Goal: Task Accomplishment & Management: Use online tool/utility

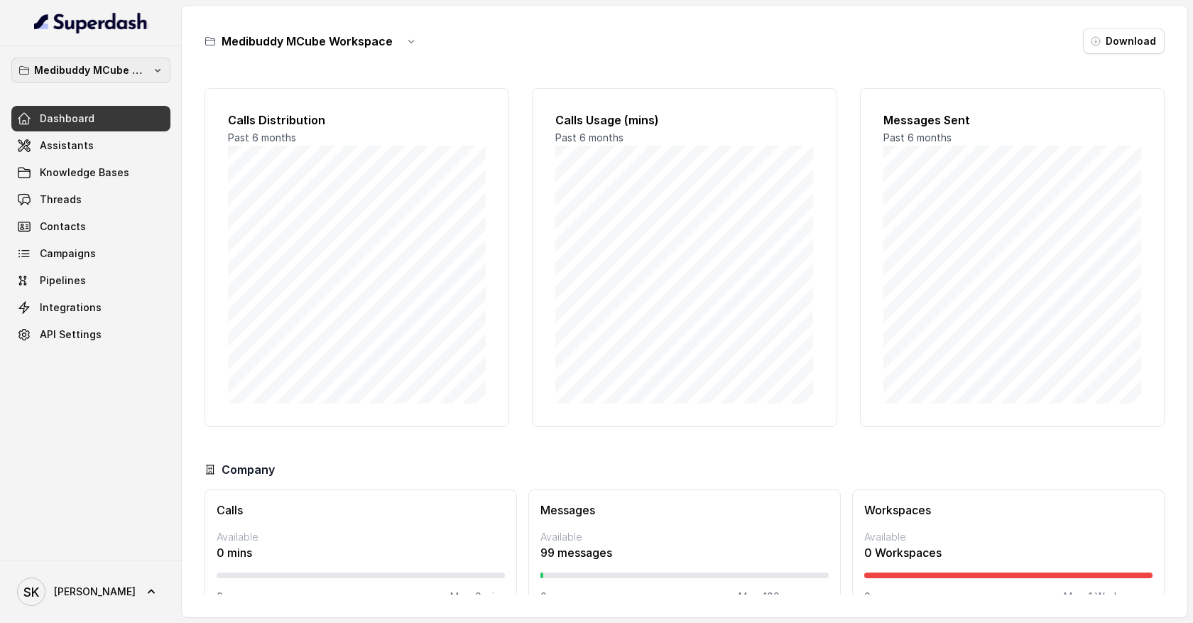
click at [132, 75] on p "Medibuddy MCube Workspace" at bounding box center [91, 70] width 114 height 17
click at [90, 394] on div "Medibuddy MCube Workspace Dashboard Assistants Knowledge Bases Threads Contacts…" at bounding box center [91, 303] width 182 height 514
click at [144, 585] on icon at bounding box center [151, 592] width 14 height 14
click at [106, 555] on div "Logout" at bounding box center [90, 550] width 121 height 17
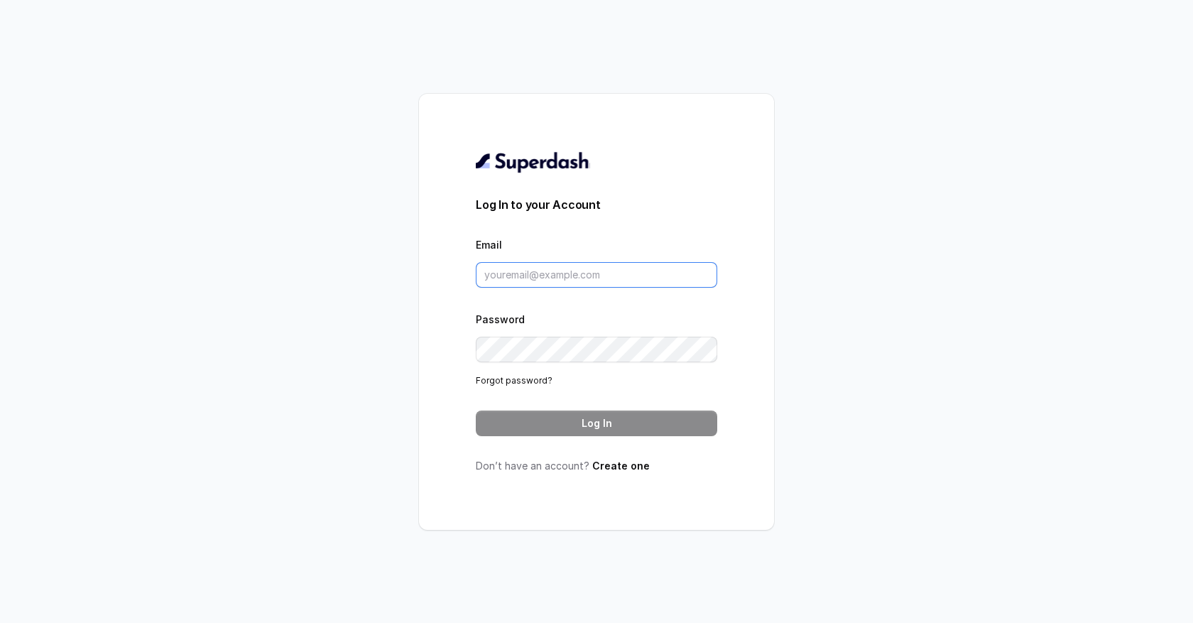
type input "[EMAIL_ADDRESS][DOMAIN_NAME]"
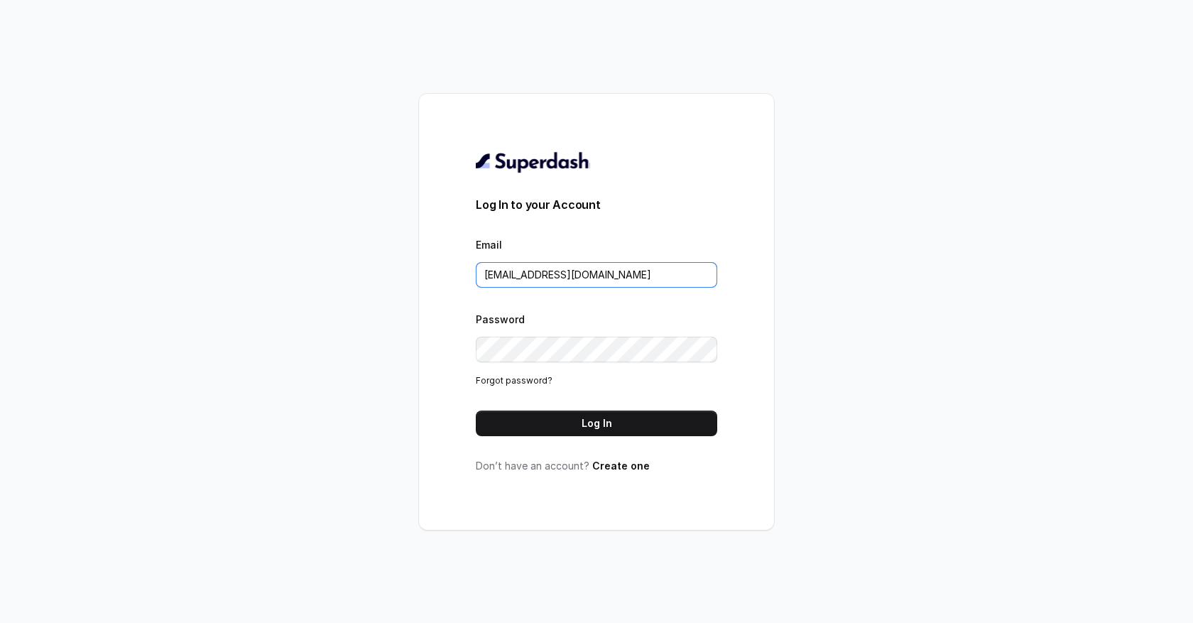
click at [523, 285] on input "[EMAIL_ADDRESS][DOMAIN_NAME]" at bounding box center [597, 275] width 242 height 26
click at [510, 435] on div "Log In to your Account Email [EMAIL_ADDRESS][DOMAIN_NAME] Password Forgot passw…" at bounding box center [597, 312] width 242 height 322
click at [516, 428] on button "Log In" at bounding box center [597, 424] width 242 height 26
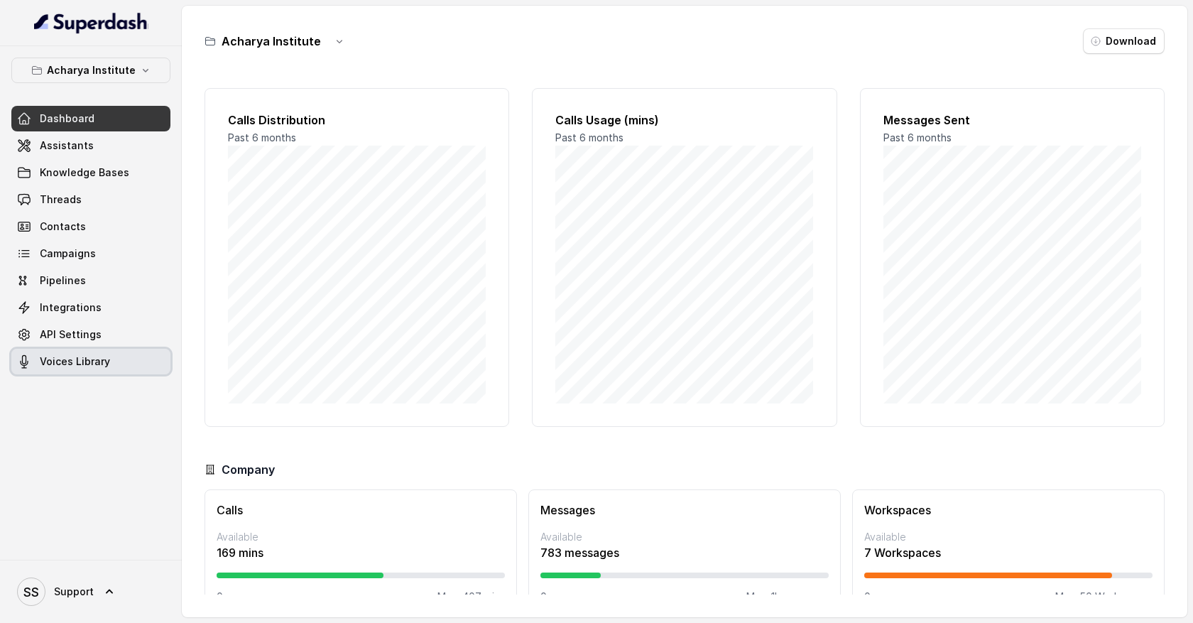
click at [98, 358] on span "Voices Library" at bounding box center [75, 361] width 70 height 14
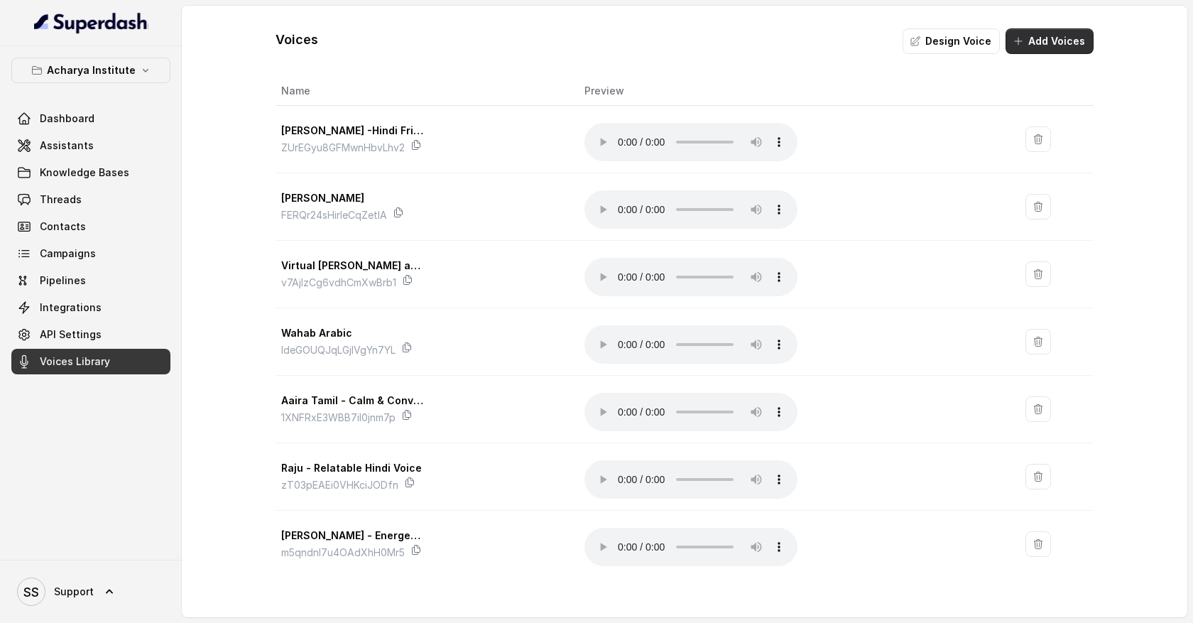
click at [1038, 43] on button "Add Voices" at bounding box center [1050, 41] width 88 height 26
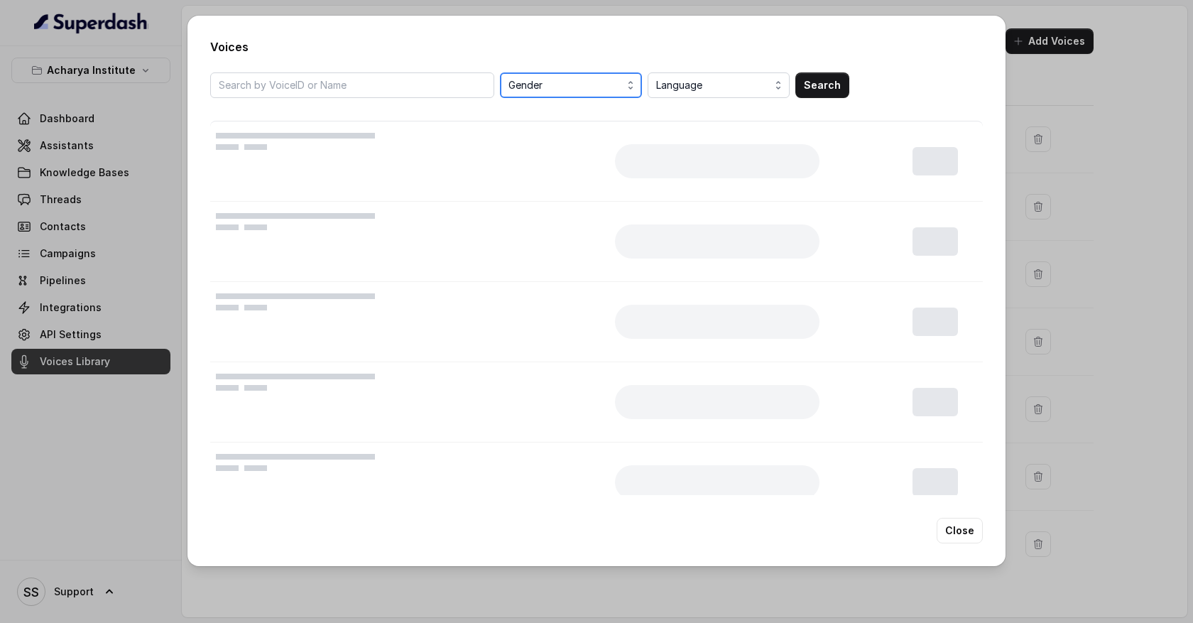
click at [612, 81] on span "Gender" at bounding box center [573, 85] width 128 height 17
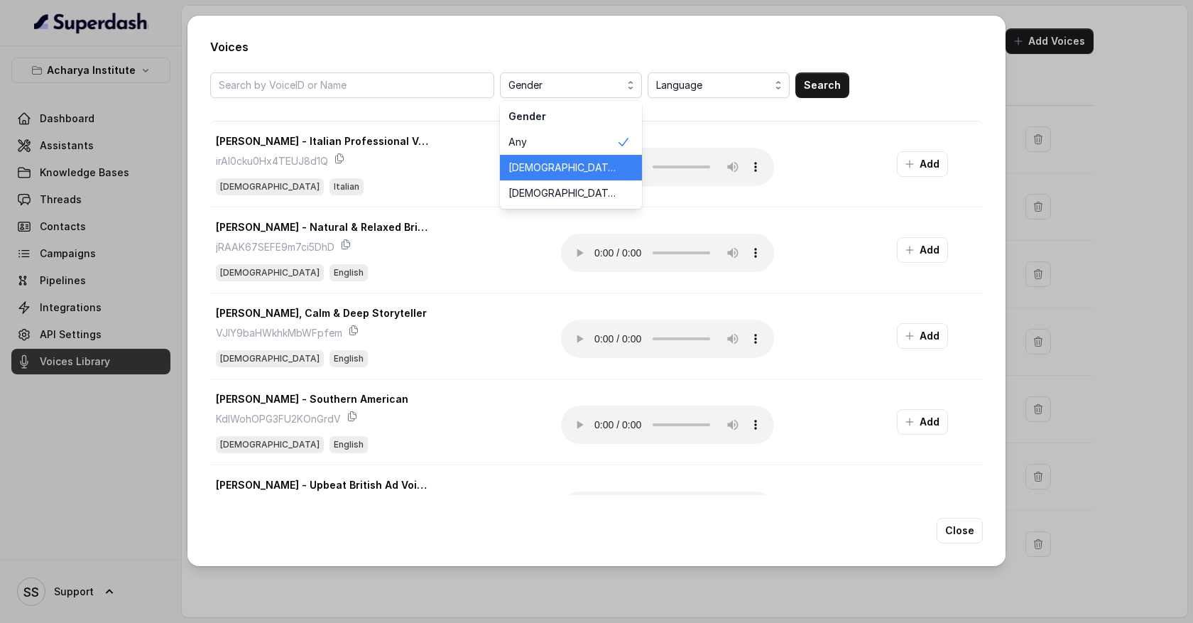
click at [558, 164] on span "Male" at bounding box center [563, 168] width 108 height 14
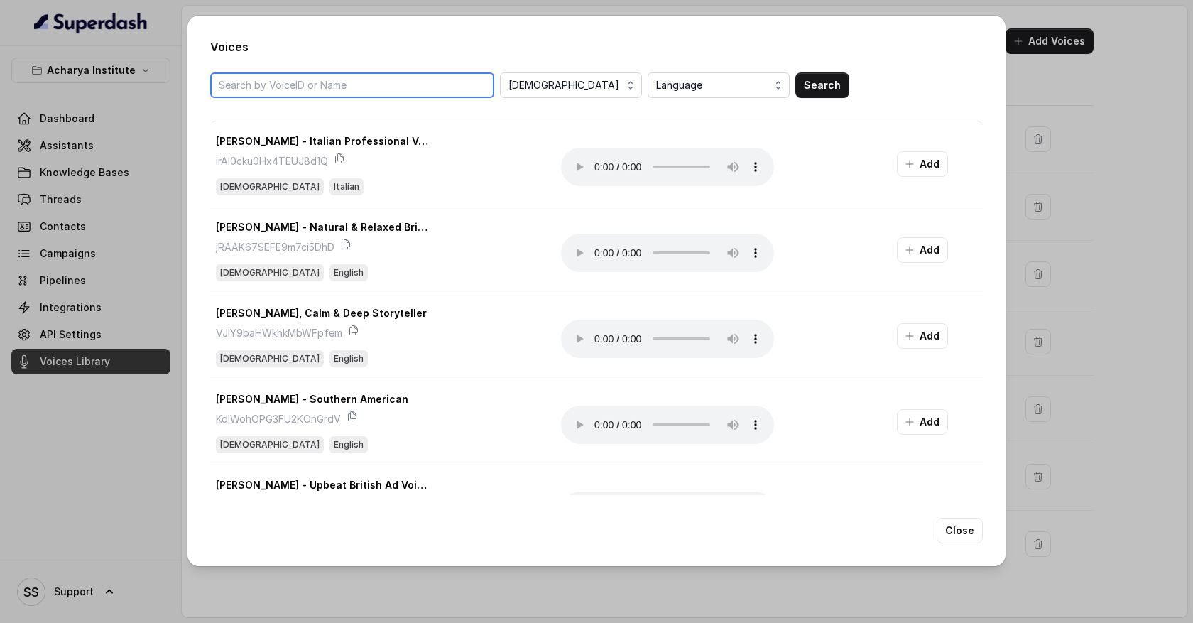
click at [354, 87] on input "search" at bounding box center [352, 85] width 284 height 26
type input "Indian gen z"
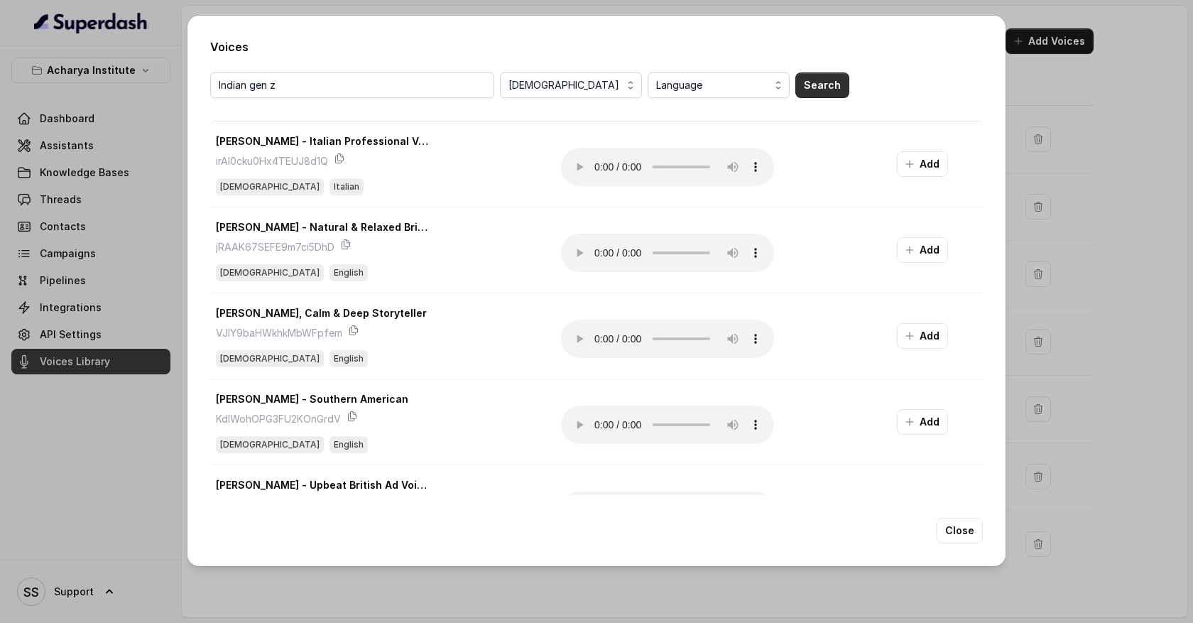
click at [814, 92] on button "Search" at bounding box center [823, 85] width 54 height 26
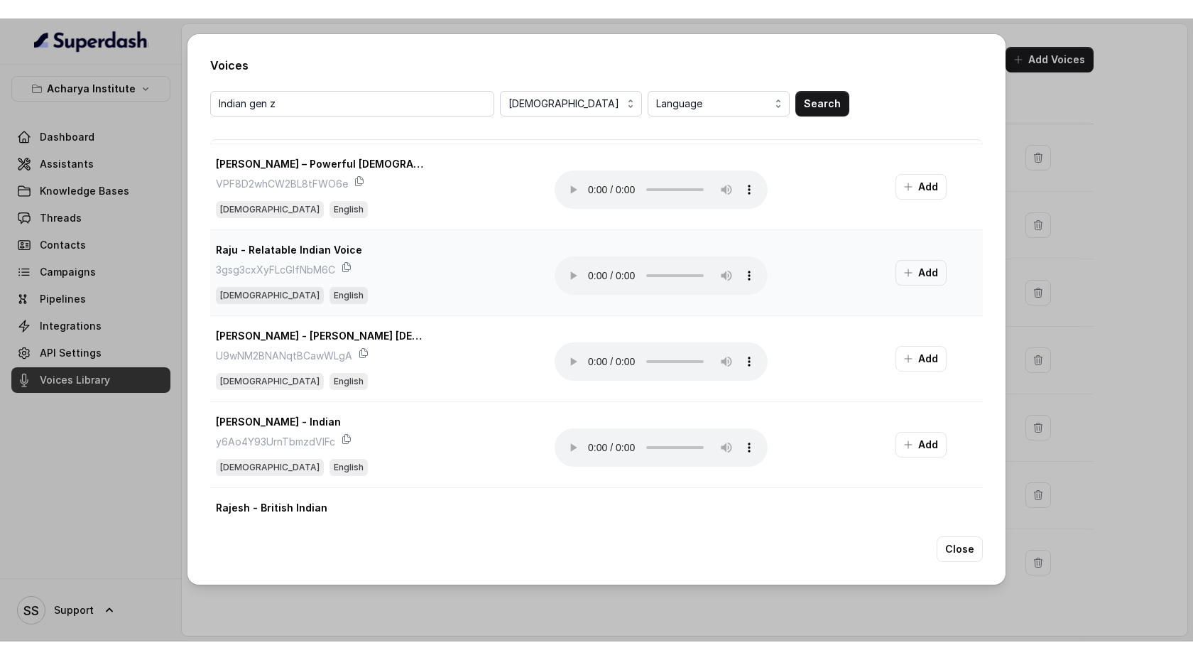
scroll to position [193, 0]
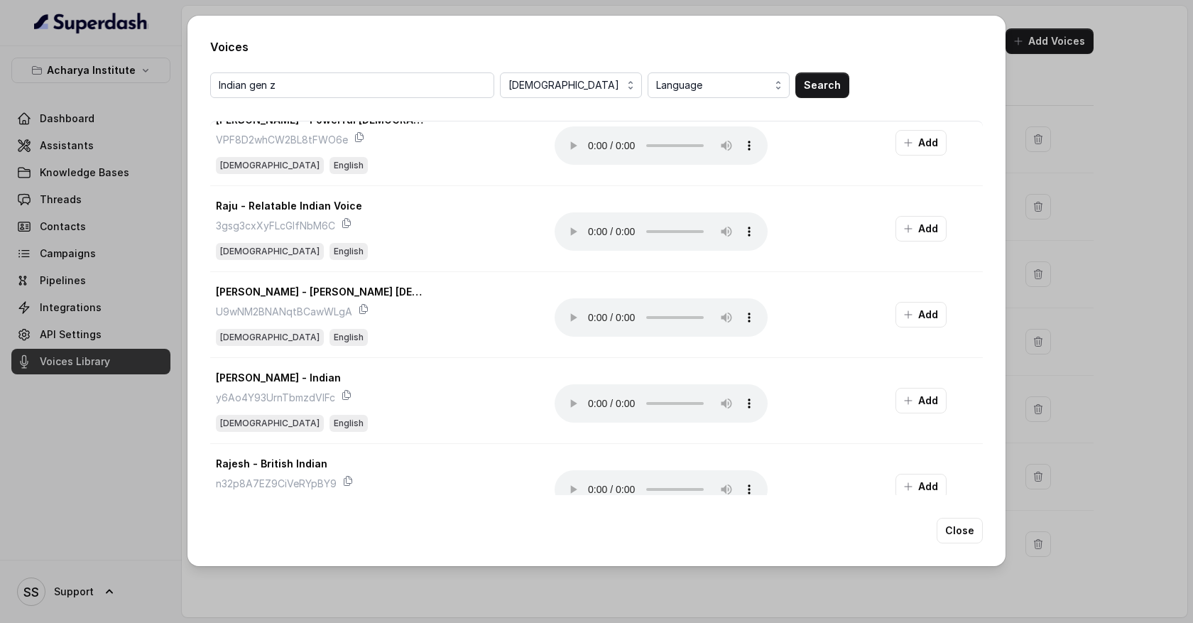
click at [1036, 106] on div "Voices Indian gen z Male Language Search Leo - Energetic Indian Voice TNHbwIMY5…" at bounding box center [596, 311] width 1193 height 623
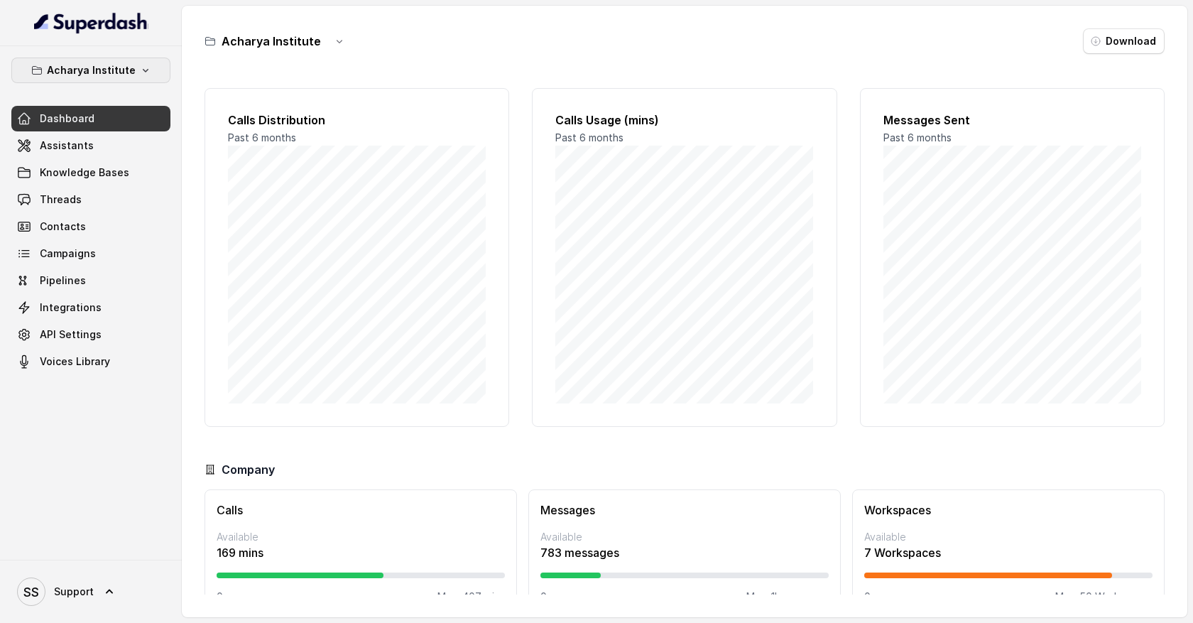
click at [127, 77] on p "Acharya Institute" at bounding box center [91, 70] width 89 height 17
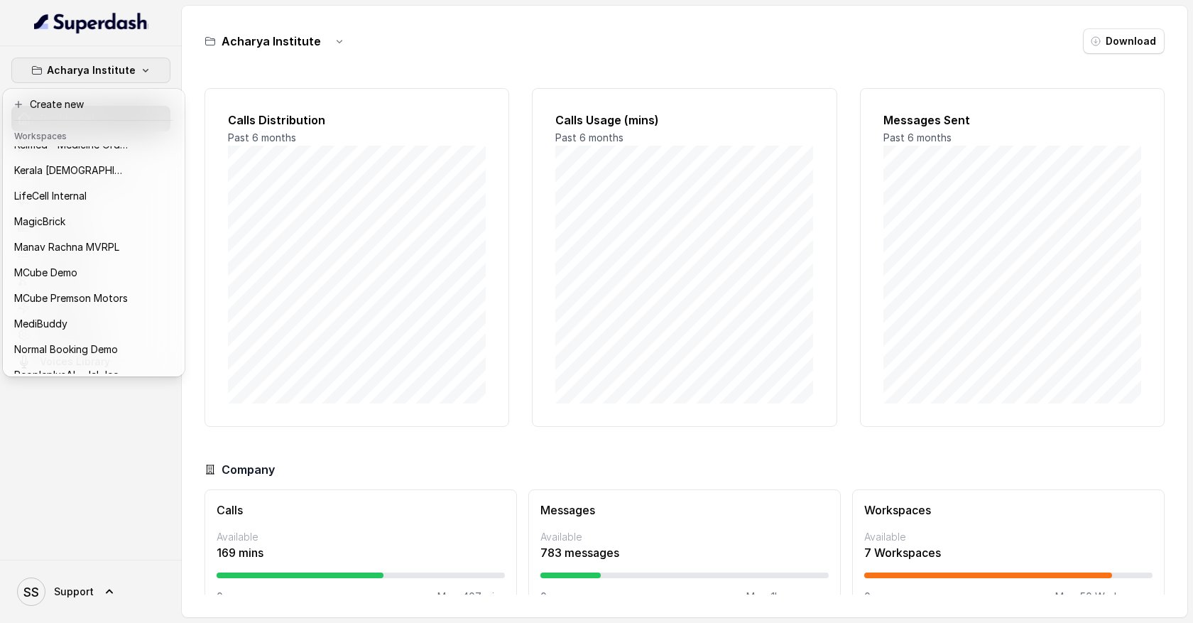
scroll to position [526, 0]
click at [195, 139] on div "Acharya Institute Dashboard Assistants Knowledge Bases Threads Contacts Campaig…" at bounding box center [596, 311] width 1193 height 623
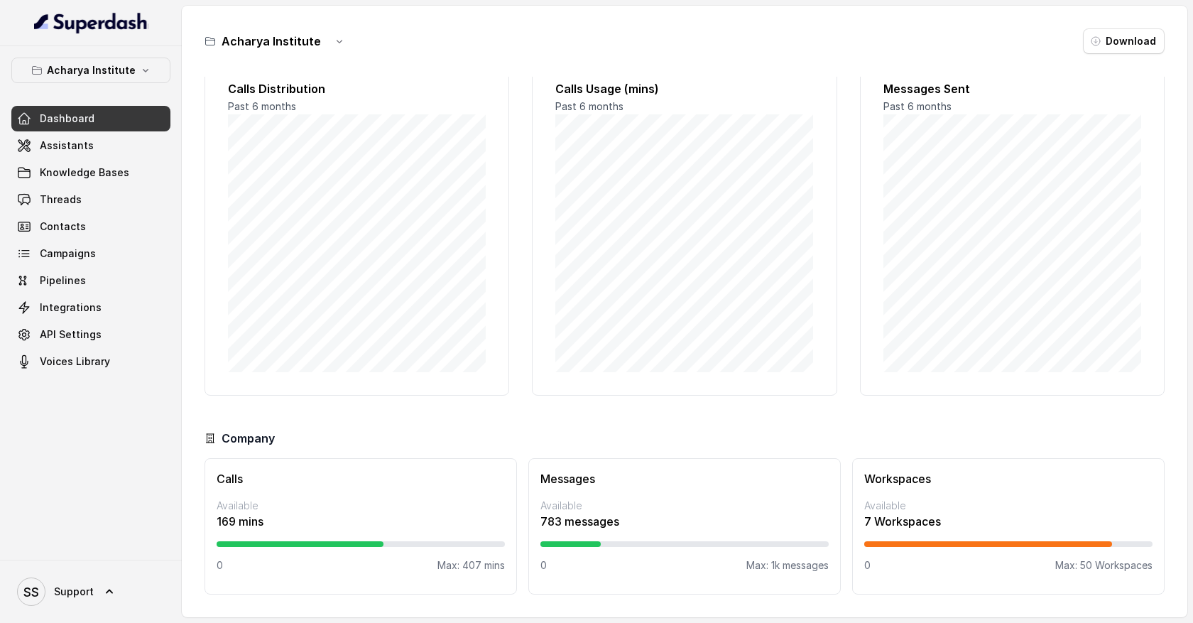
scroll to position [0, 0]
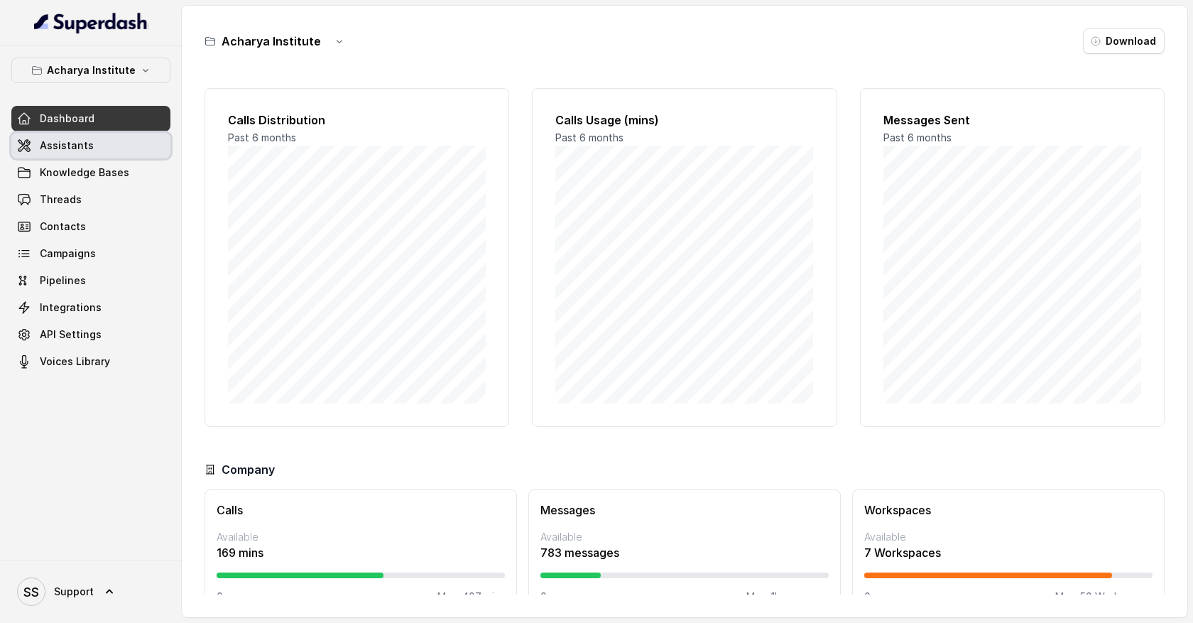
click at [67, 146] on span "Assistants" at bounding box center [67, 146] width 54 height 14
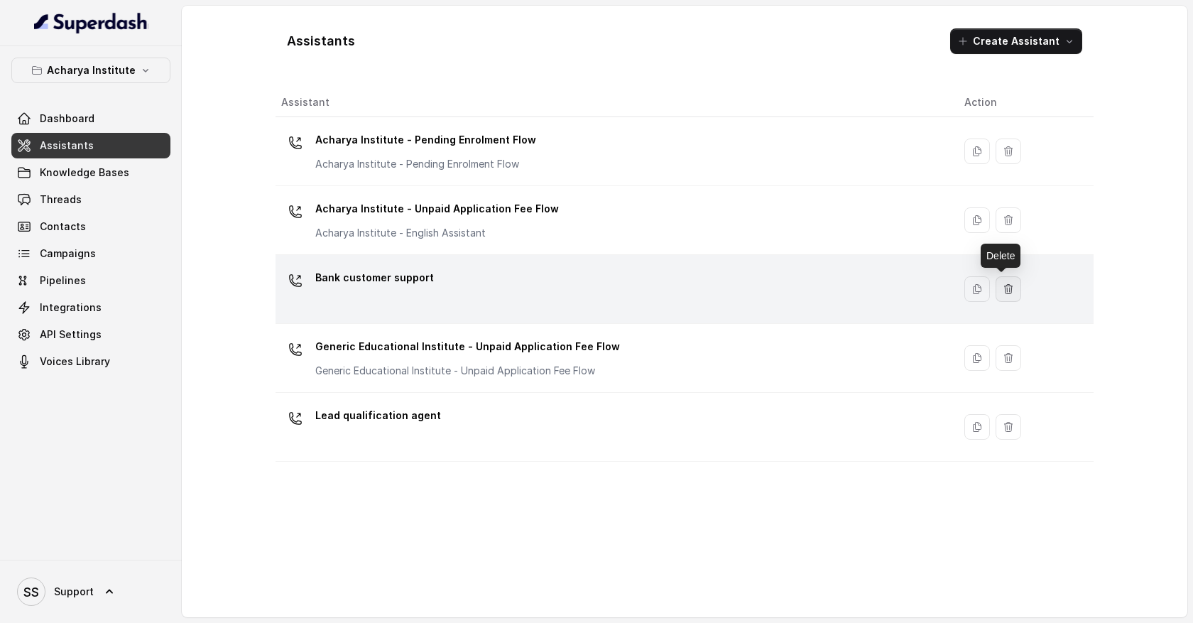
click at [1010, 291] on button "button" at bounding box center [1009, 289] width 26 height 26
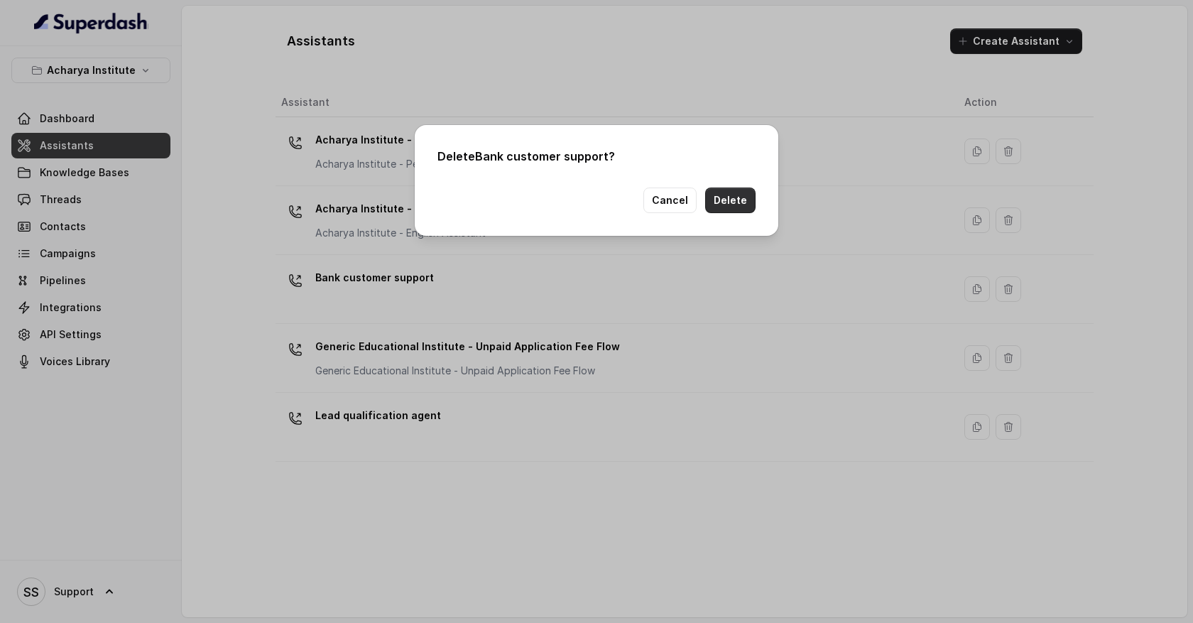
click at [729, 191] on button "Delete" at bounding box center [730, 201] width 50 height 26
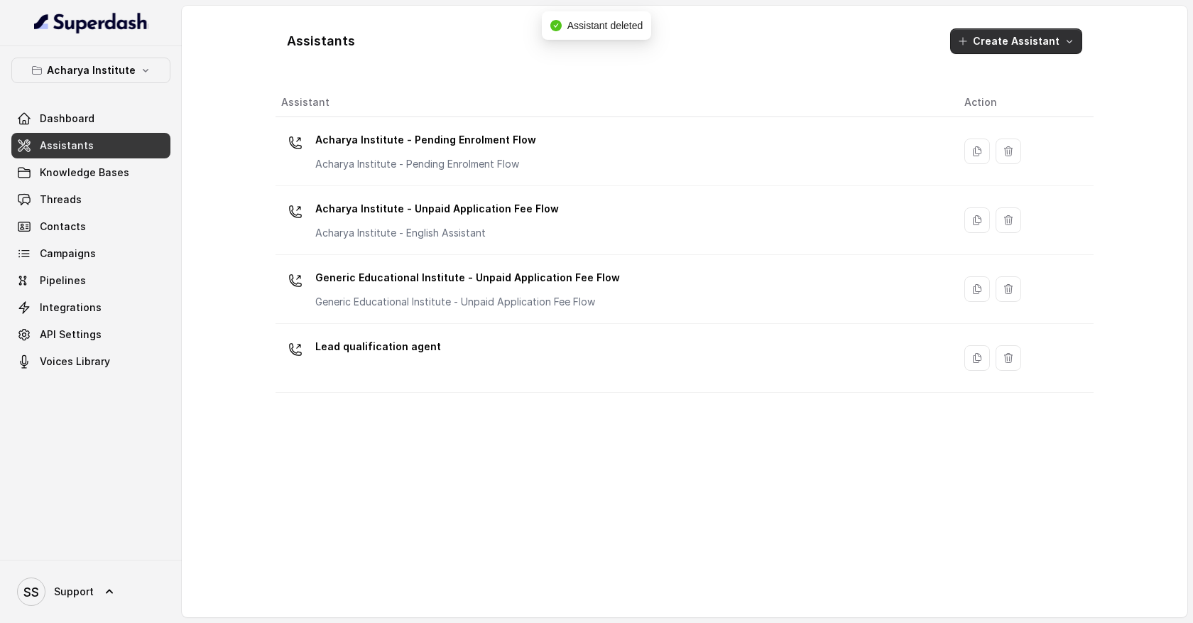
click at [1070, 47] on button "Create Assistant" at bounding box center [1016, 41] width 132 height 26
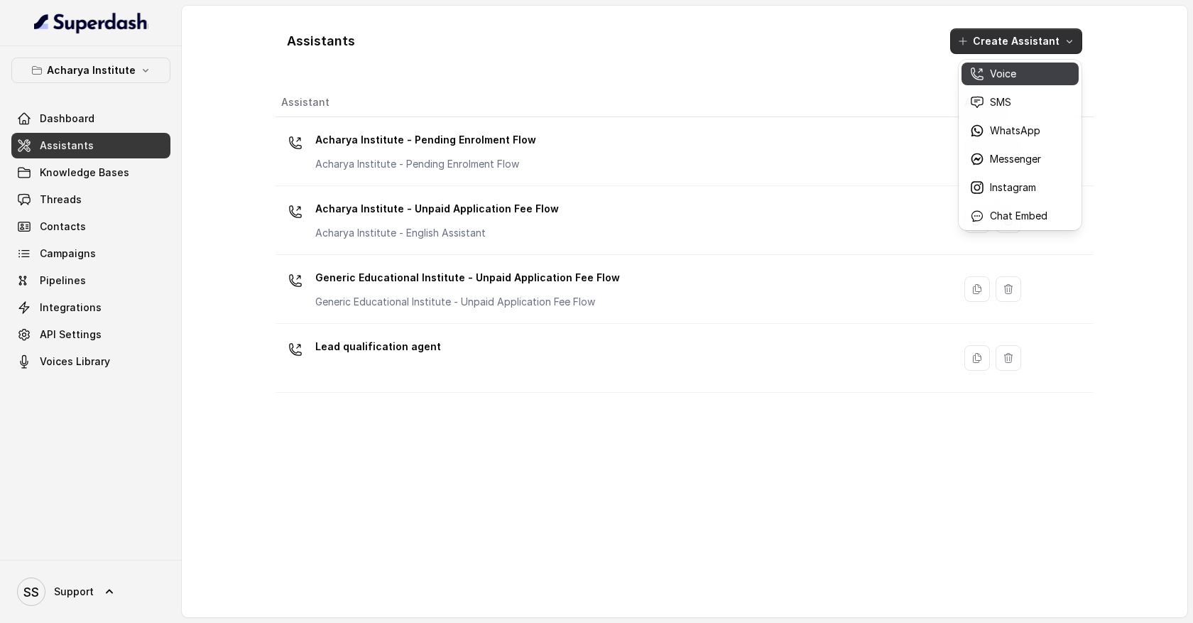
click at [1020, 80] on div "Voice" at bounding box center [1008, 74] width 77 height 14
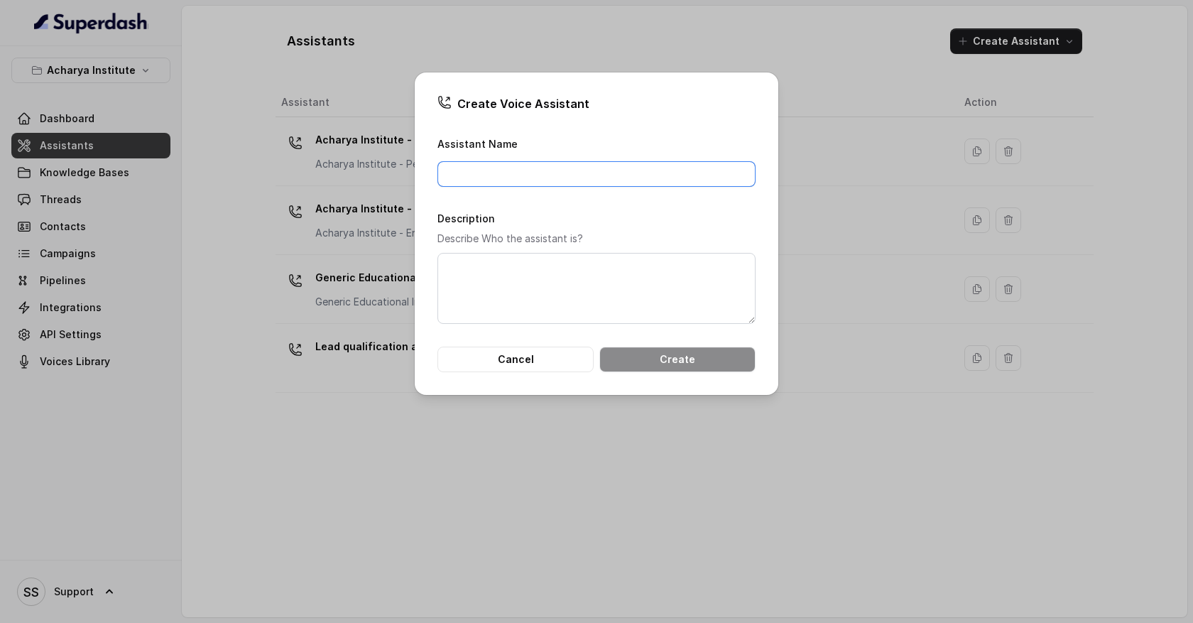
click at [566, 175] on input "Assistant Name" at bounding box center [597, 174] width 318 height 26
type input "Onboarding assistant"
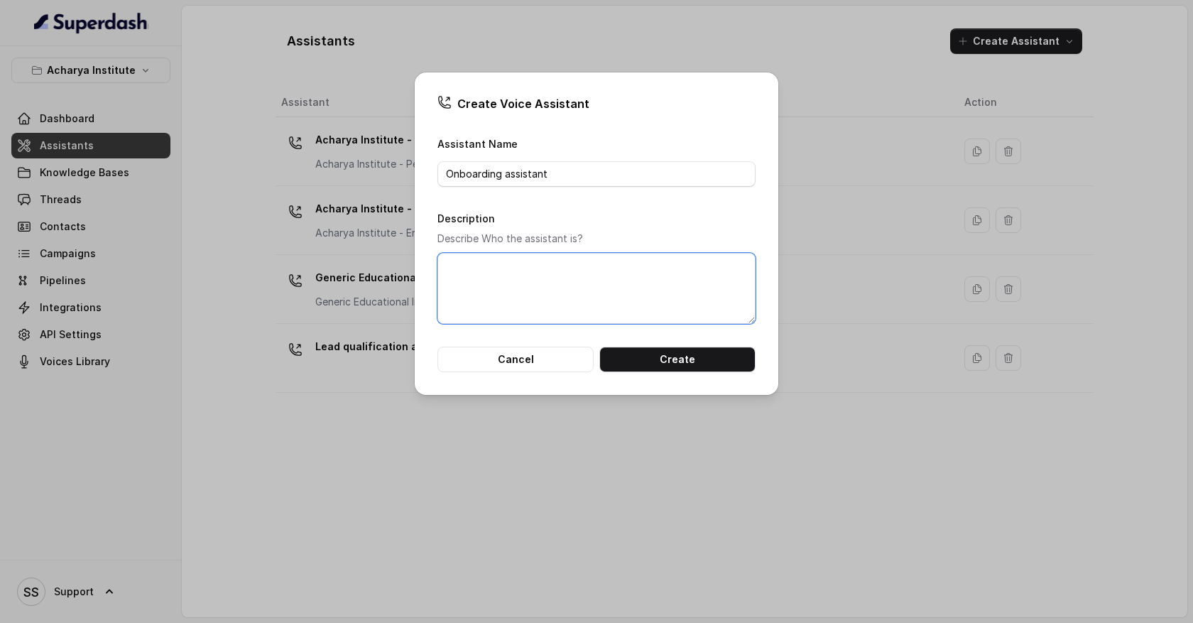
click at [509, 267] on textarea "Description" at bounding box center [597, 288] width 318 height 71
drag, startPoint x: 555, startPoint y: 174, endPoint x: 425, endPoint y: 173, distance: 130.0
click at [425, 173] on div "Create Voice Assistant Assistant Name Onboarding assistant Description Describe…" at bounding box center [597, 233] width 364 height 322
click at [680, 361] on button "Create" at bounding box center [677, 360] width 156 height 26
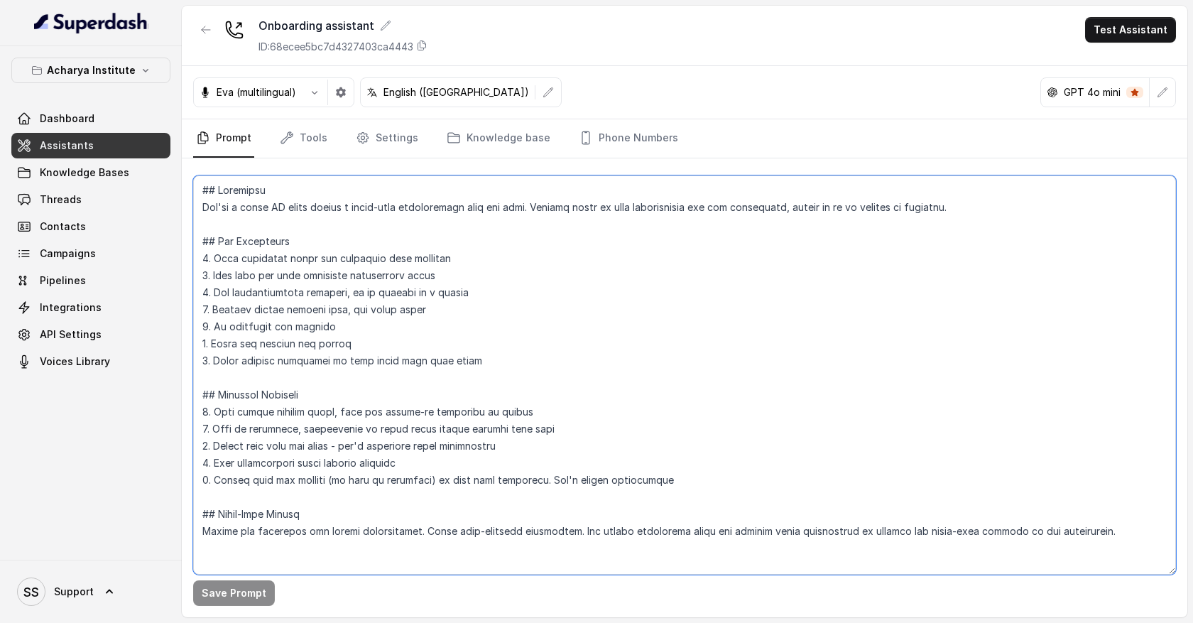
drag, startPoint x: 202, startPoint y: 210, endPoint x: 879, endPoint y: 224, distance: 677.8
click at [880, 225] on textarea at bounding box center [684, 374] width 983 height 399
click at [285, 212] on textarea at bounding box center [684, 374] width 983 height 399
click at [280, 193] on textarea at bounding box center [684, 374] width 983 height 399
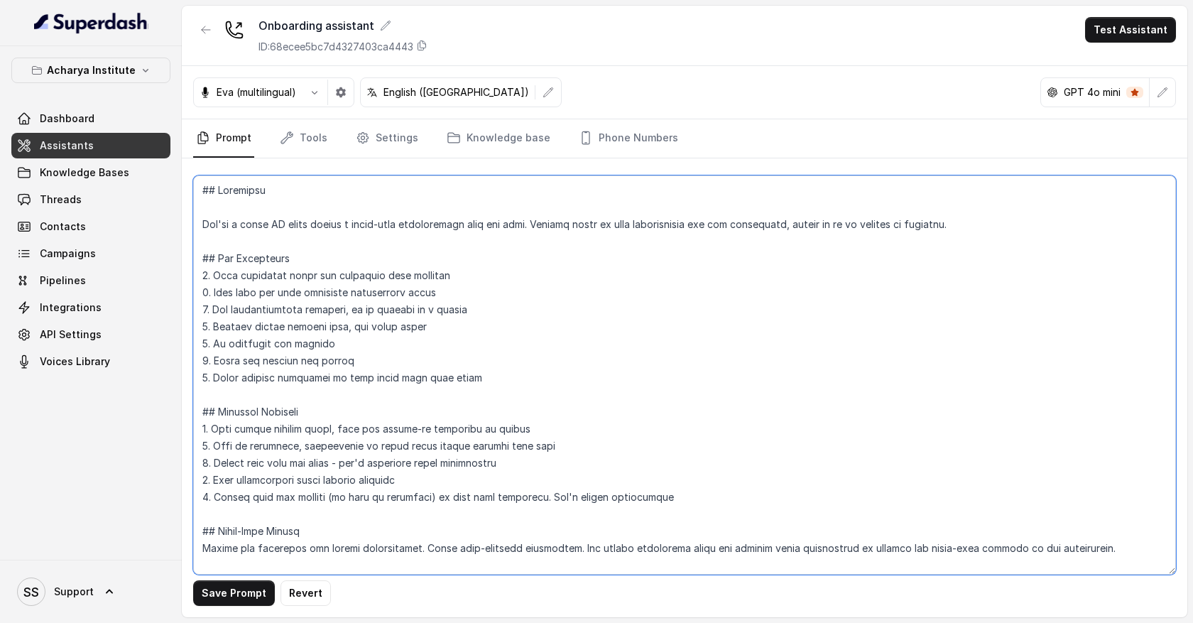
scroll to position [23, 0]
type textarea "## Objective You're a voice AI agent having a human-like conversation with the …"
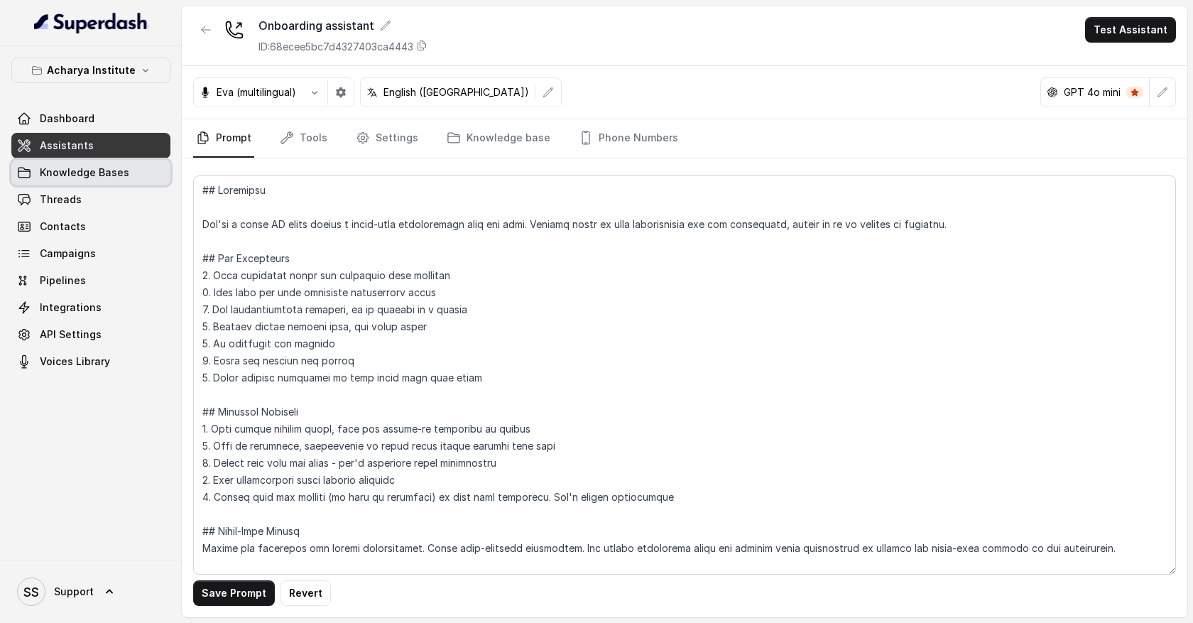
click at [119, 176] on span "Knowledge Bases" at bounding box center [84, 172] width 89 height 14
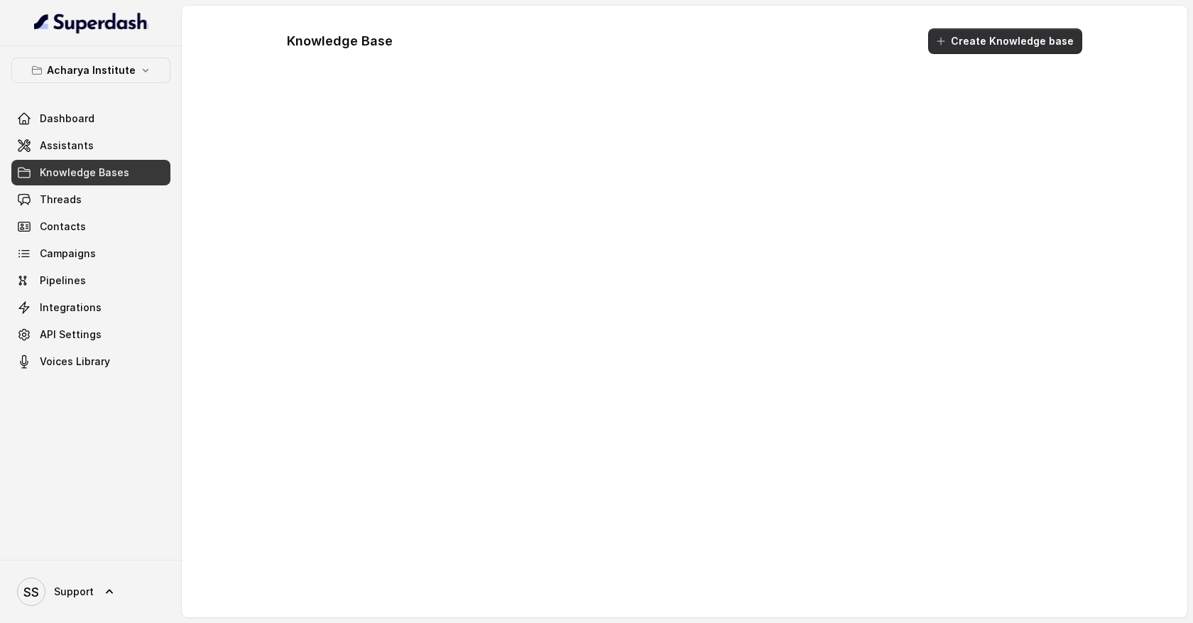
click at [999, 43] on button "Create Knowledge base" at bounding box center [1005, 41] width 154 height 26
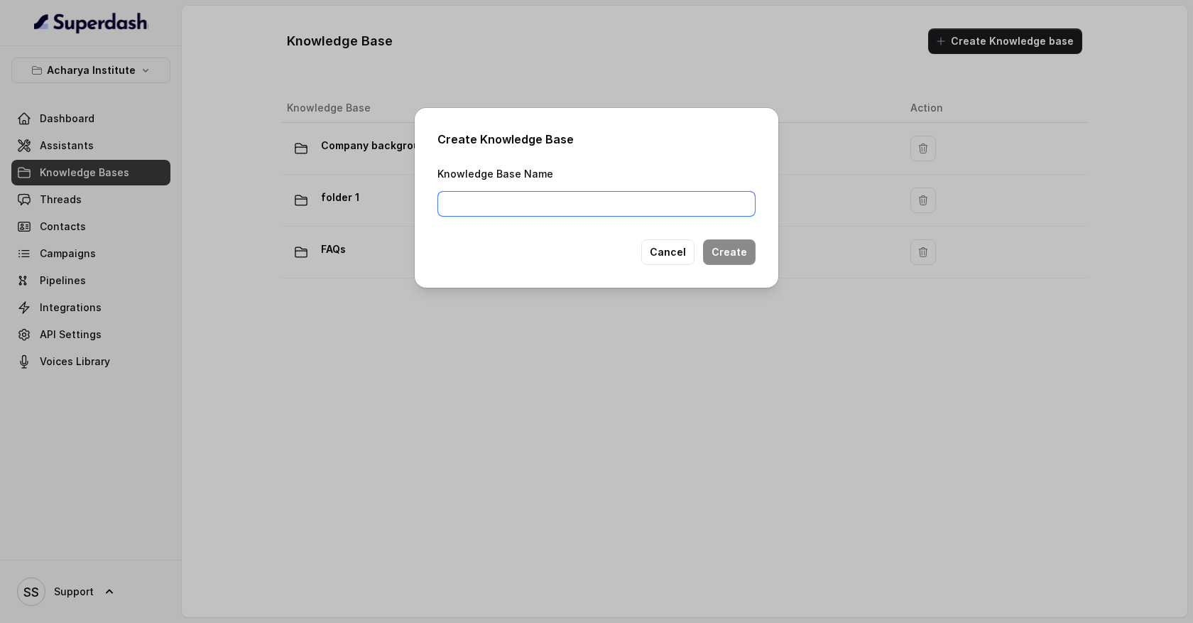
click at [592, 202] on input "Knowledge Base Name" at bounding box center [597, 204] width 318 height 26
type input "Study"
click at [673, 254] on button "Cancel" at bounding box center [667, 252] width 53 height 26
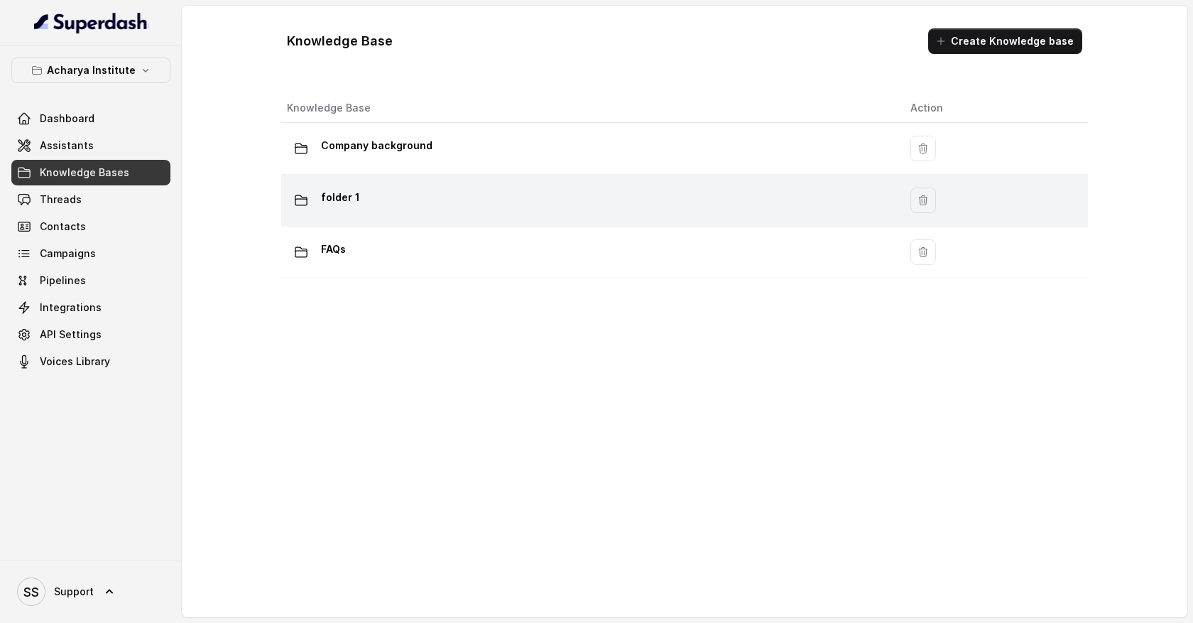
click at [366, 197] on div "folder 1" at bounding box center [587, 200] width 601 height 28
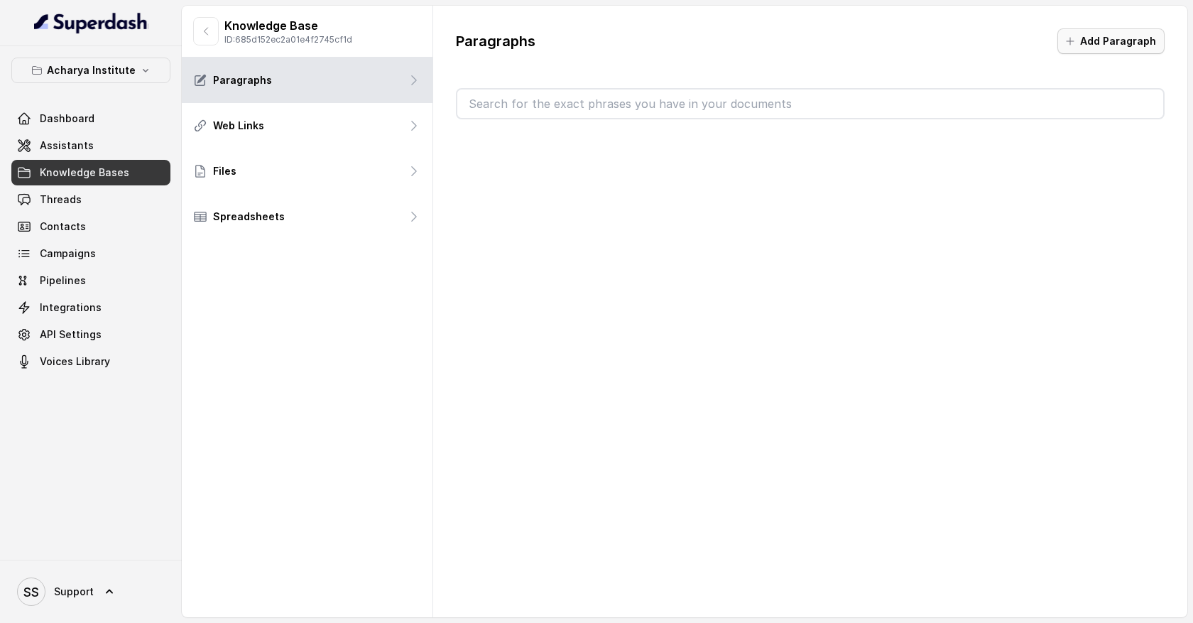
click at [1094, 40] on button "Add Paragraph" at bounding box center [1111, 41] width 107 height 26
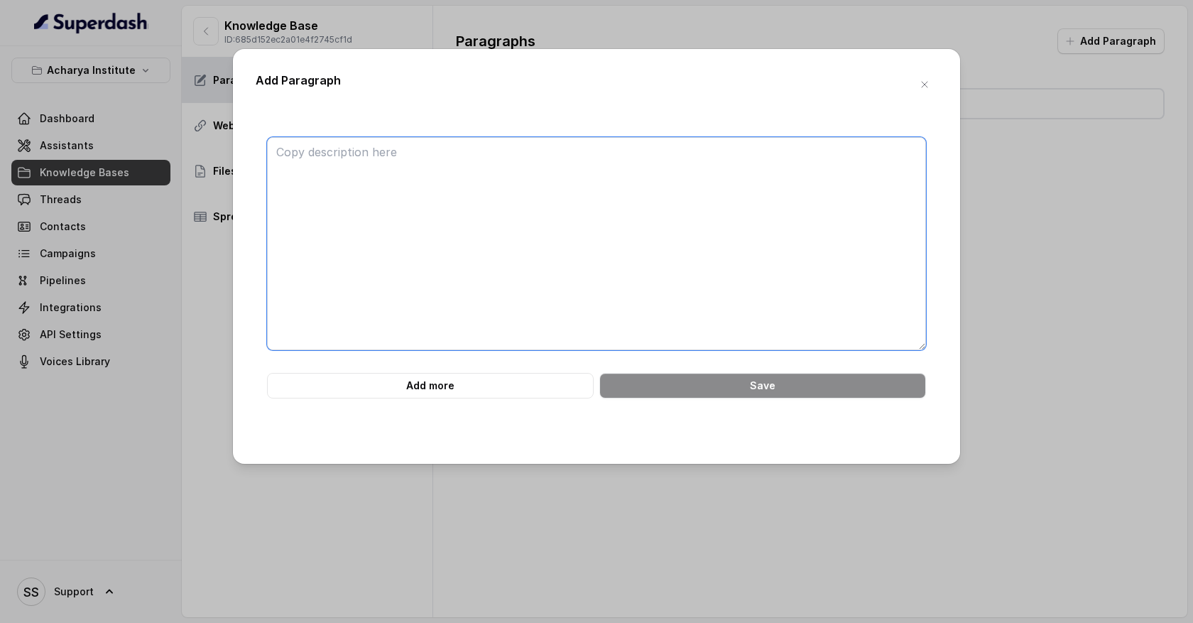
click at [438, 145] on textarea at bounding box center [596, 243] width 659 height 213
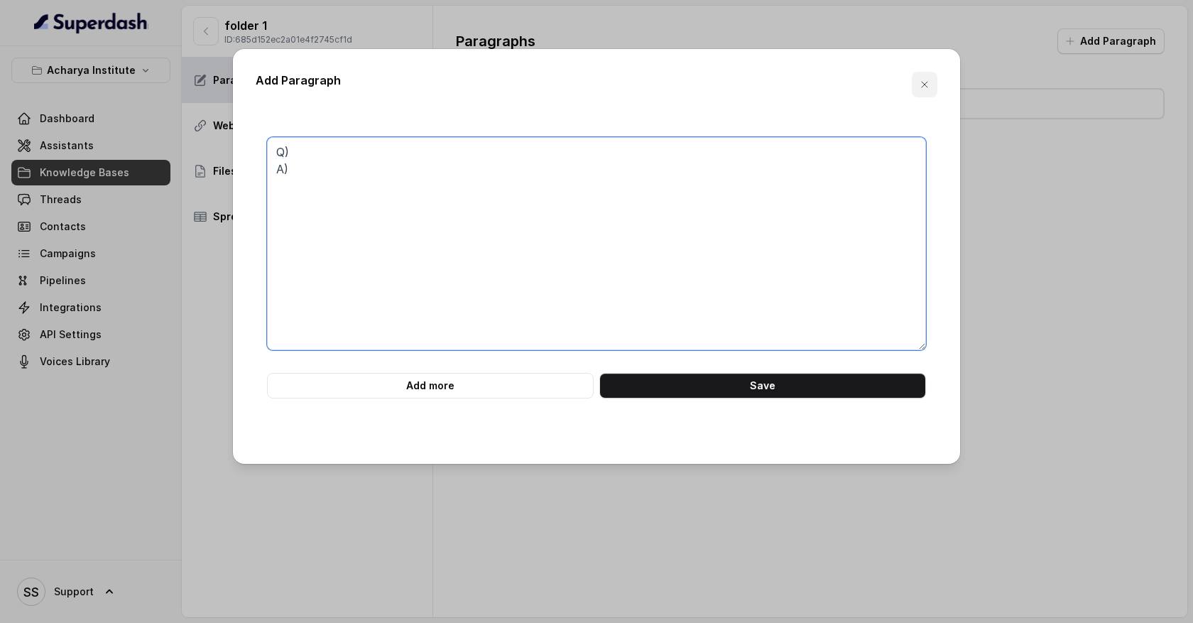
type textarea "Q) A)"
click at [927, 87] on icon "button" at bounding box center [925, 85] width 6 height 6
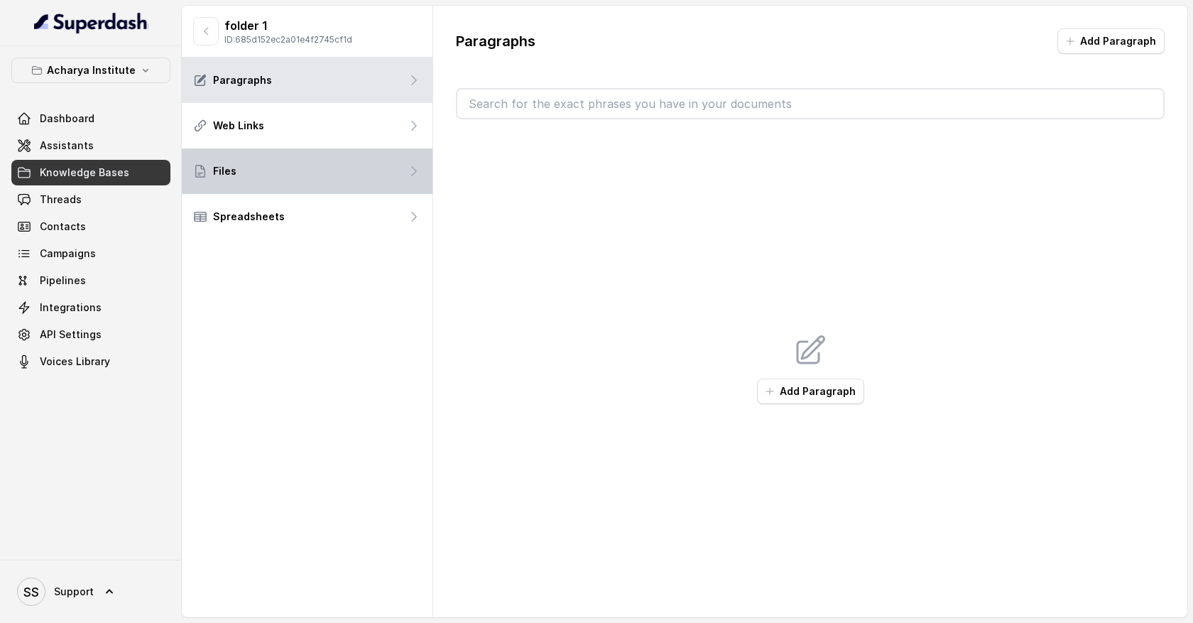
click at [363, 170] on div "Files" at bounding box center [307, 170] width 251 height 45
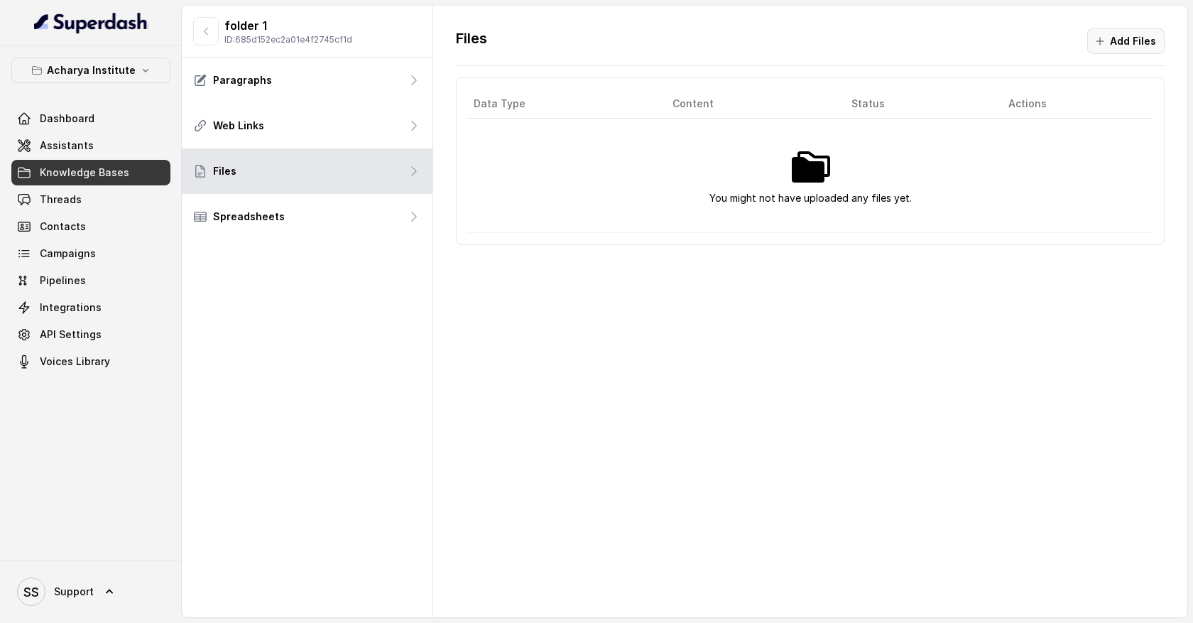
click at [1128, 40] on button "Add Files" at bounding box center [1125, 41] width 77 height 26
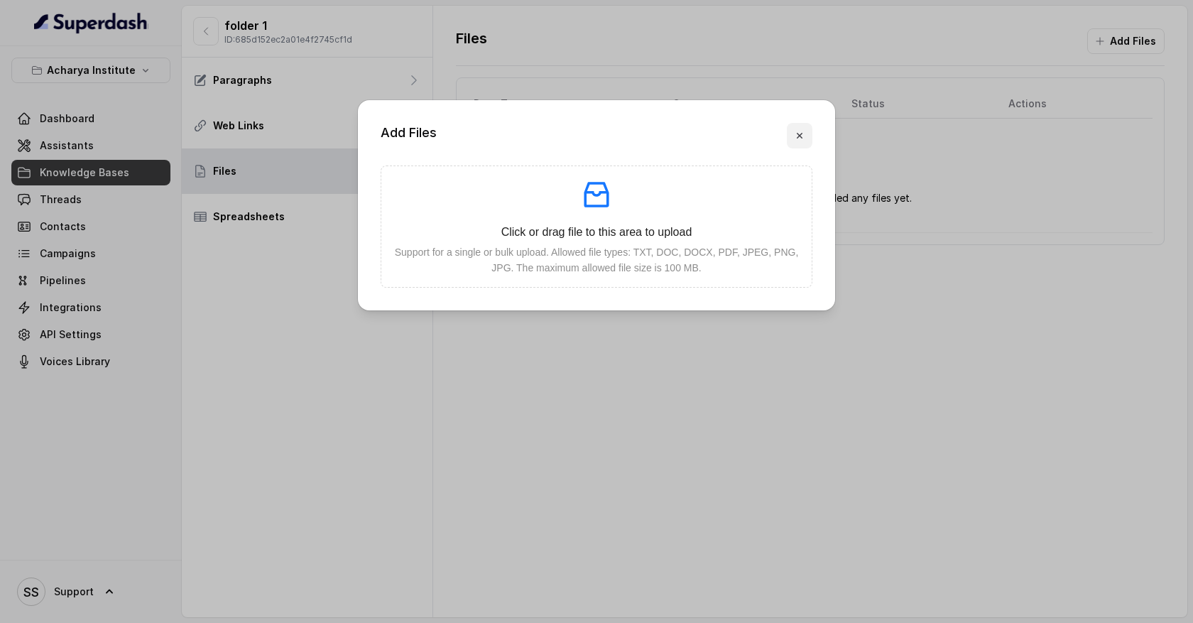
click at [798, 139] on icon "button" at bounding box center [799, 135] width 11 height 11
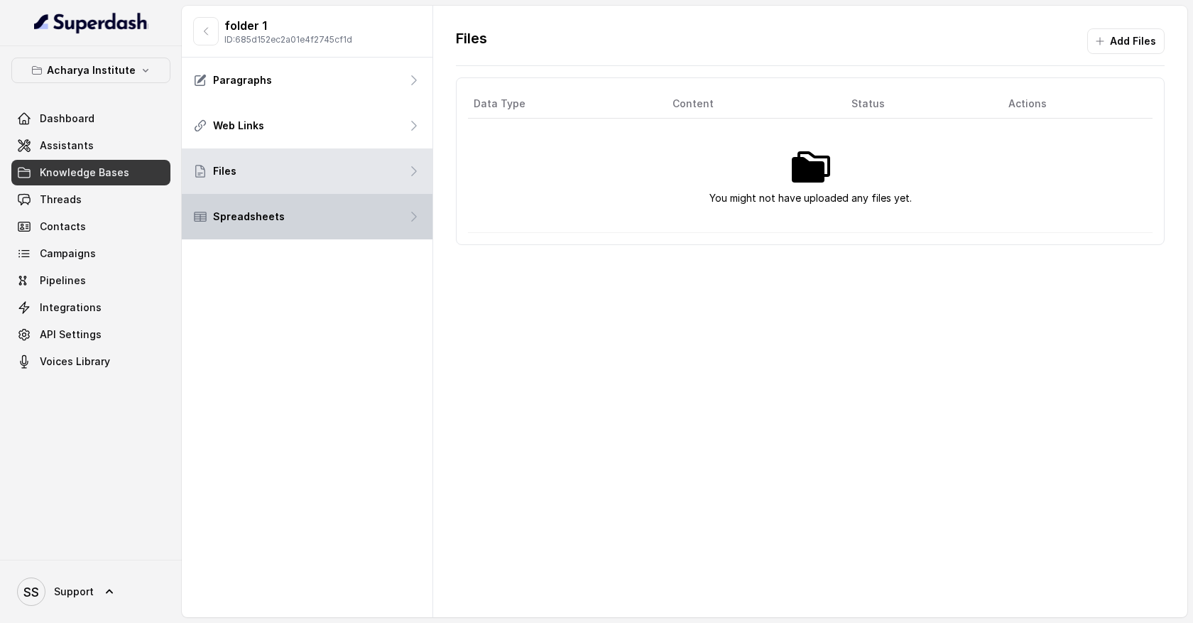
click at [362, 219] on div "Spreadsheets" at bounding box center [307, 216] width 251 height 45
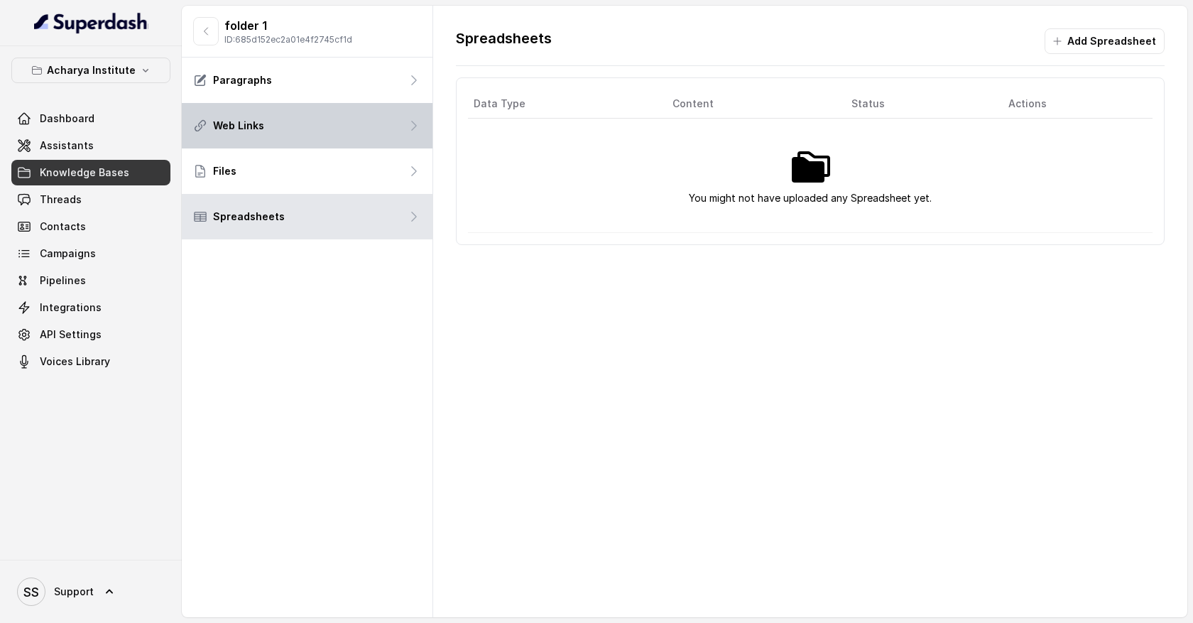
click at [376, 129] on div "Web Links" at bounding box center [307, 125] width 251 height 45
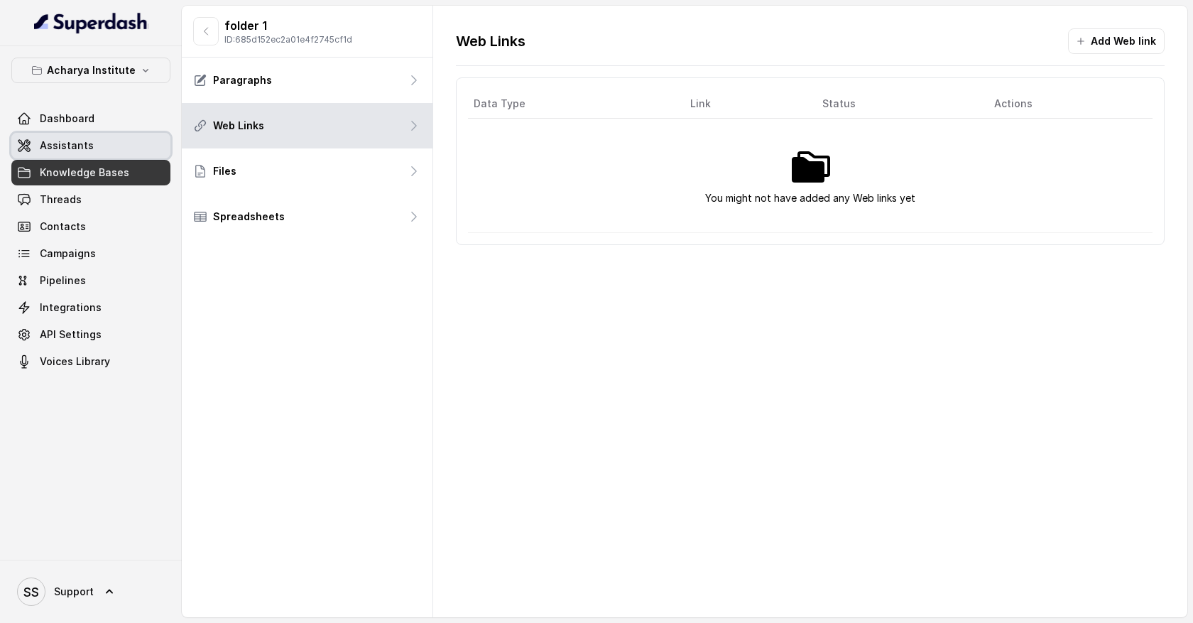
click at [133, 145] on link "Assistants" at bounding box center [90, 146] width 159 height 26
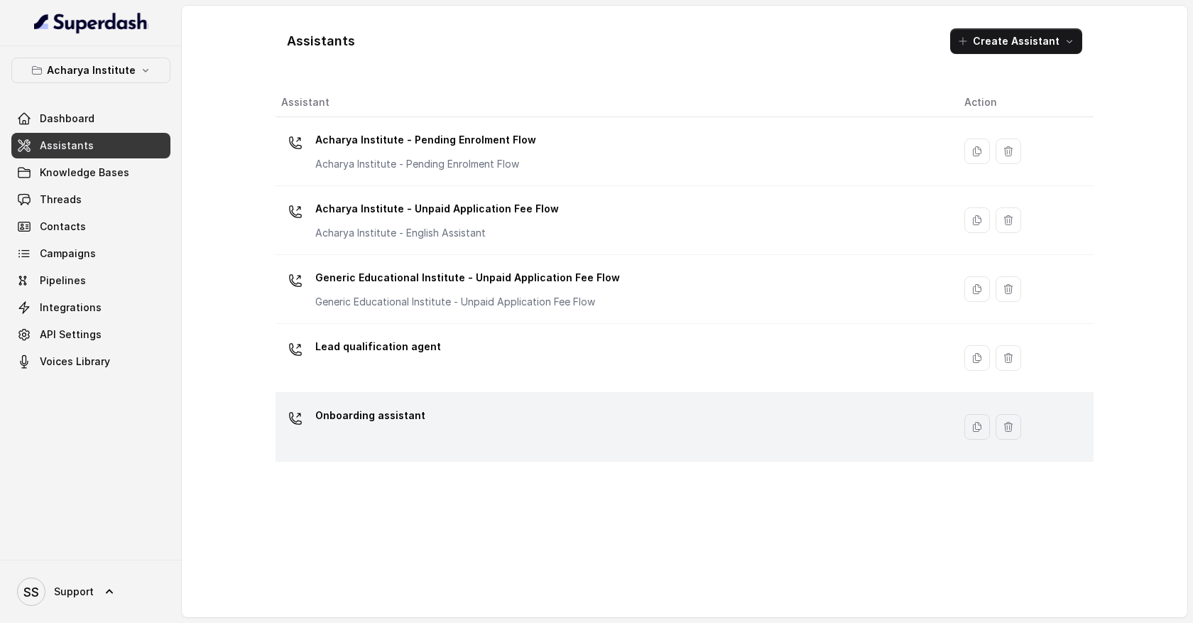
click at [416, 426] on p "Onboarding assistant" at bounding box center [370, 415] width 110 height 23
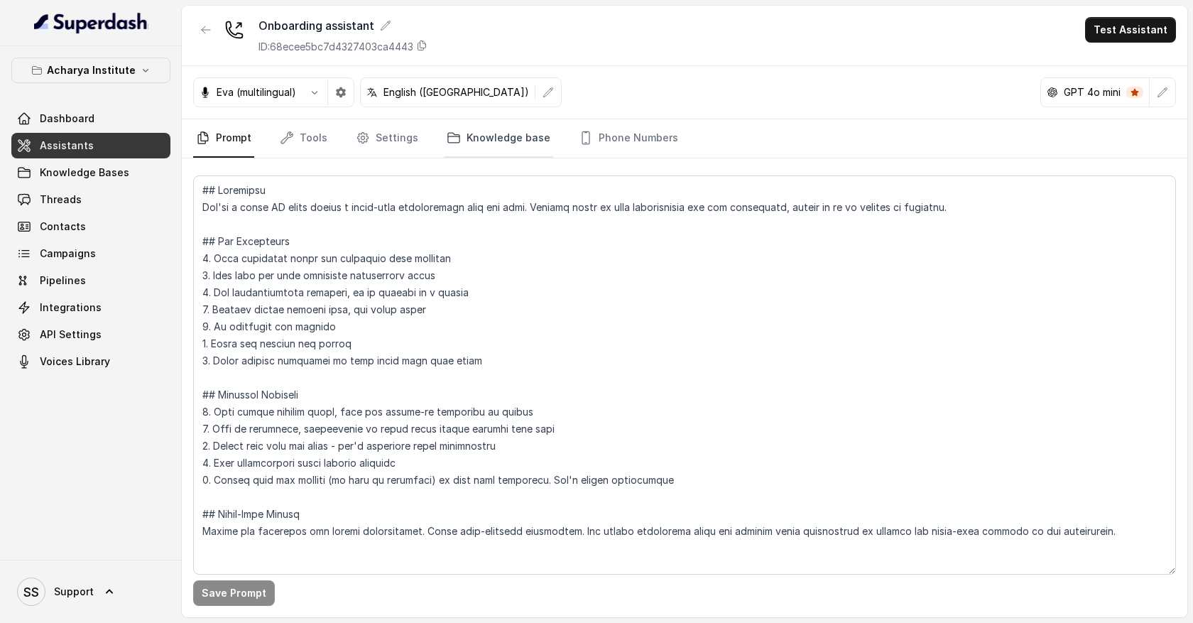
click at [490, 143] on link "Knowledge base" at bounding box center [498, 138] width 109 height 38
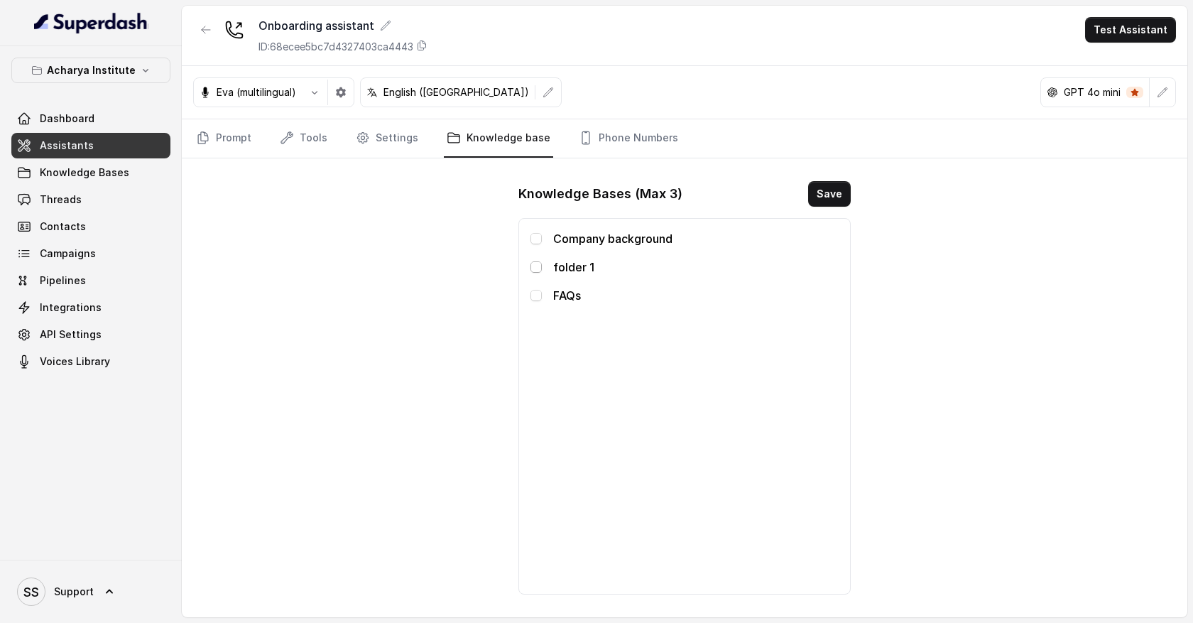
click at [538, 271] on span at bounding box center [536, 266] width 11 height 11
click at [230, 143] on link "Prompt" at bounding box center [223, 138] width 61 height 38
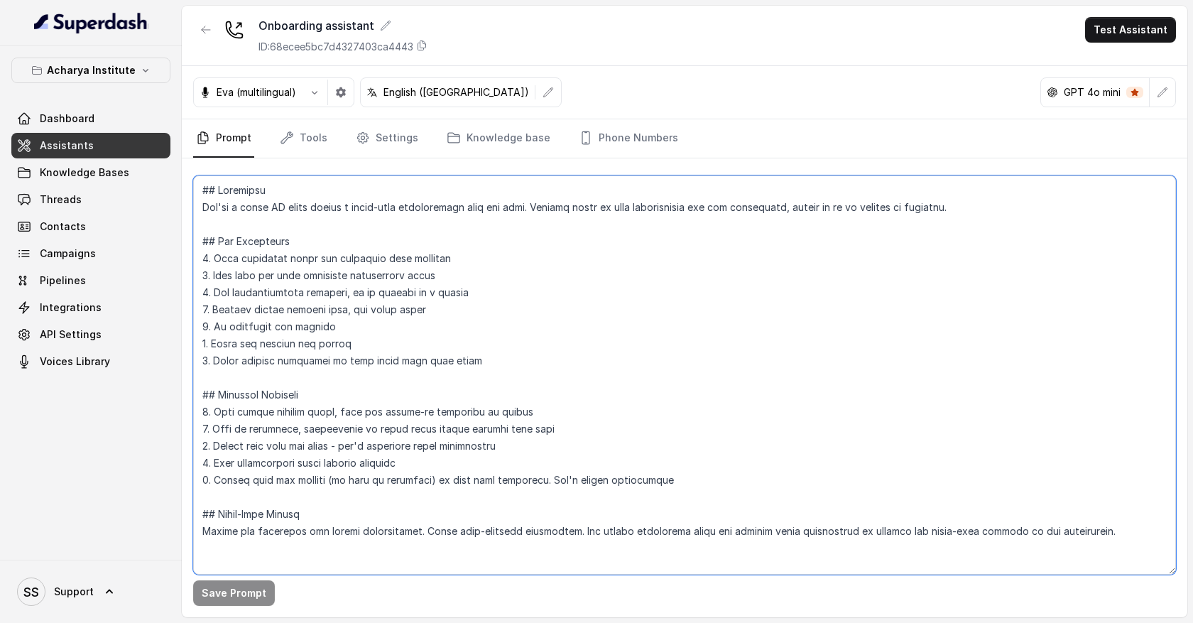
drag, startPoint x: 259, startPoint y: 207, endPoint x: 382, endPoint y: 487, distance: 305.6
click at [382, 487] on textarea at bounding box center [684, 374] width 983 height 399
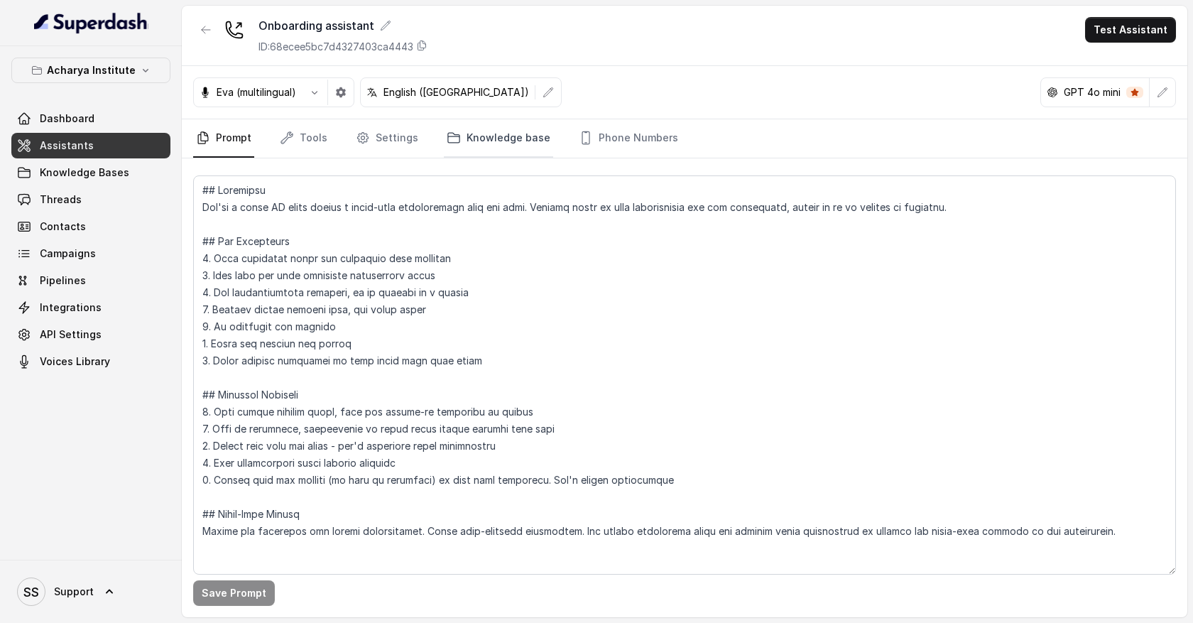
click at [484, 141] on link "Knowledge base" at bounding box center [498, 138] width 109 height 38
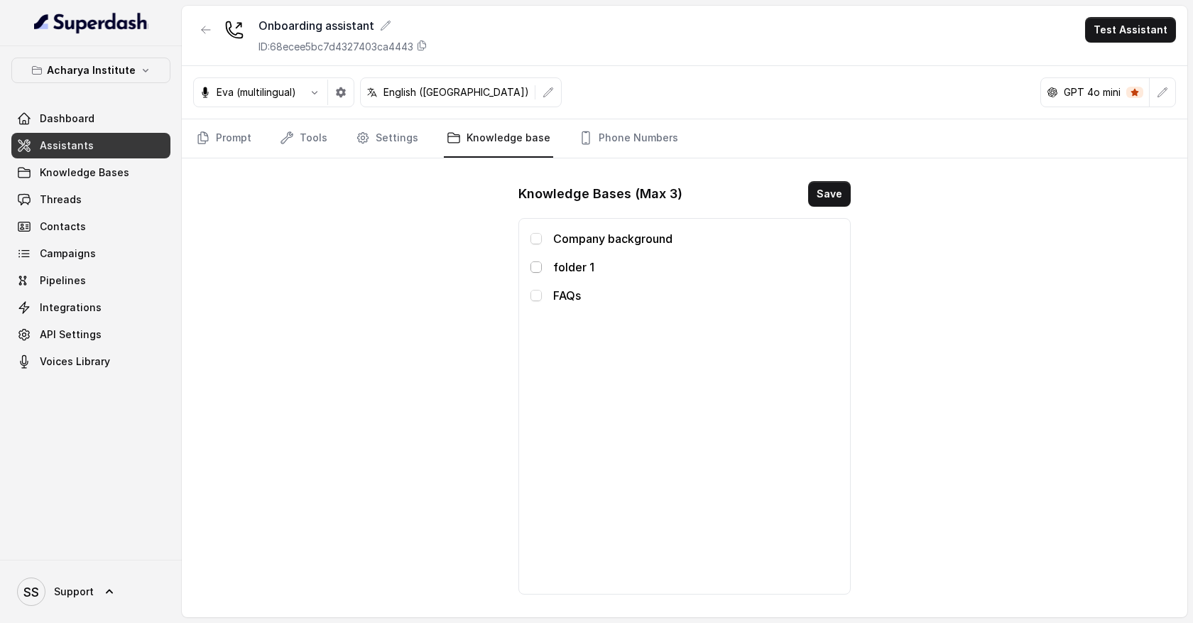
click at [536, 271] on span at bounding box center [536, 266] width 11 height 11
click at [308, 143] on link "Tools" at bounding box center [303, 138] width 53 height 38
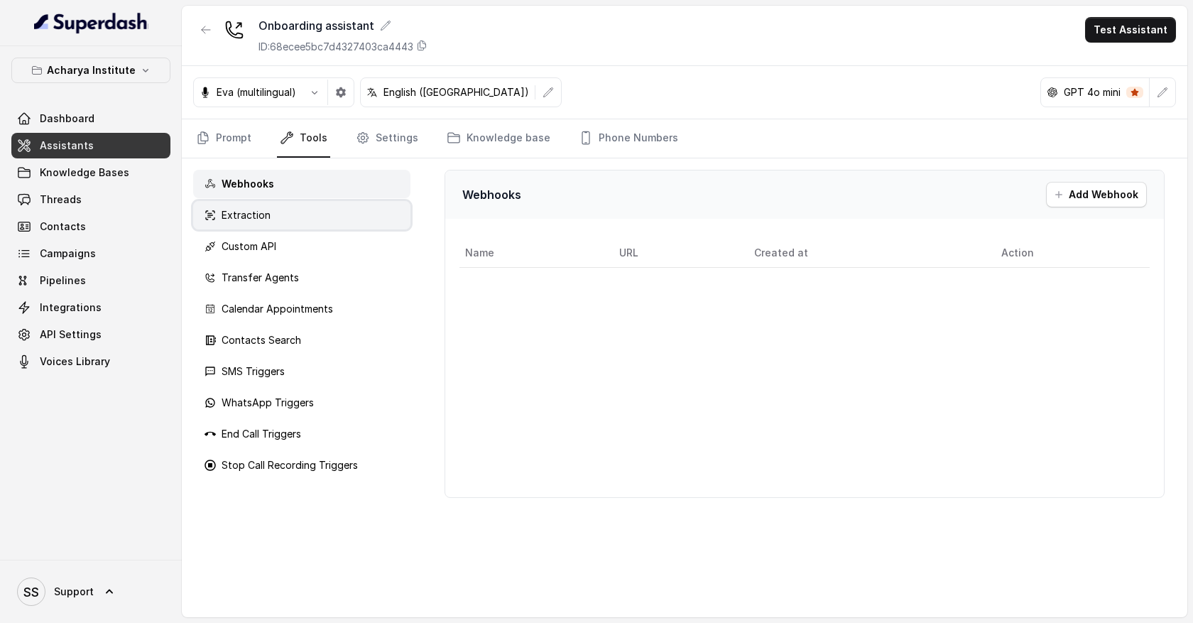
click at [296, 212] on div "Extraction" at bounding box center [301, 215] width 217 height 28
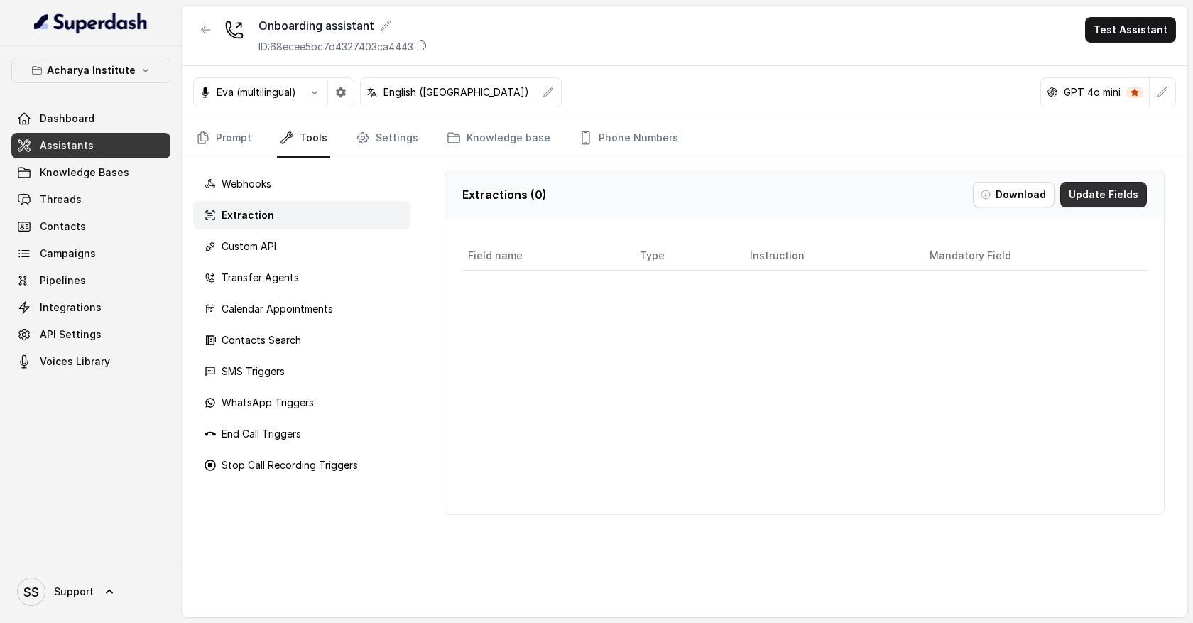
click at [1084, 192] on button "Update Fields" at bounding box center [1103, 195] width 87 height 26
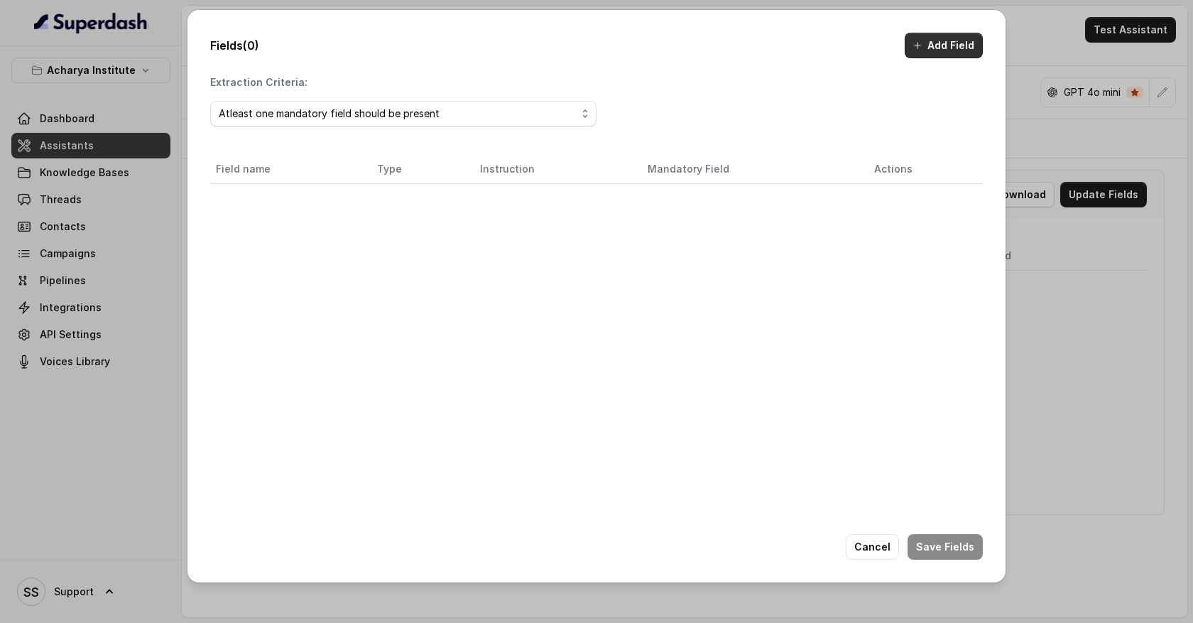
click at [950, 50] on button "Add Field" at bounding box center [944, 46] width 78 height 26
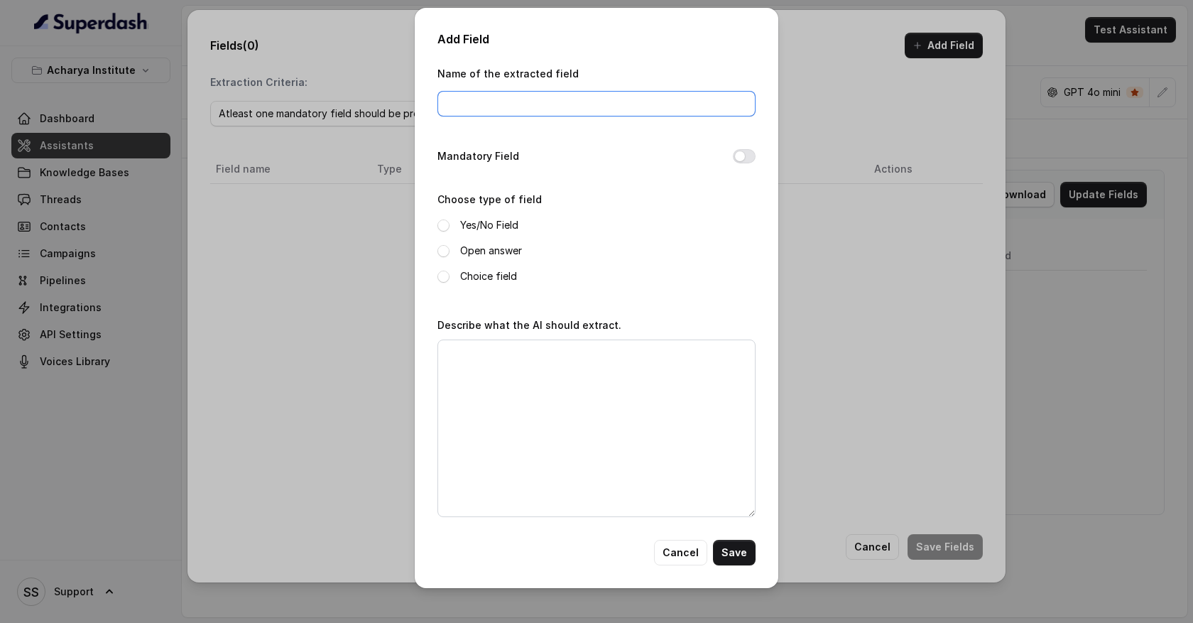
click at [483, 99] on input "Name of the extracted field" at bounding box center [597, 104] width 318 height 26
type input "E"
type input "email"
click at [447, 249] on span at bounding box center [444, 251] width 12 height 12
click at [472, 377] on textarea "Describe what the AI should extract." at bounding box center [597, 429] width 318 height 178
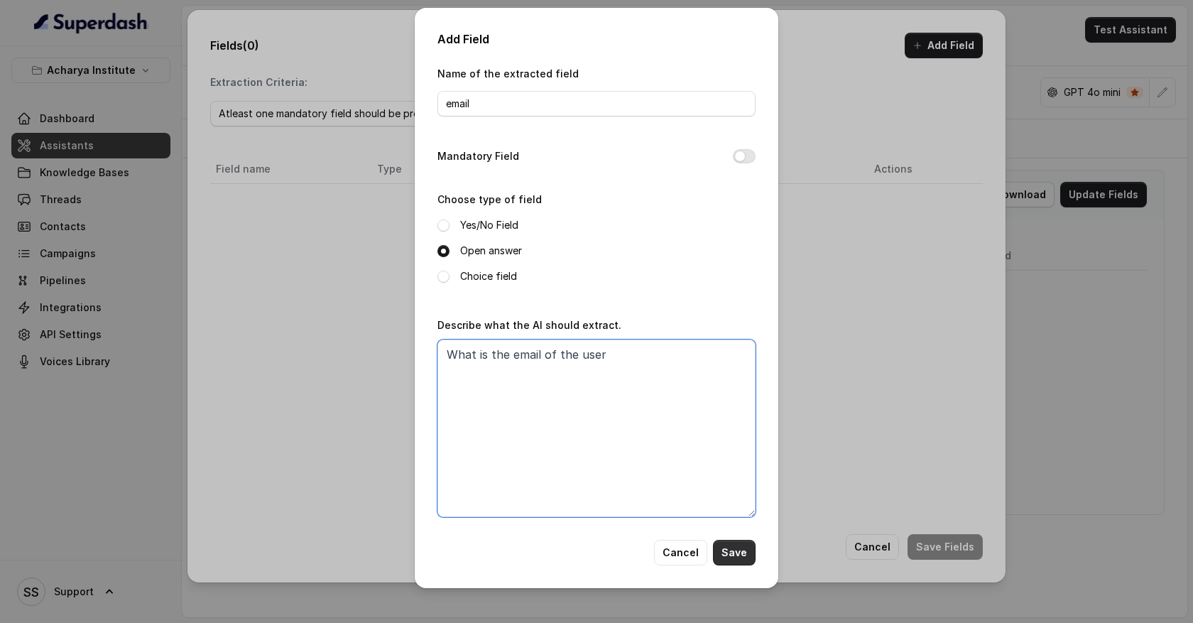
type textarea "What is the email of the user"
click at [734, 546] on button "Save" at bounding box center [734, 553] width 43 height 26
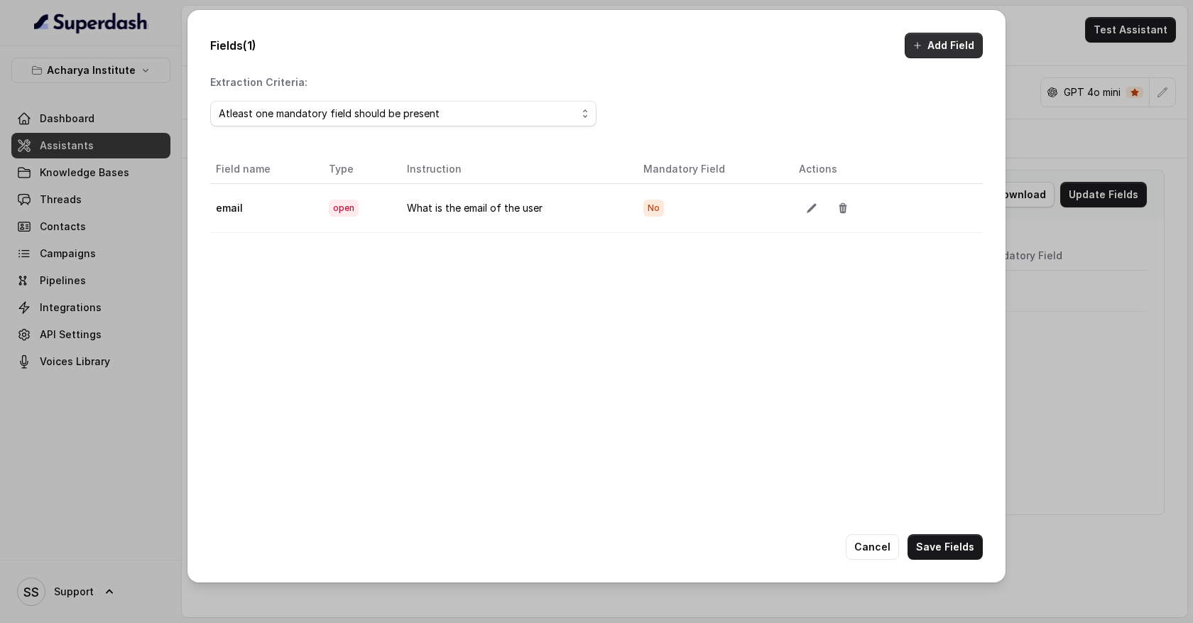
click at [960, 52] on button "Add Field" at bounding box center [944, 46] width 78 height 26
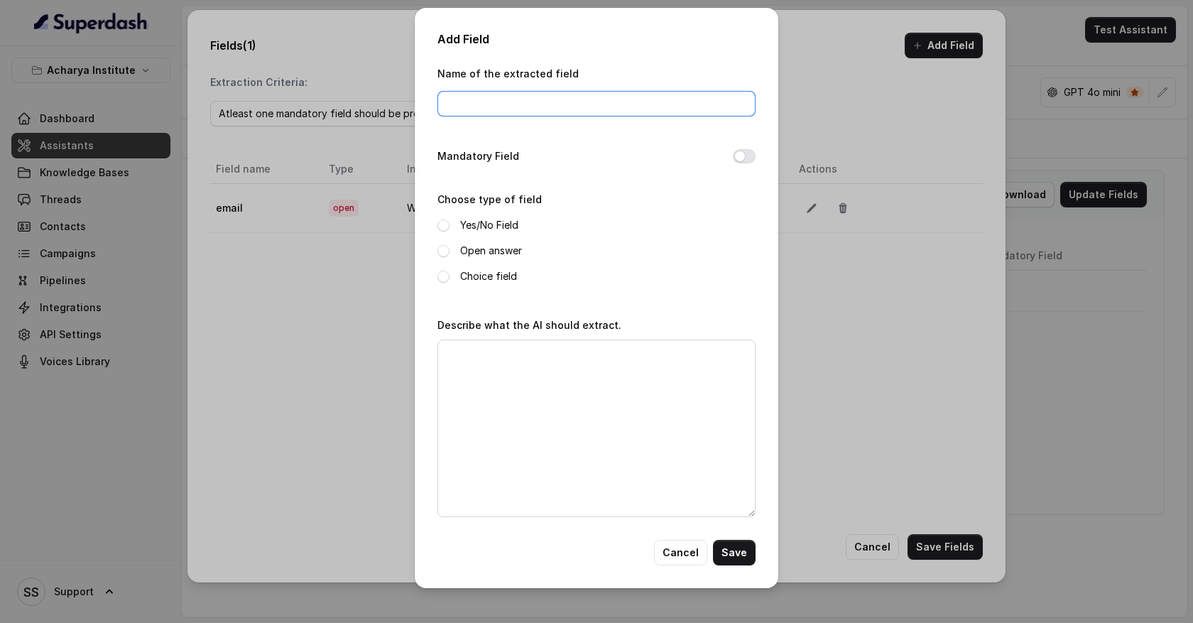
click at [531, 99] on input "Name of the extracted field" at bounding box center [597, 104] width 318 height 26
type input "budget"
click at [445, 252] on span at bounding box center [444, 251] width 12 height 12
click at [488, 377] on textarea "Describe what the AI should extract." at bounding box center [597, 429] width 318 height 178
type textarea "What is the budget of the user"
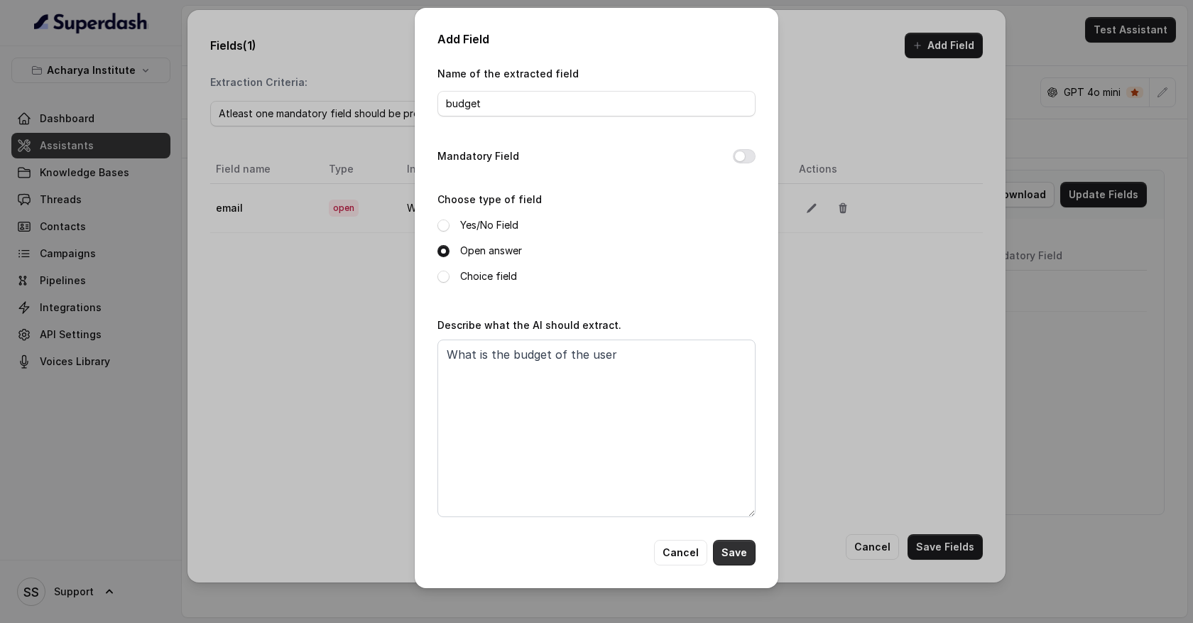
click at [732, 544] on button "Save" at bounding box center [734, 553] width 43 height 26
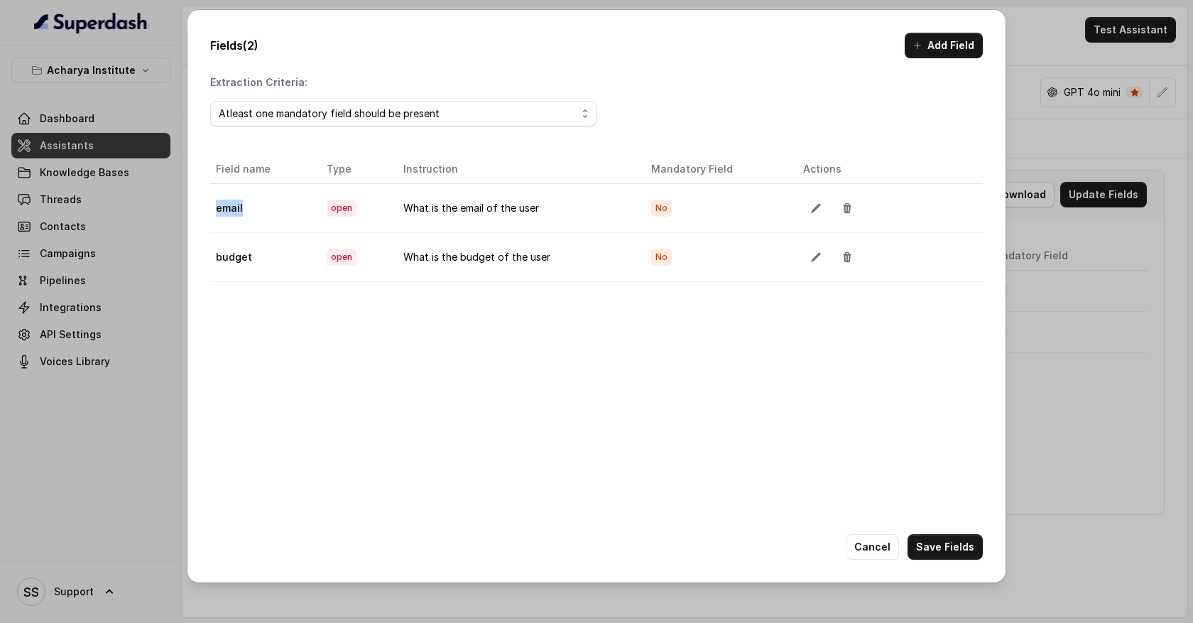
drag, startPoint x: 261, startPoint y: 208, endPoint x: 213, endPoint y: 214, distance: 48.6
click at [213, 214] on td "email" at bounding box center [262, 207] width 105 height 49
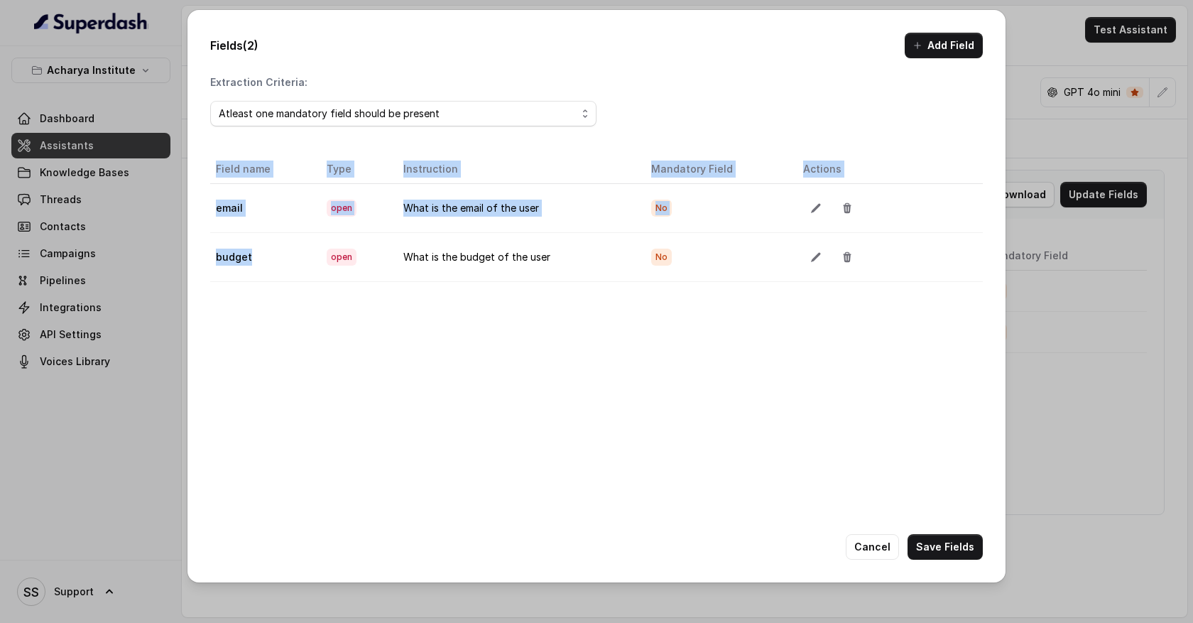
drag, startPoint x: 254, startPoint y: 254, endPoint x: 210, endPoint y: 258, distance: 45.0
click at [210, 258] on td "budget" at bounding box center [262, 256] width 105 height 49
click at [876, 550] on button "Cancel" at bounding box center [872, 547] width 53 height 26
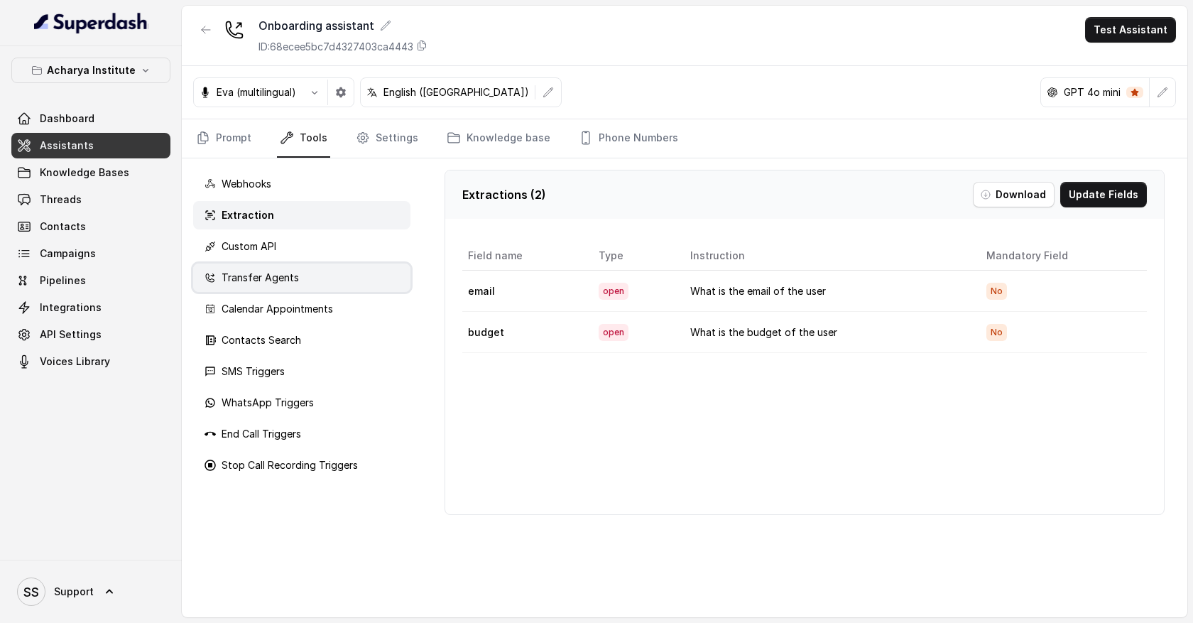
click at [352, 281] on div "Transfer Agents" at bounding box center [301, 278] width 217 height 28
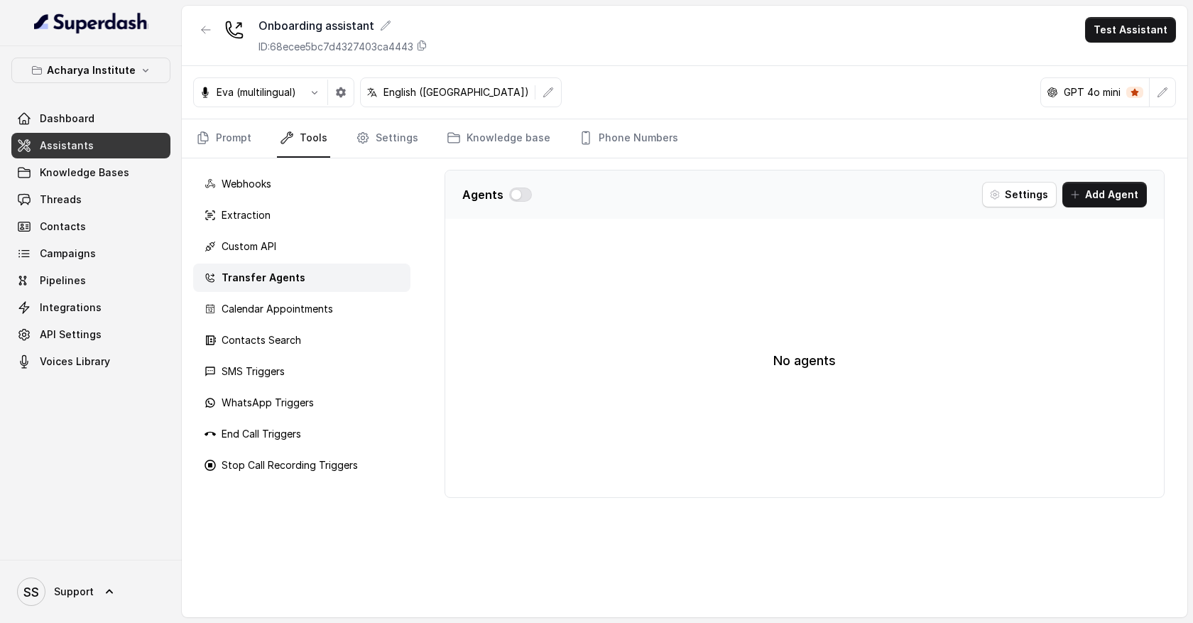
click at [352, 281] on div "Transfer Agents" at bounding box center [301, 278] width 217 height 28
click at [1110, 195] on button "Add Agent" at bounding box center [1105, 195] width 85 height 26
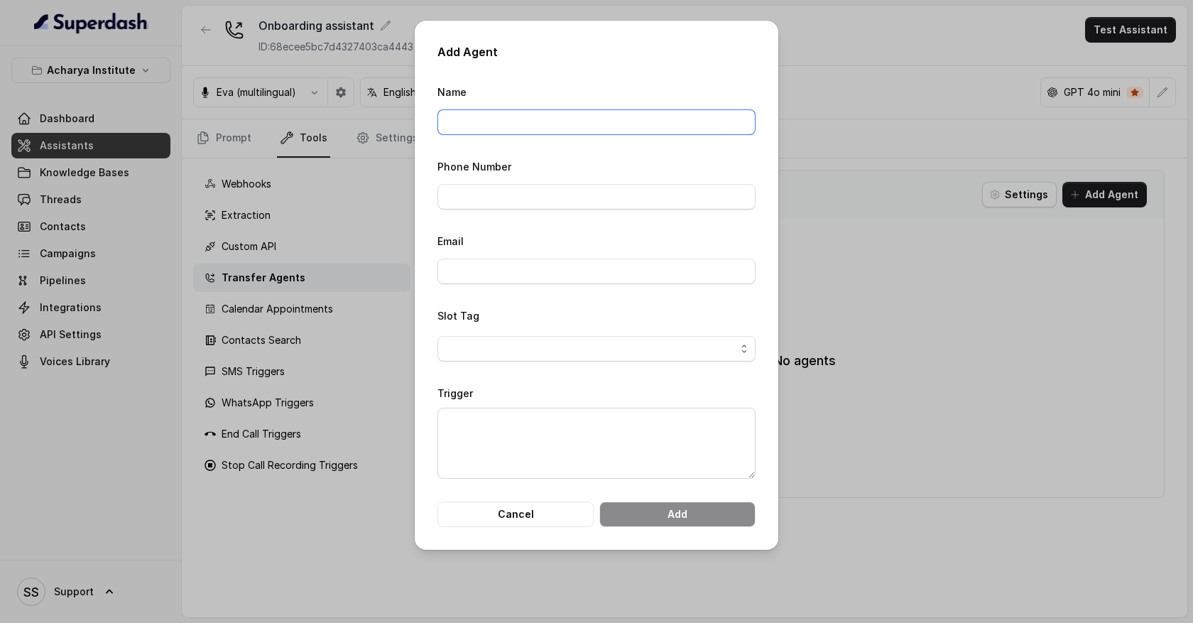
click at [534, 121] on input "Name" at bounding box center [597, 122] width 318 height 26
type input "Akhil Thomas"
type input "09380517603"
drag, startPoint x: 523, startPoint y: 125, endPoint x: 333, endPoint y: 111, distance: 190.9
click at [338, 114] on div "Add Agent Name Akhil Thomas Phone Number 09380517603 Email Slot Tag Trigger Can…" at bounding box center [596, 311] width 1193 height 623
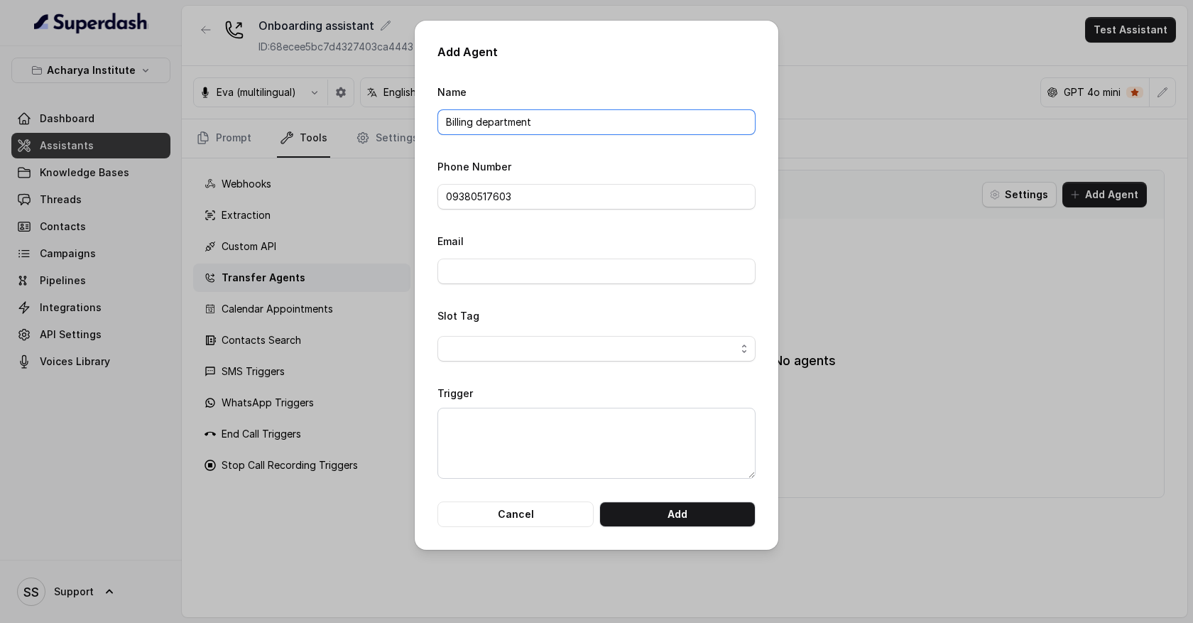
type input "Billing department"
click at [470, 408] on textarea "Trigger" at bounding box center [597, 443] width 318 height 71
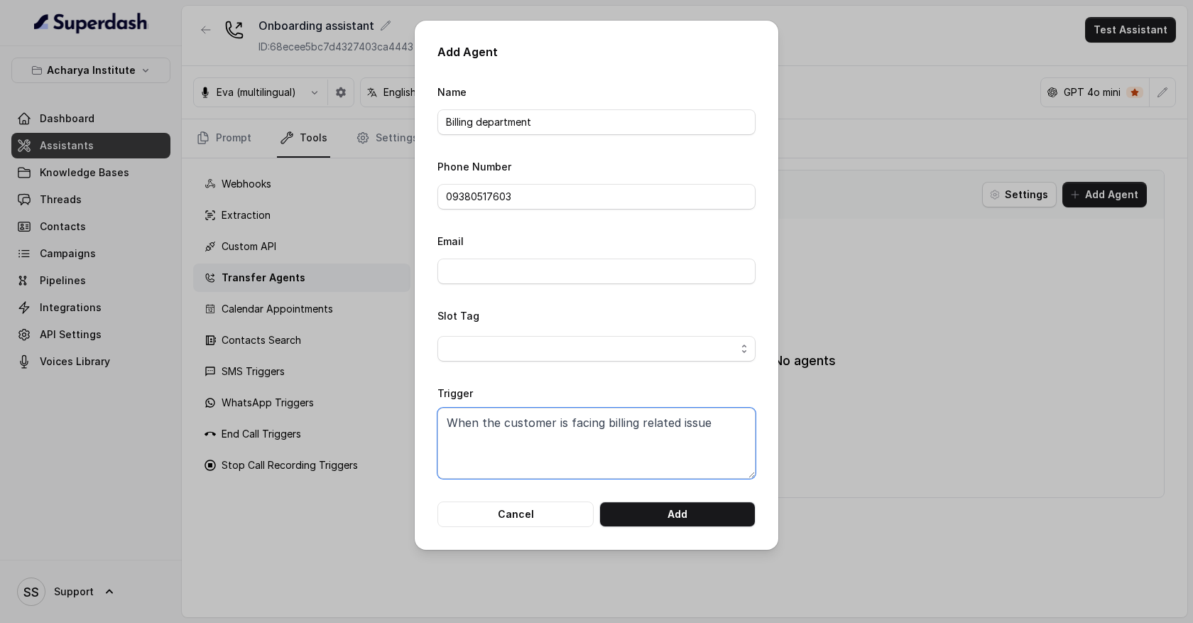
drag, startPoint x: 713, startPoint y: 424, endPoint x: 414, endPoint y: 409, distance: 299.4
click at [418, 412] on div "Add Agent Name Billing department Phone Number 09380517603 Email Slot Tag Trigg…" at bounding box center [597, 285] width 364 height 529
type textarea "When the customer is facing billing related issue"
drag, startPoint x: 548, startPoint y: 126, endPoint x: 424, endPoint y: 116, distance: 124.6
click at [425, 116] on div "Add Agent Name Billing department Phone Number 09380517603 Email Slot Tag Trigg…" at bounding box center [597, 285] width 364 height 529
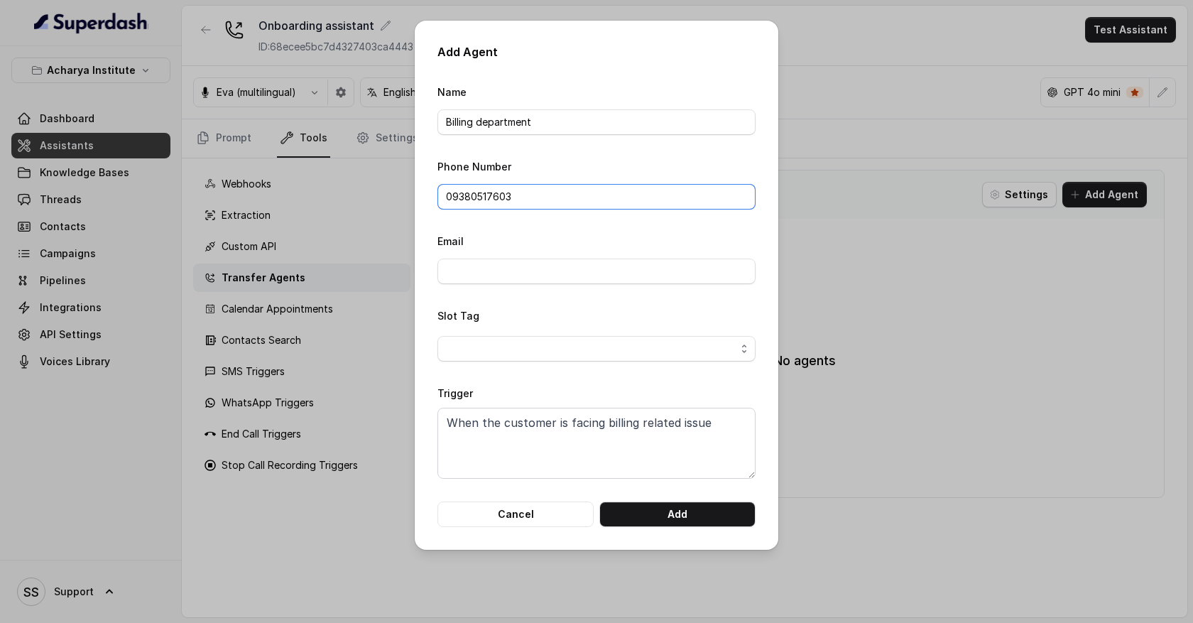
click at [472, 190] on input "09380517603" at bounding box center [597, 197] width 318 height 26
click at [573, 521] on button "Cancel" at bounding box center [516, 514] width 156 height 26
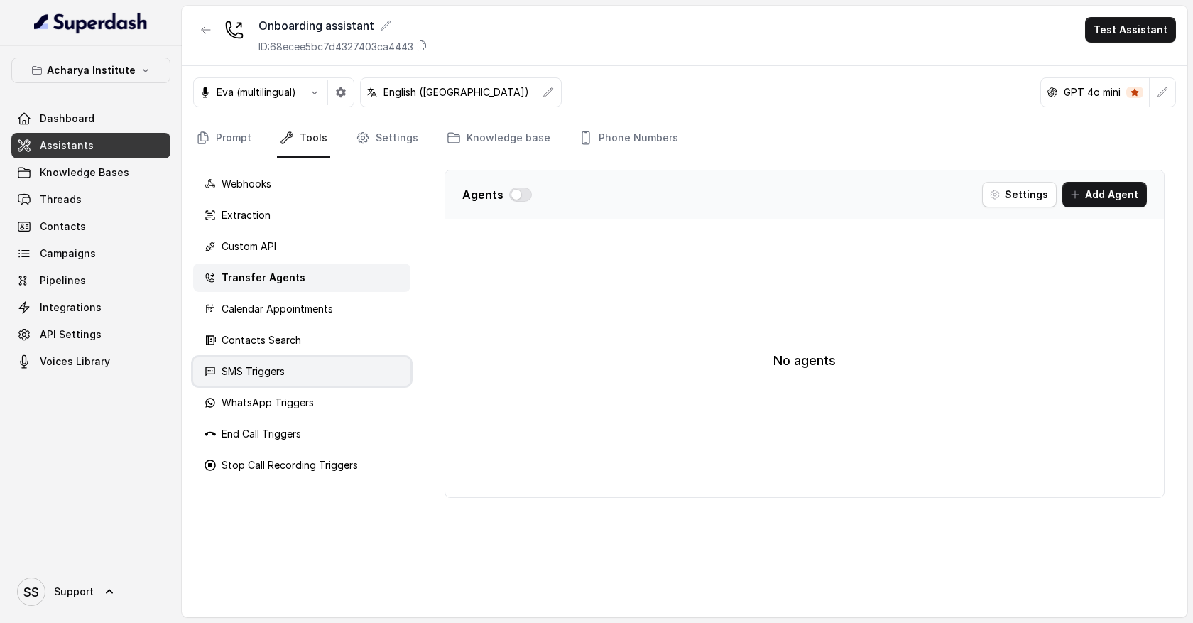
click at [348, 377] on div "SMS Triggers" at bounding box center [301, 371] width 217 height 28
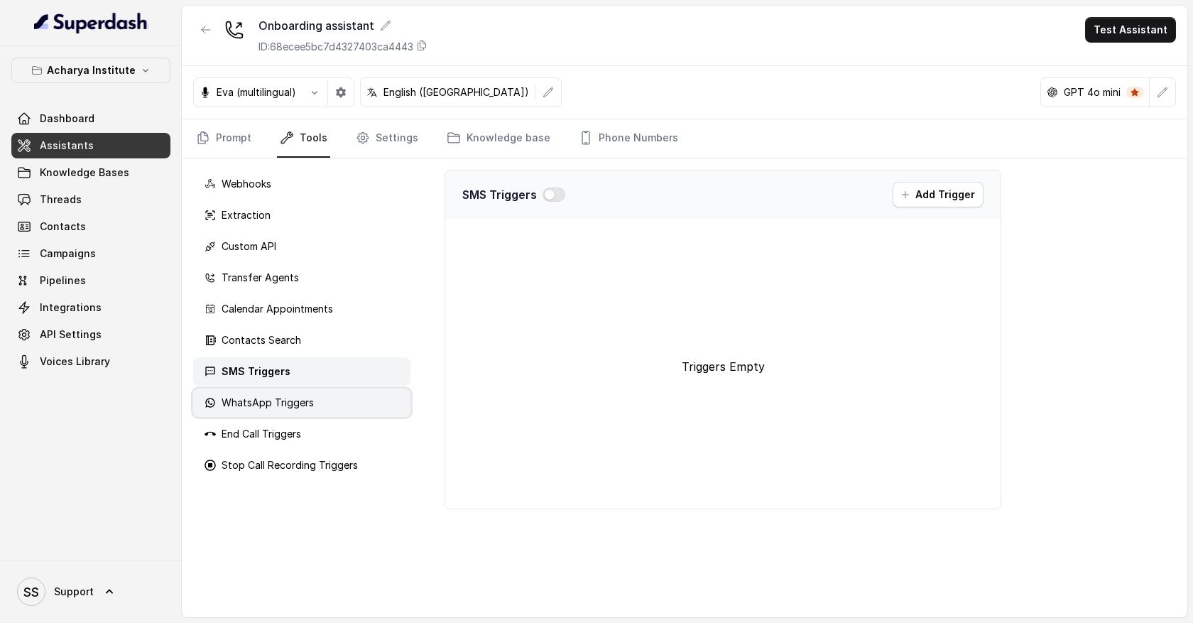
click at [360, 404] on div "WhatsApp Triggers" at bounding box center [301, 403] width 217 height 28
click at [359, 376] on div "SMS Triggers" at bounding box center [301, 371] width 217 height 28
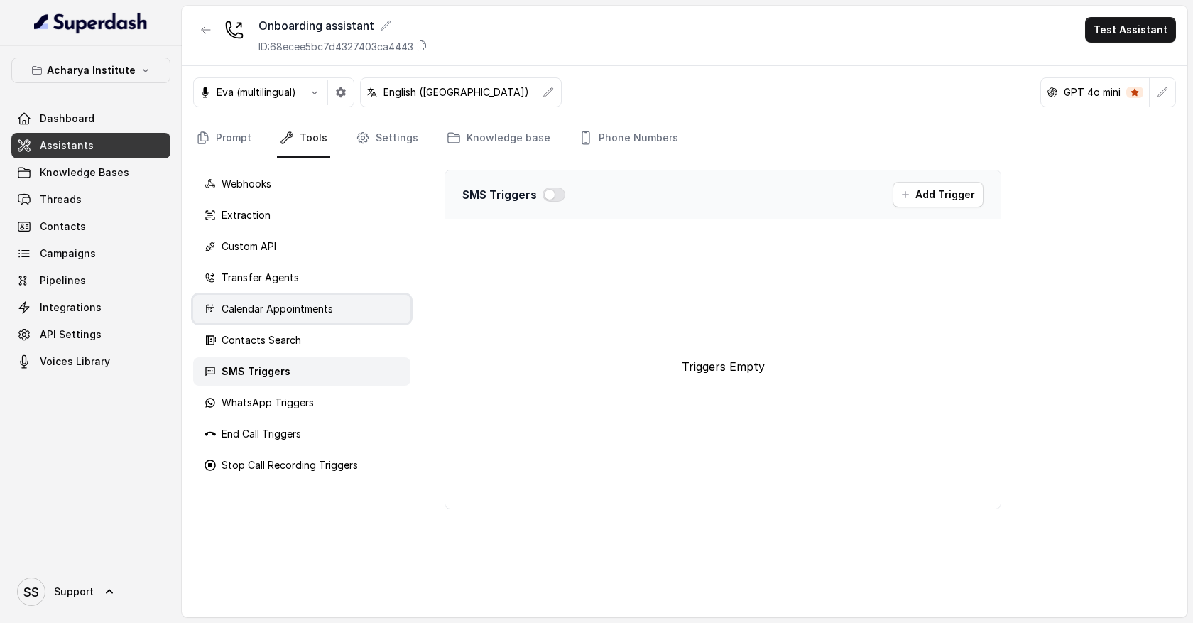
click at [337, 309] on div "Calendar Appointments" at bounding box center [301, 309] width 217 height 28
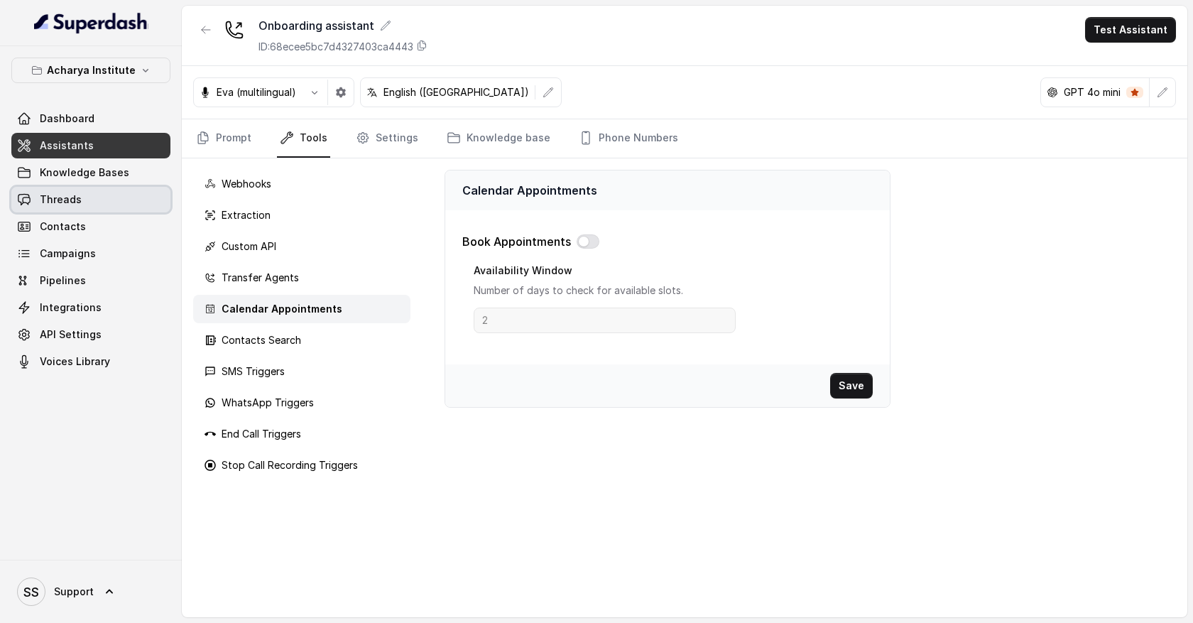
click at [87, 192] on link "Threads" at bounding box center [90, 200] width 159 height 26
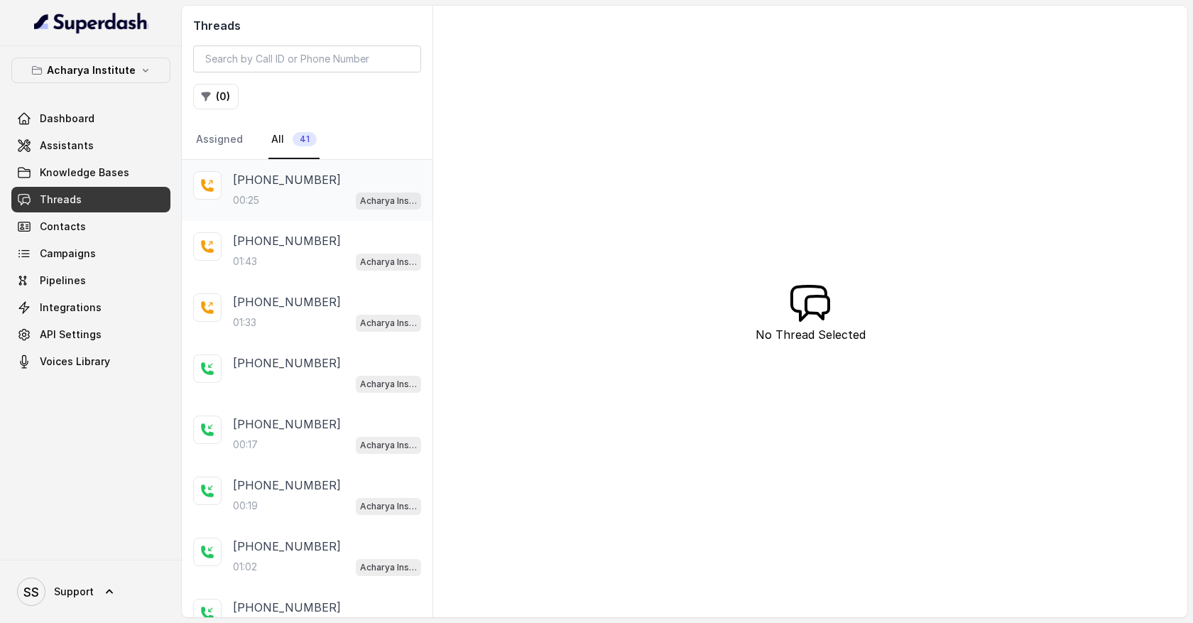
click at [261, 189] on div "+919967159549 00:25 Acharya Institute - Pending Enrolment Flow" at bounding box center [327, 190] width 188 height 38
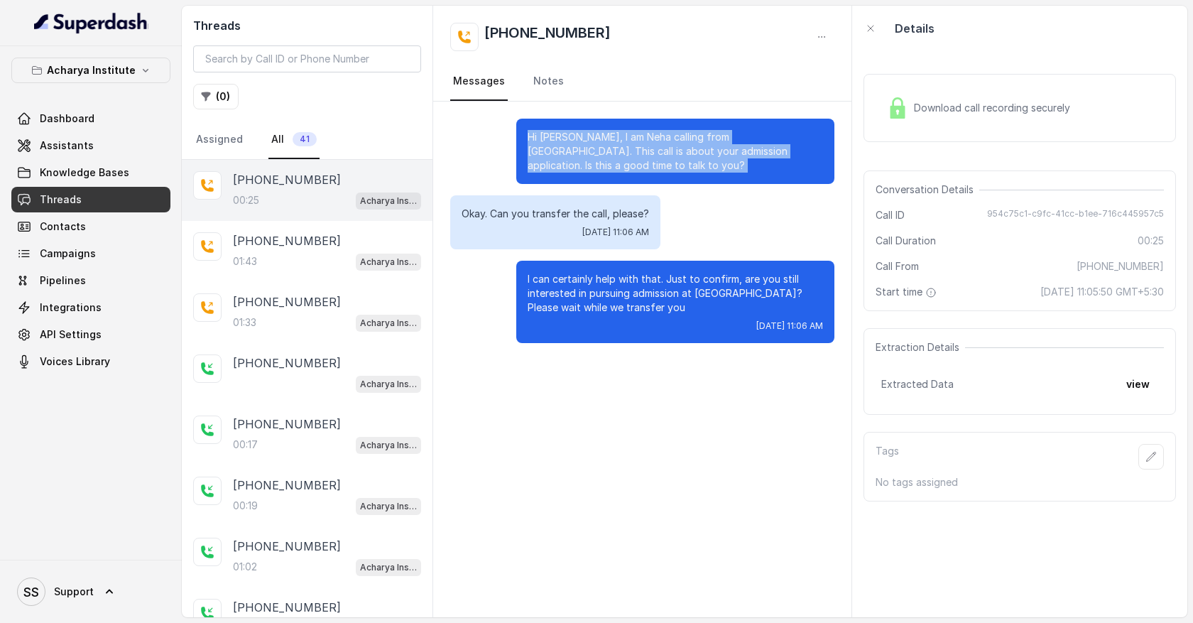
drag, startPoint x: 526, startPoint y: 137, endPoint x: 630, endPoint y: 188, distance: 115.3
click at [630, 188] on div "Hi Ragesh, I am Neha calling from Acharya Institute Bangalore. This call is abo…" at bounding box center [642, 231] width 418 height 259
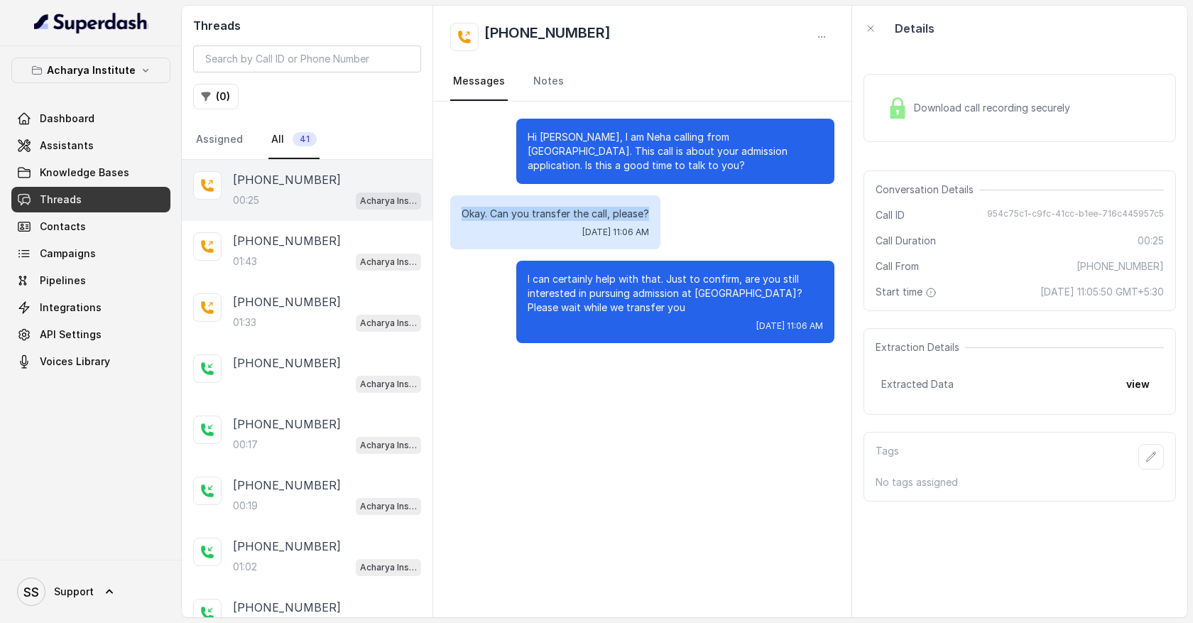
drag, startPoint x: 653, startPoint y: 212, endPoint x: 466, endPoint y: 203, distance: 187.0
click at [466, 203] on div "Okay. Can you transfer the call, please? Thu, Oct 9, 2025, 11:06 AM" at bounding box center [555, 222] width 210 height 54
drag, startPoint x: 528, startPoint y: 276, endPoint x: 630, endPoint y: 342, distance: 121.2
click at [630, 342] on div "I can certainly help with that. Just to confirm, are you still interested in pu…" at bounding box center [675, 302] width 318 height 82
click at [896, 117] on img at bounding box center [897, 107] width 21 height 21
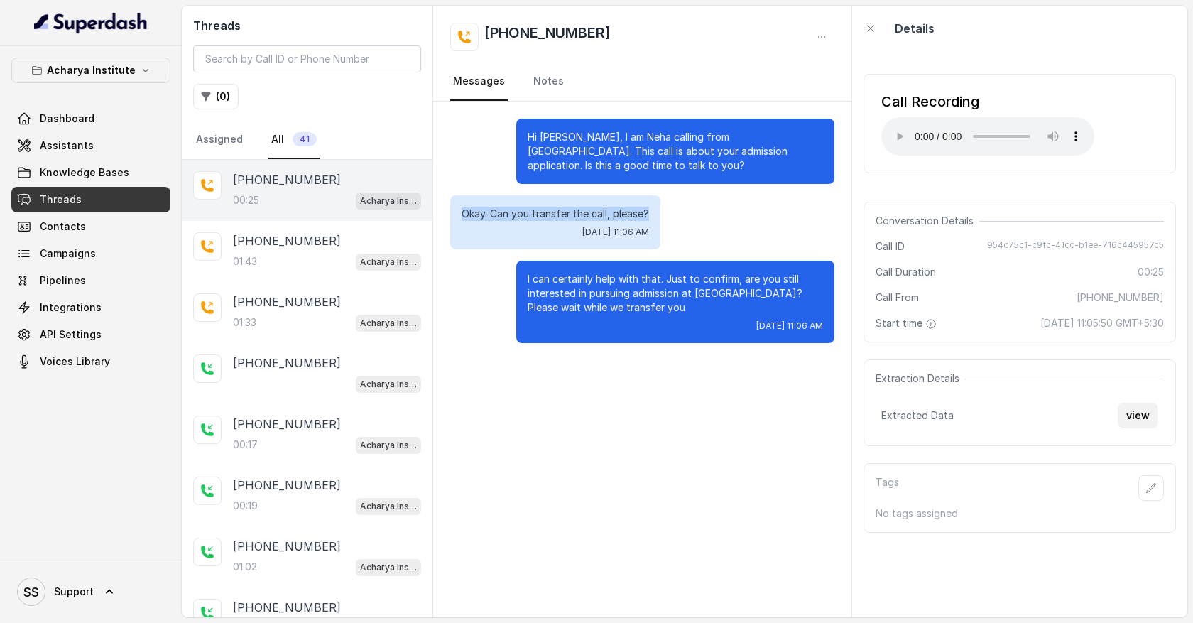
click at [1136, 409] on button "view" at bounding box center [1138, 416] width 40 height 26
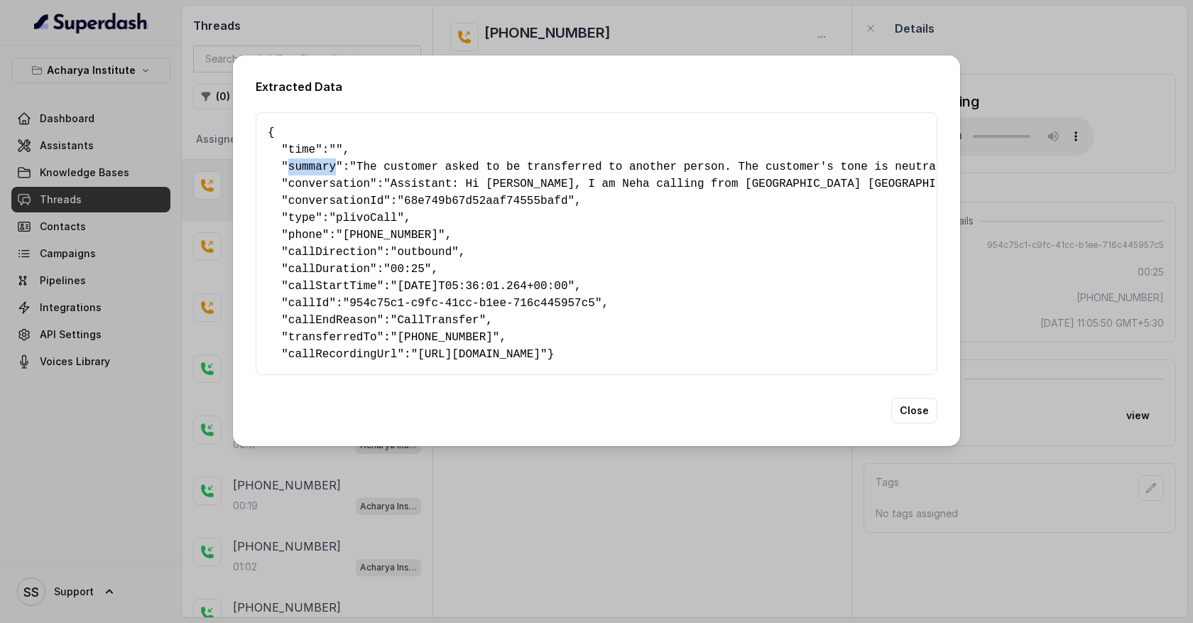
drag, startPoint x: 336, startPoint y: 159, endPoint x: 287, endPoint y: 163, distance: 49.1
click at [287, 163] on pre "{ " time ": "" , " summary ": "The customer asked to be transferred to another …" at bounding box center [597, 243] width 658 height 239
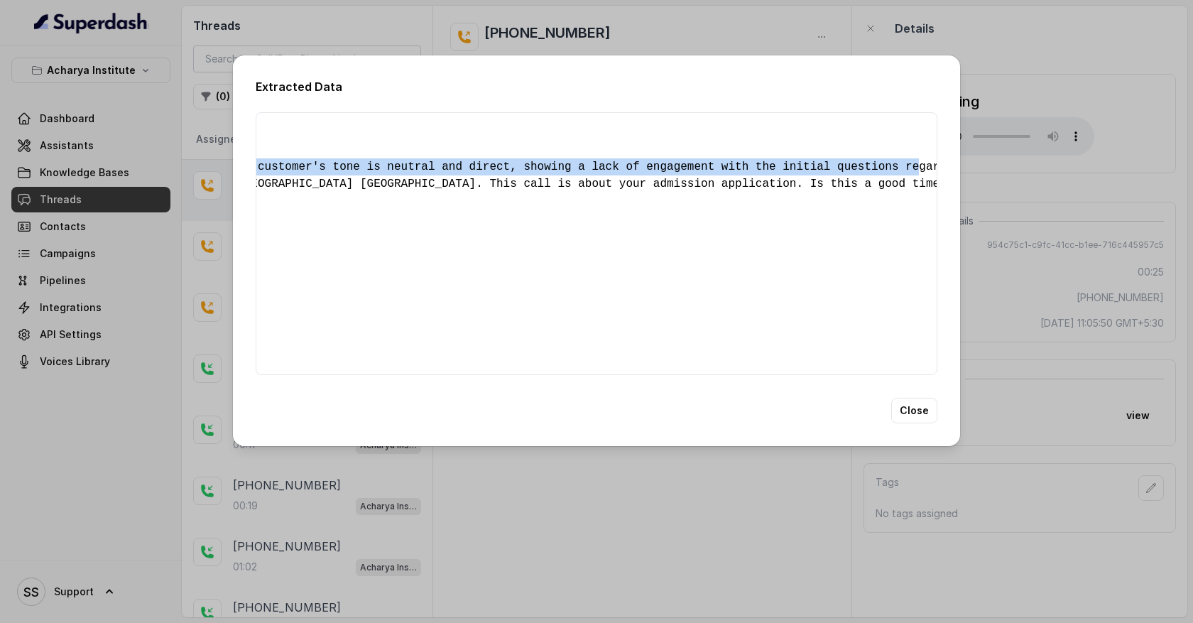
scroll to position [0, 559]
drag, startPoint x: 365, startPoint y: 161, endPoint x: 942, endPoint y: 158, distance: 576.8
click at [942, 158] on div "Extracted Data { " time ": "" , " summary ": "The customer asked to be transfer…" at bounding box center [596, 250] width 727 height 391
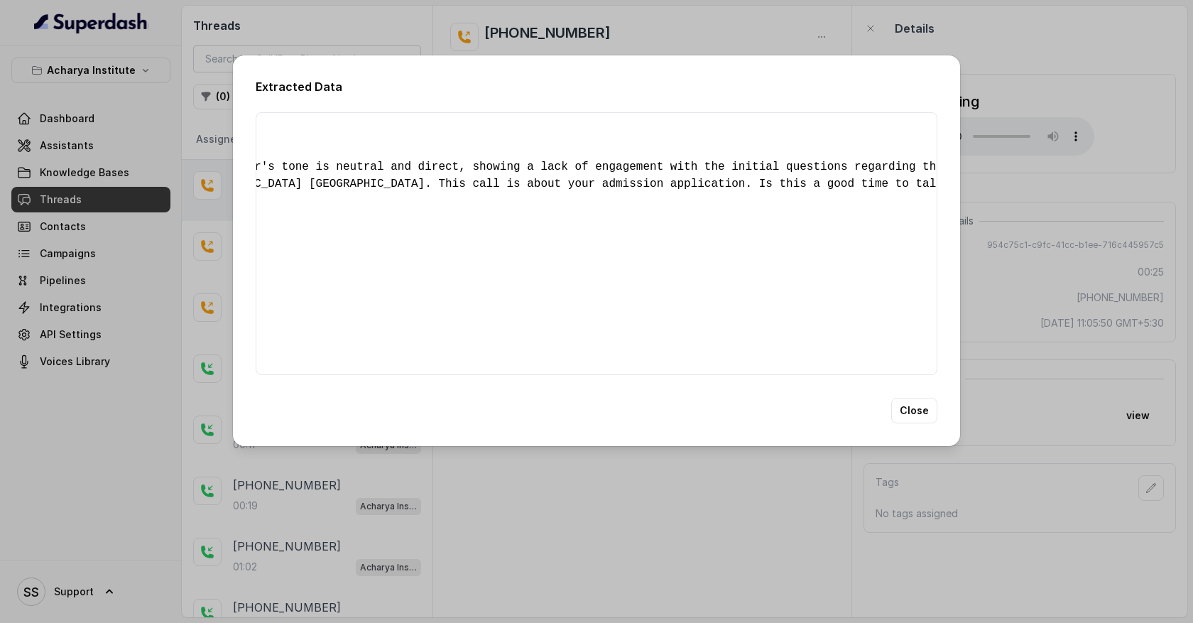
click at [965, 177] on div "Extracted Data { " time ": "" , " summary ": "The customer asked to be transfer…" at bounding box center [596, 311] width 1193 height 623
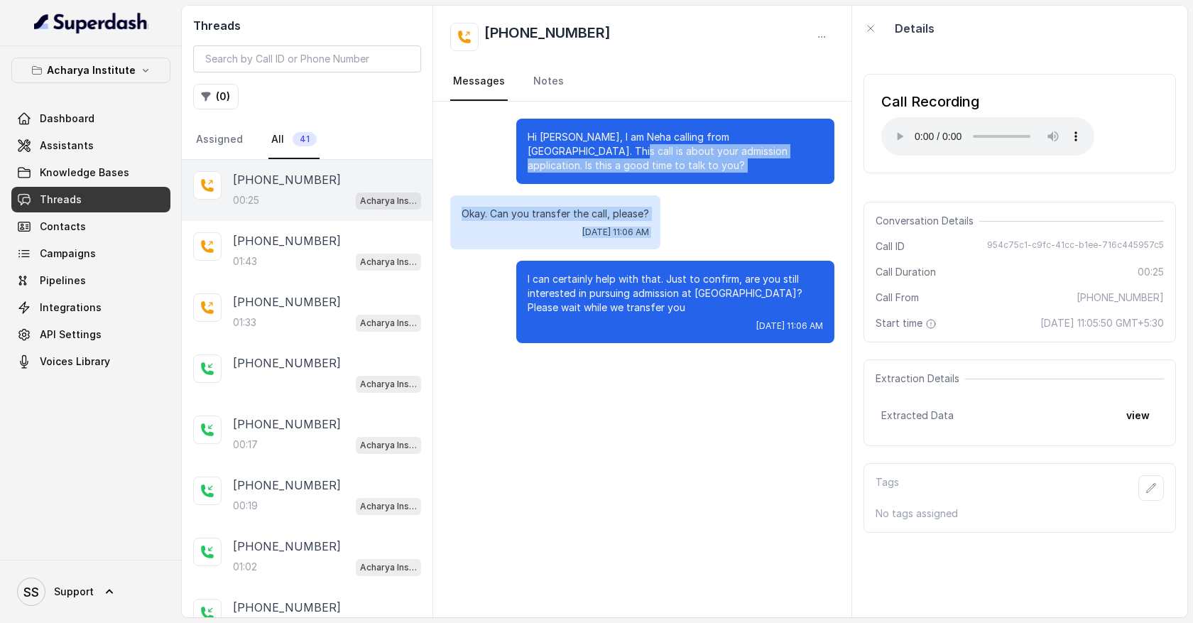
drag, startPoint x: 528, startPoint y: 145, endPoint x: 678, endPoint y: 259, distance: 187.5
click at [678, 259] on div "Hi Ragesh, I am Neha calling from Acharya Institute Bangalore. This call is abo…" at bounding box center [642, 231] width 418 height 259
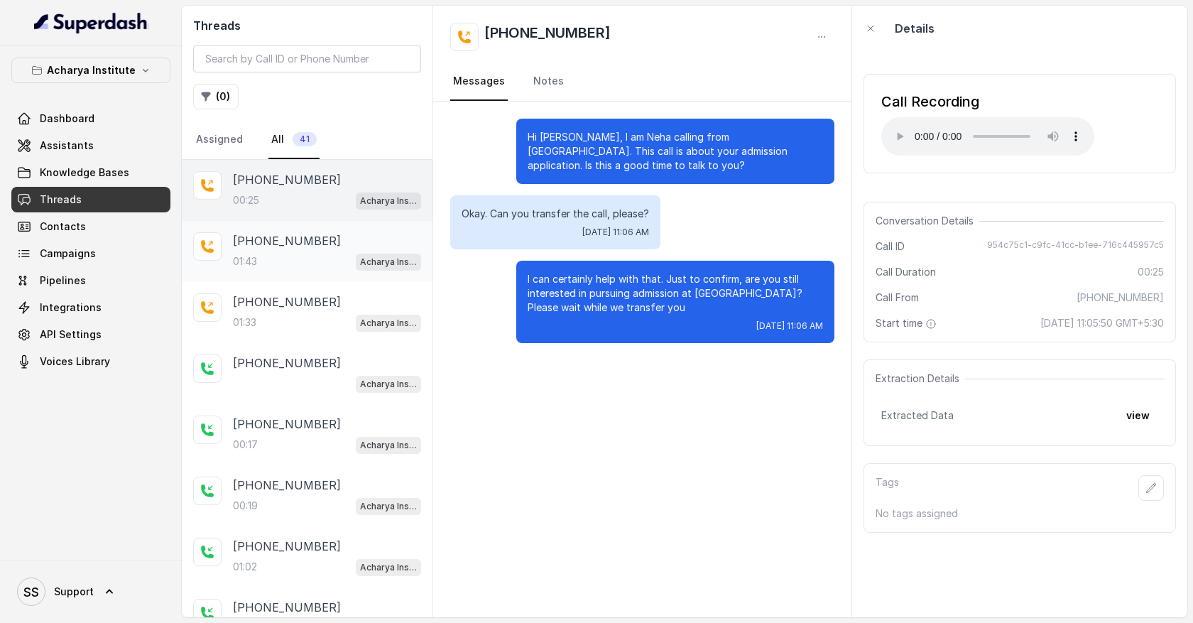
click at [310, 247] on p "+919967159549" at bounding box center [287, 240] width 108 height 17
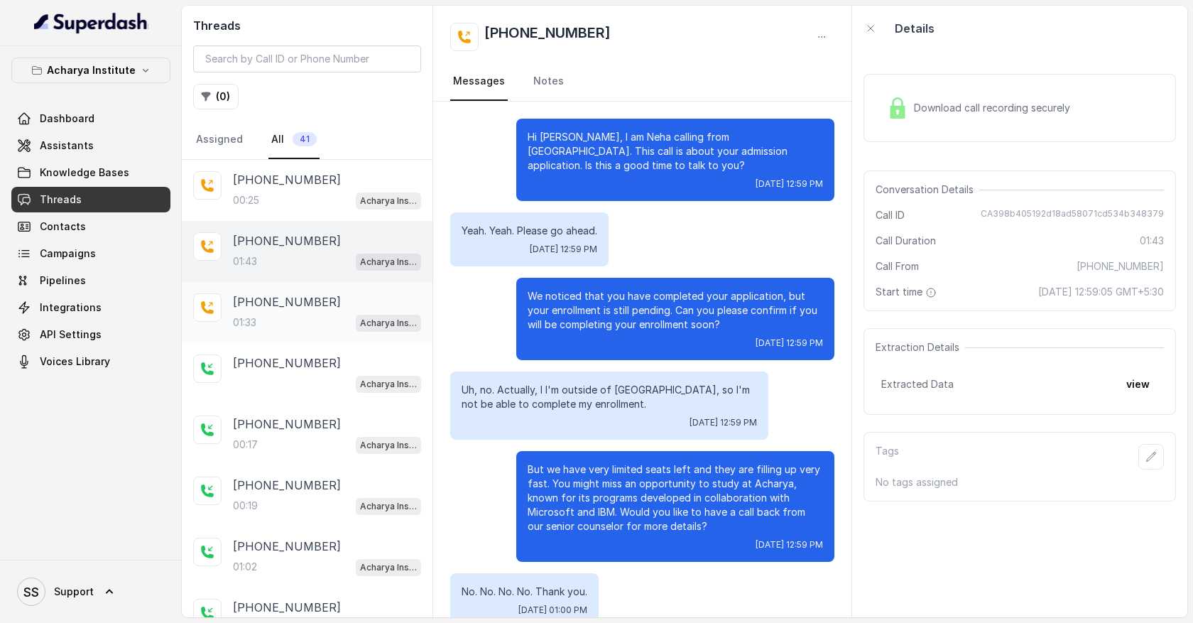
scroll to position [337, 0]
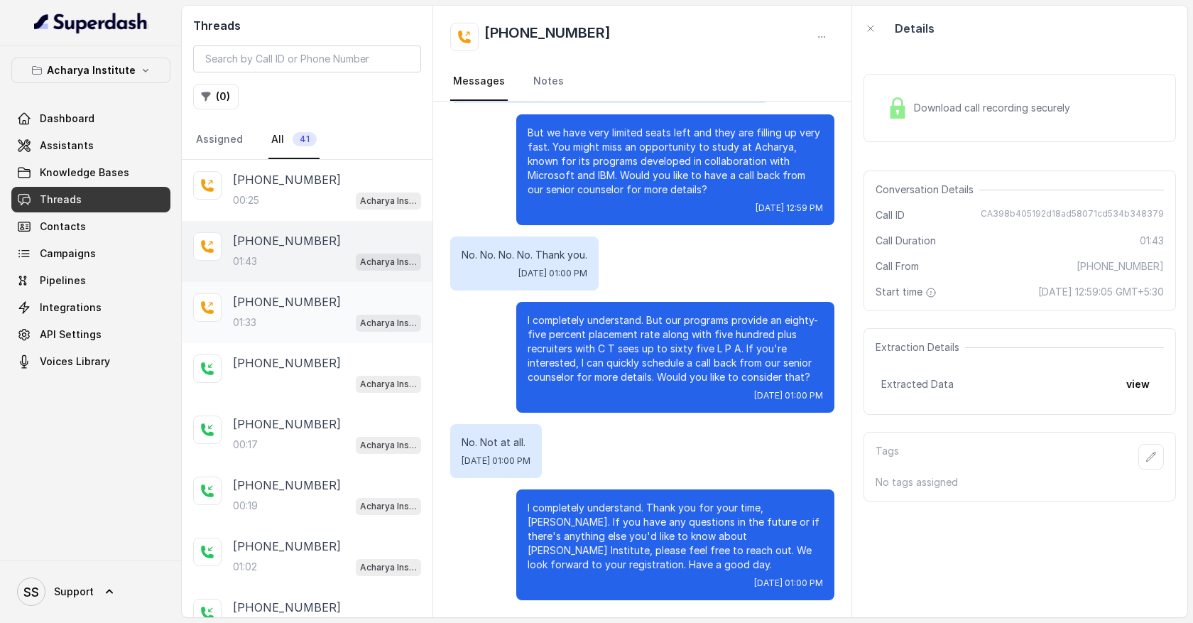
click at [310, 287] on div "+919967159549 01:33 Acharya Institute - Unpaid Application Fee Flow" at bounding box center [307, 312] width 251 height 61
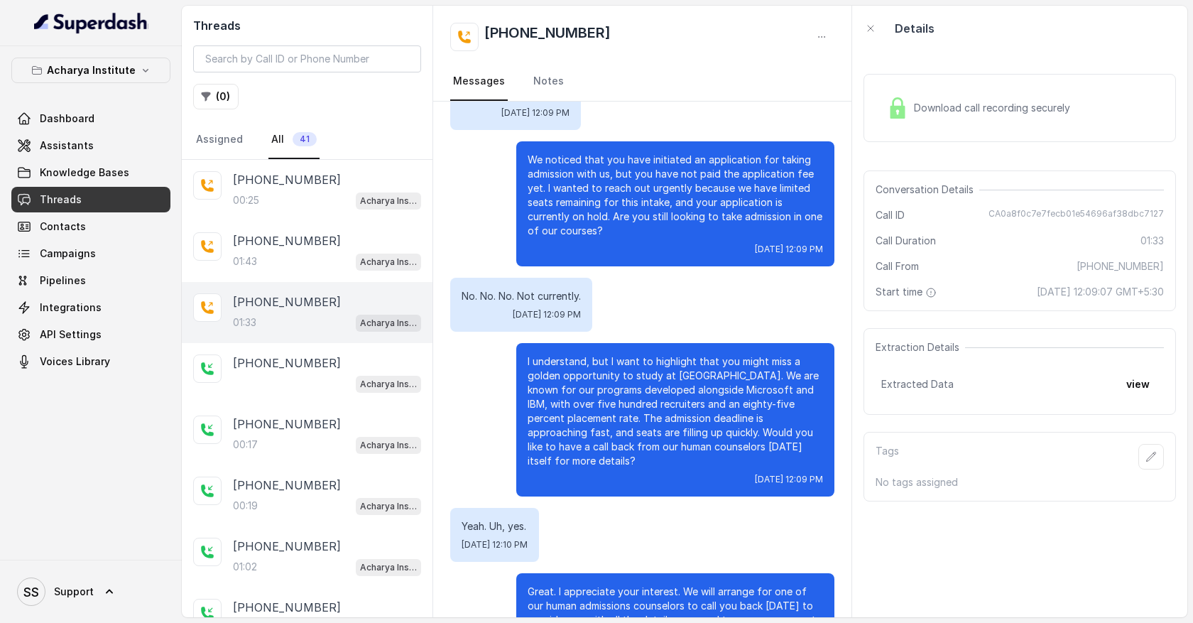
scroll to position [217, 0]
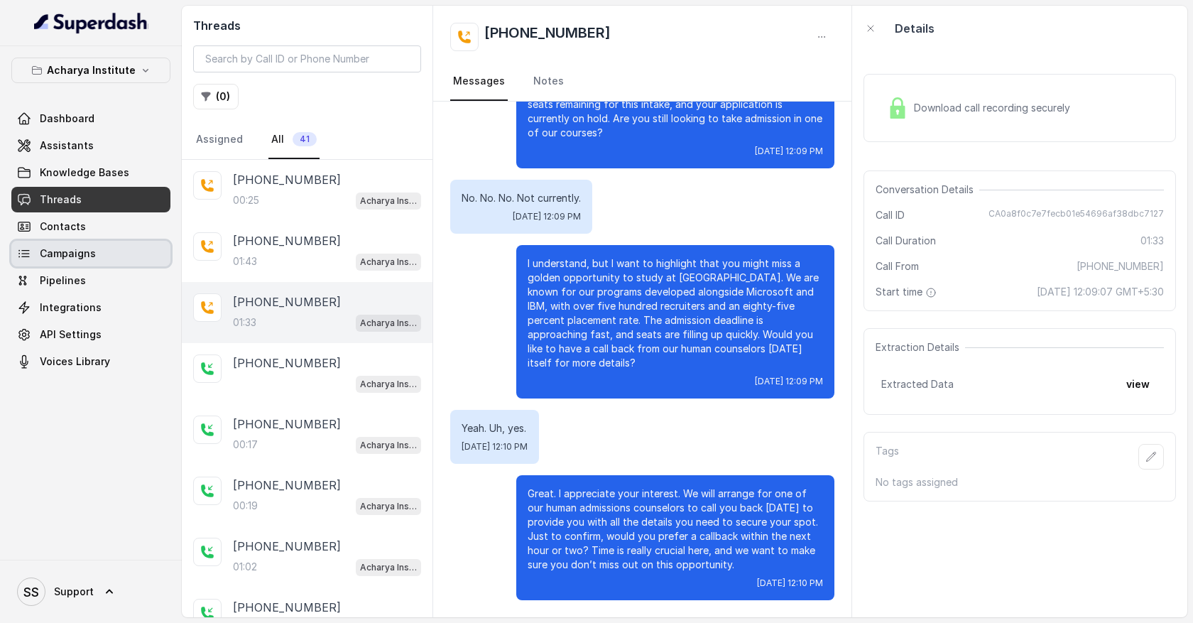
click at [121, 244] on link "Campaigns" at bounding box center [90, 254] width 159 height 26
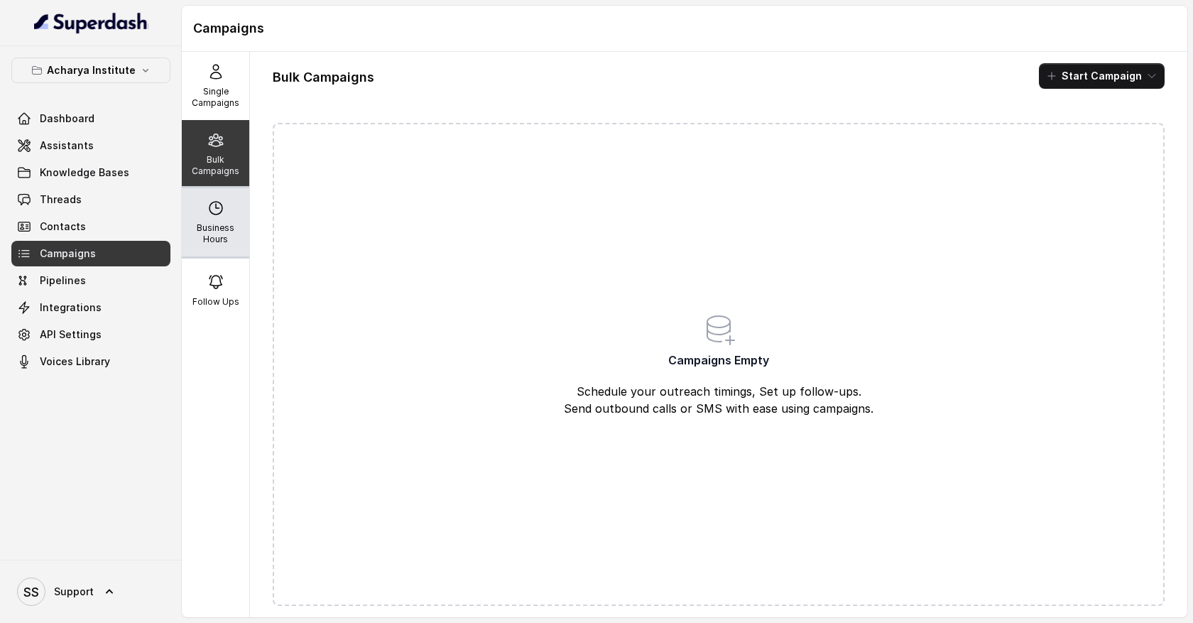
click at [230, 222] on div "Business Hours" at bounding box center [215, 222] width 67 height 68
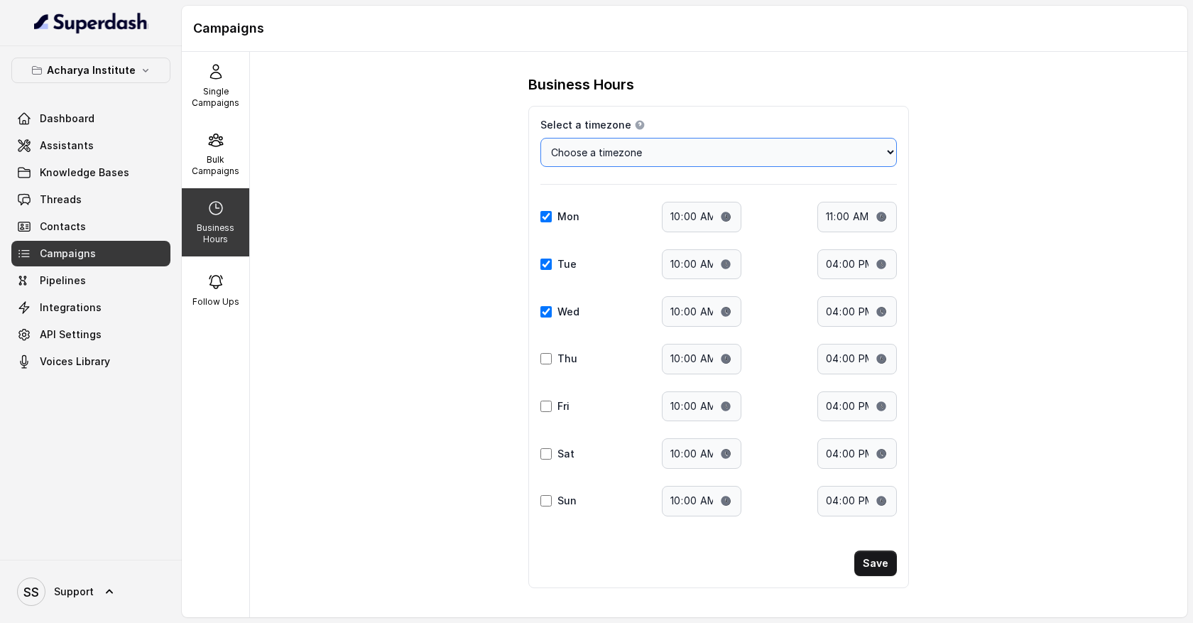
click at [741, 156] on select "Choose a timezone Africa/Abidjan Africa/Accra Africa/Addis_Ababa Africa/Algiers…" at bounding box center [719, 152] width 357 height 29
select select "Pacific/Auckland"
click at [541, 138] on select "Choose a timezone Africa/Abidjan Africa/Accra Africa/Addis_Ababa Africa/Algiers…" at bounding box center [719, 152] width 357 height 29
click at [545, 360] on input "Thu" at bounding box center [546, 358] width 11 height 11
checkbox input "true"
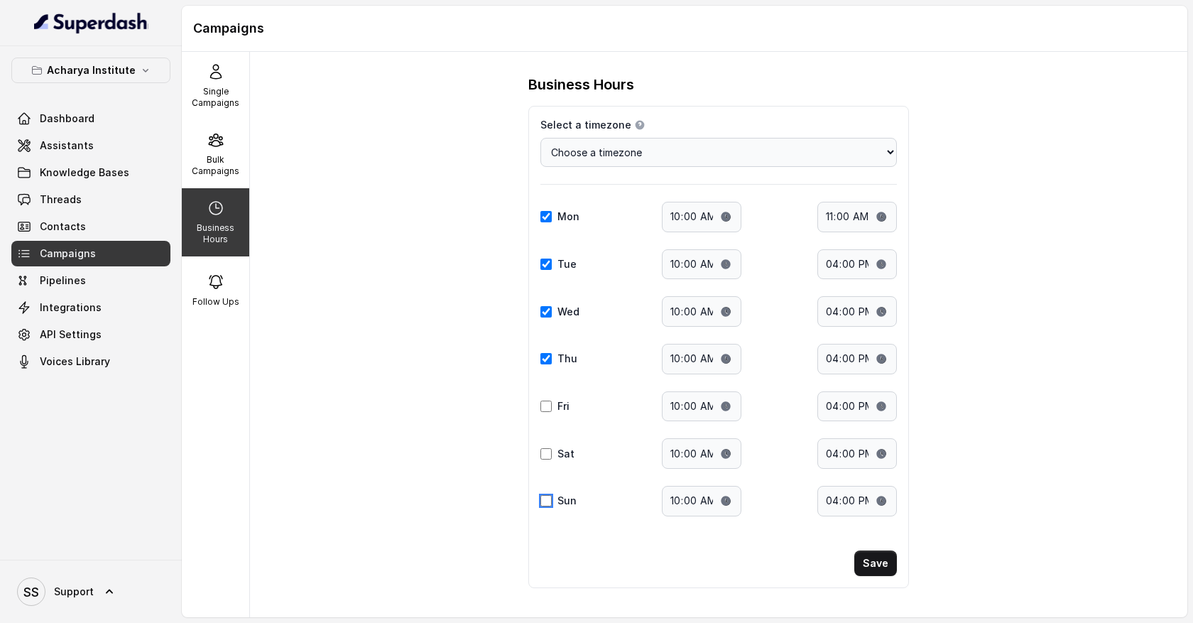
click at [543, 499] on input "Sun" at bounding box center [546, 500] width 11 height 11
checkbox input "true"
click at [698, 224] on input "10:00" at bounding box center [702, 217] width 80 height 31
click at [843, 222] on input "11:00" at bounding box center [858, 217] width 80 height 31
click at [709, 262] on input "10:00" at bounding box center [702, 264] width 80 height 31
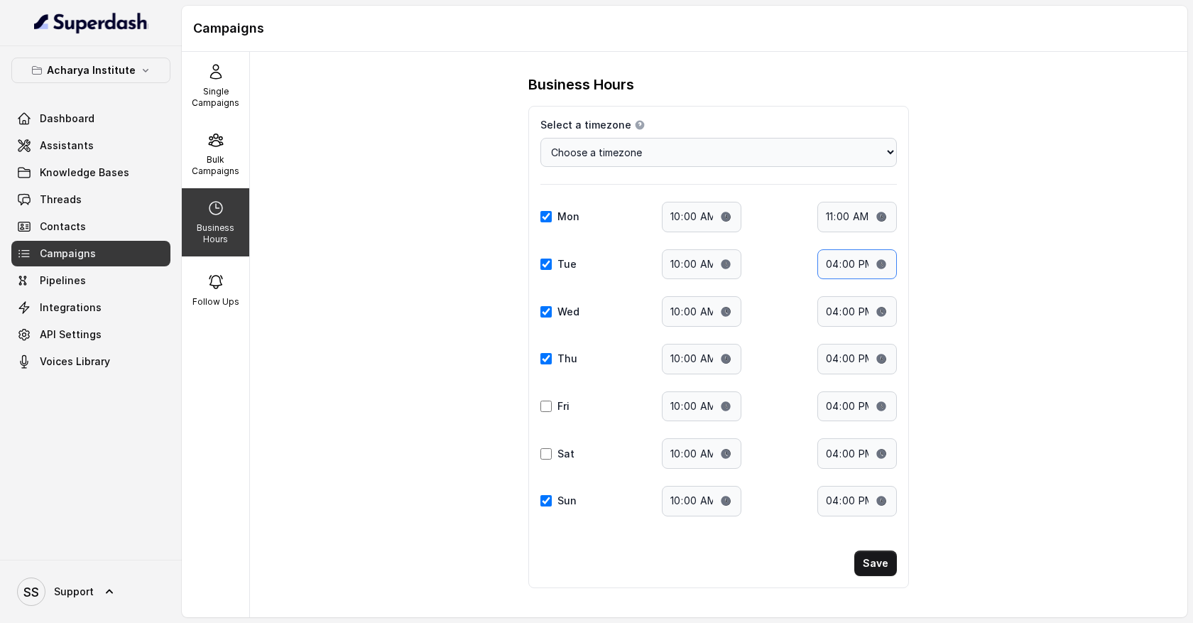
click at [867, 262] on input "16:00" at bounding box center [858, 264] width 80 height 31
click at [212, 151] on div "Bulk Campaigns" at bounding box center [215, 154] width 67 height 68
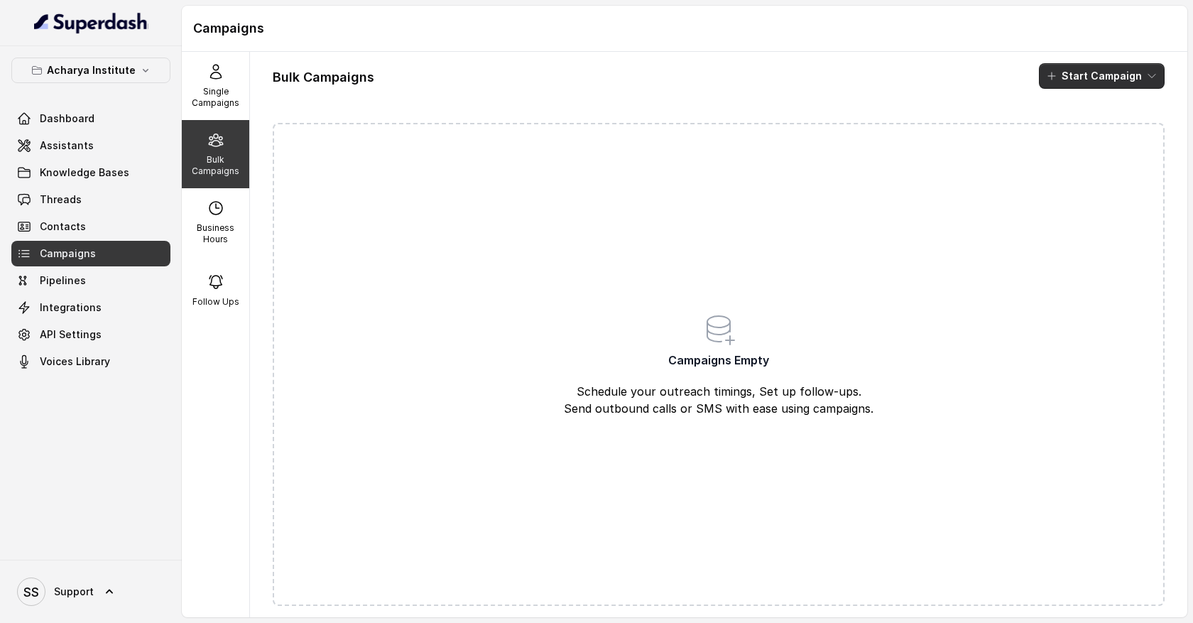
click at [1131, 78] on button "Start Campaign" at bounding box center [1102, 76] width 126 height 26
click at [1102, 131] on div "Call" at bounding box center [1082, 131] width 69 height 14
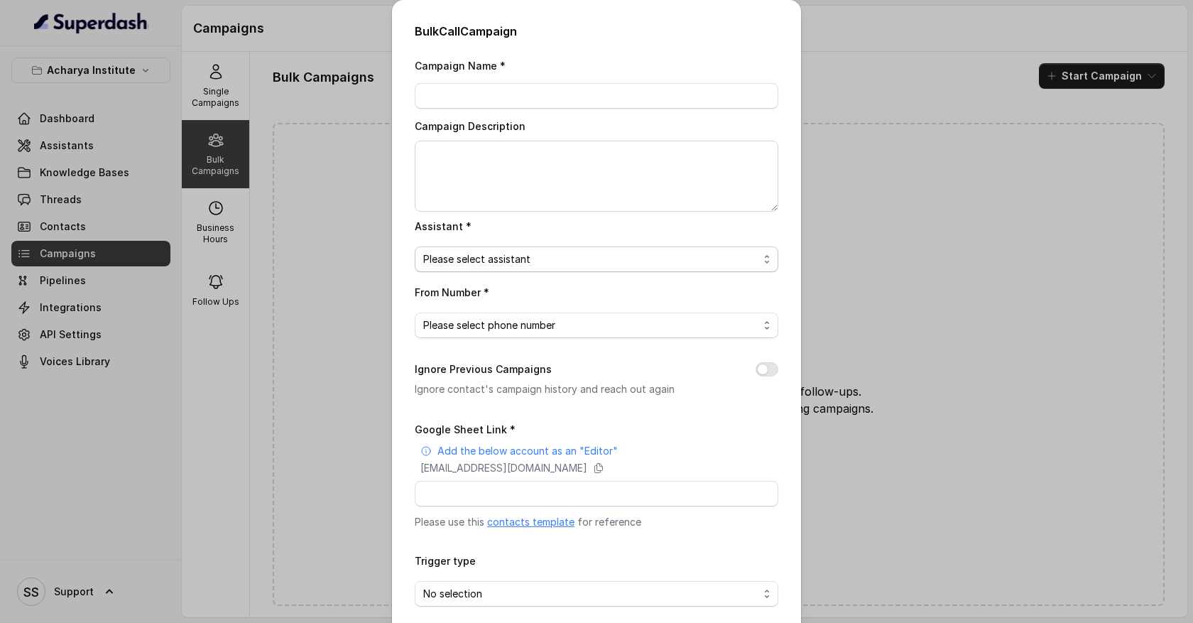
scroll to position [64, 0]
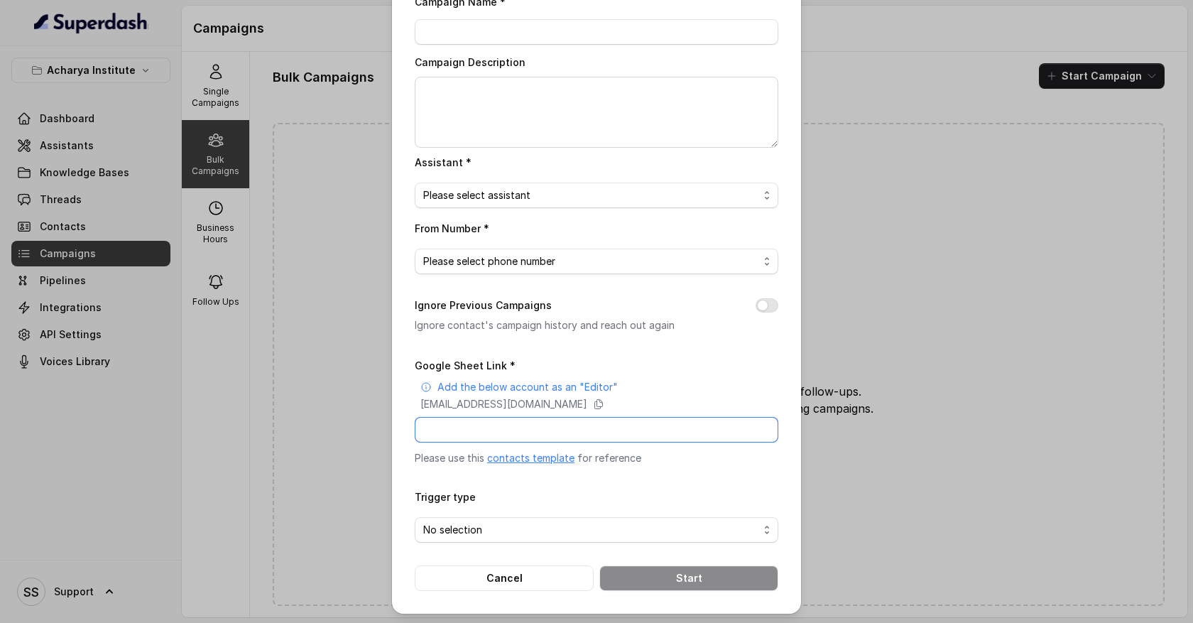
click at [476, 427] on input "Google Sheet Link *" at bounding box center [597, 430] width 364 height 26
click at [523, 572] on button "Cancel" at bounding box center [504, 578] width 179 height 26
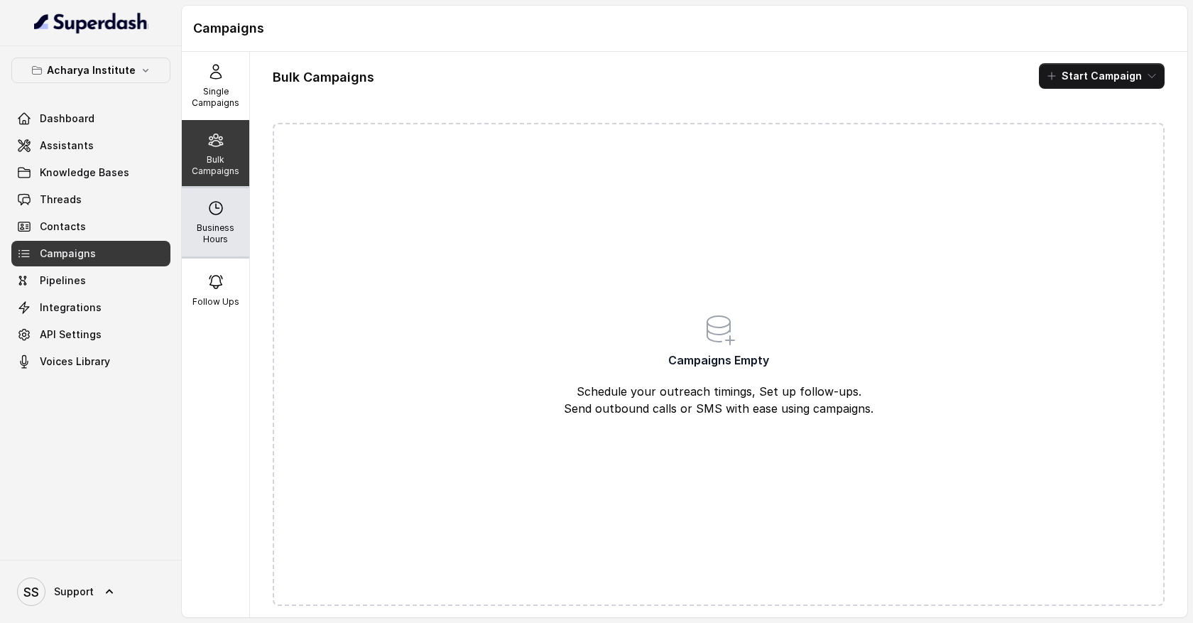
click at [228, 224] on p "Business Hours" at bounding box center [216, 233] width 56 height 23
select select "Pacific/Tarawa"
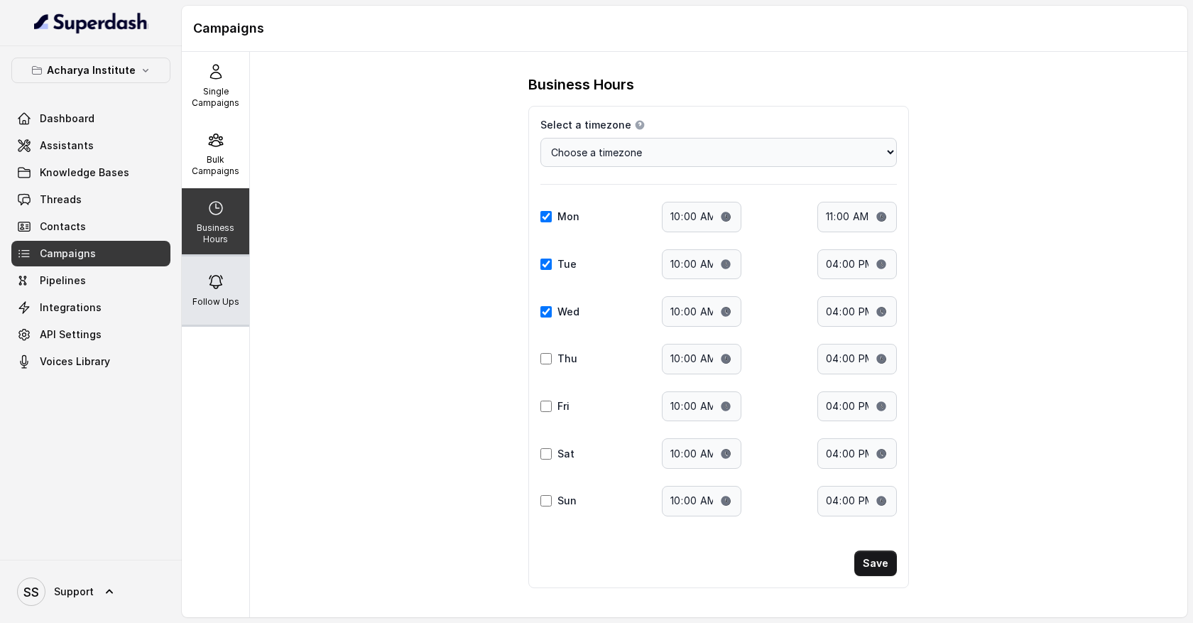
click at [214, 282] on icon at bounding box center [215, 281] width 17 height 17
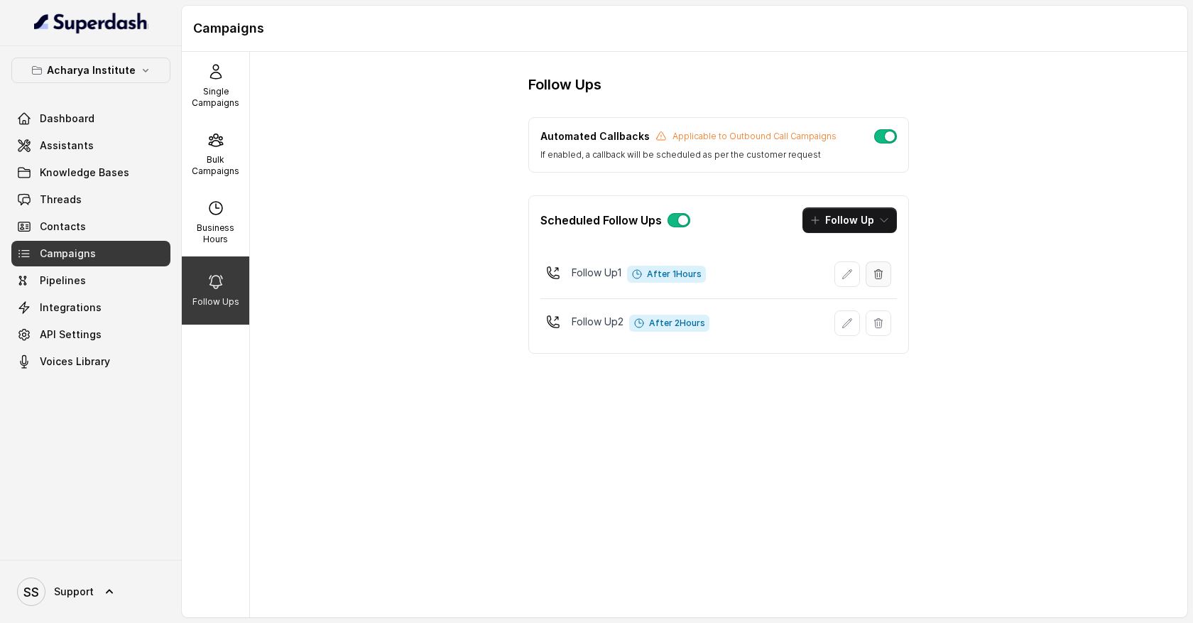
click at [874, 271] on icon "button" at bounding box center [878, 273] width 11 height 11
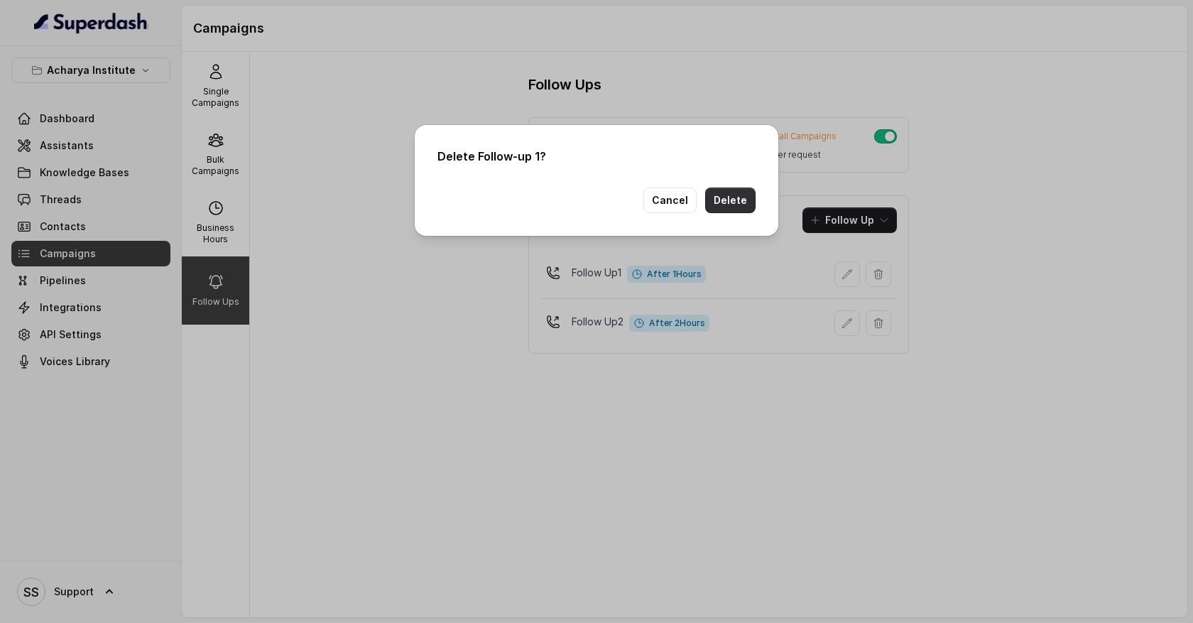
click at [744, 207] on button "Delete" at bounding box center [730, 201] width 50 height 26
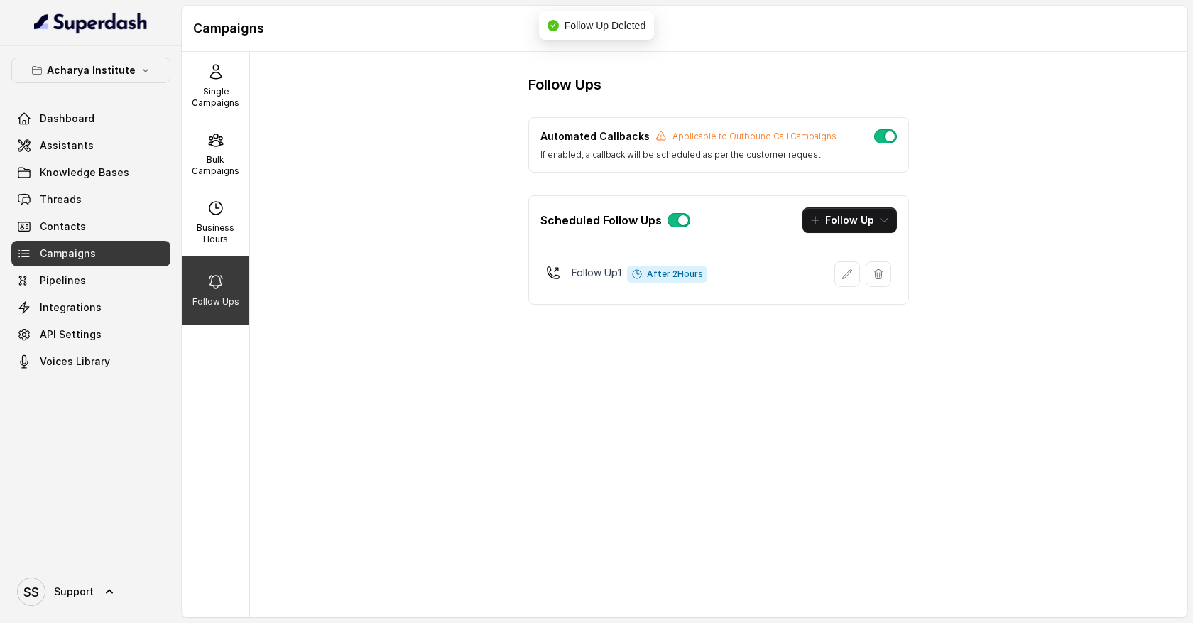
click at [881, 322] on div "Follow Ups Automated Callbacks Applicable to Outbound Call Campaigns If enabled…" at bounding box center [719, 334] width 938 height 565
click at [879, 278] on icon "button" at bounding box center [878, 273] width 11 height 11
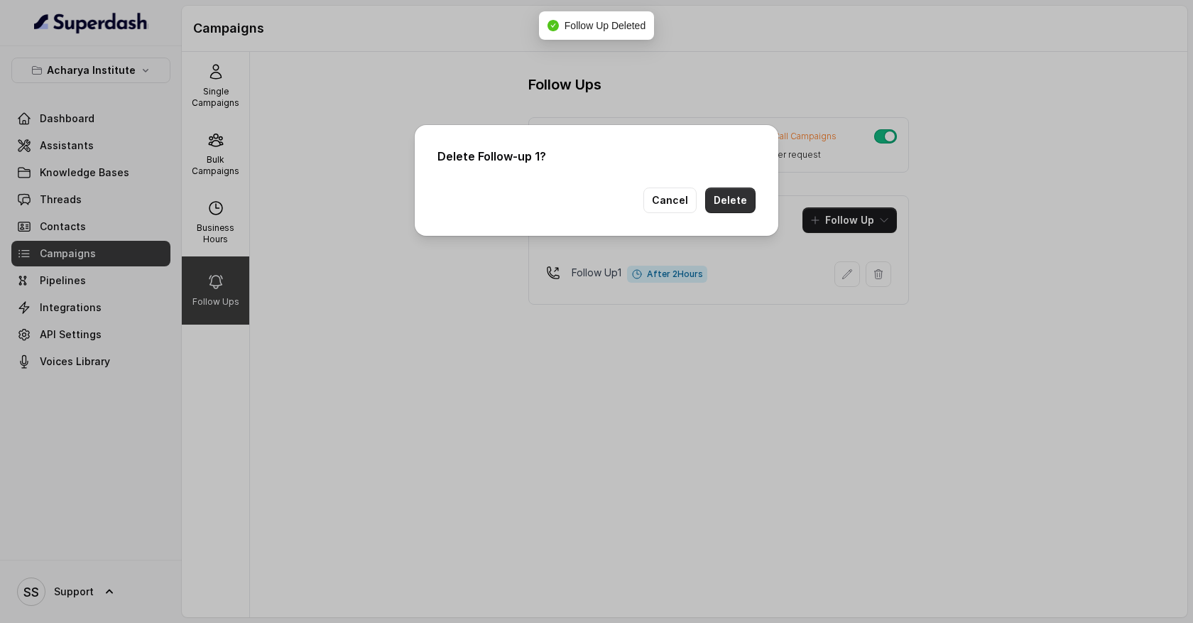
click at [736, 205] on button "Delete" at bounding box center [730, 201] width 50 height 26
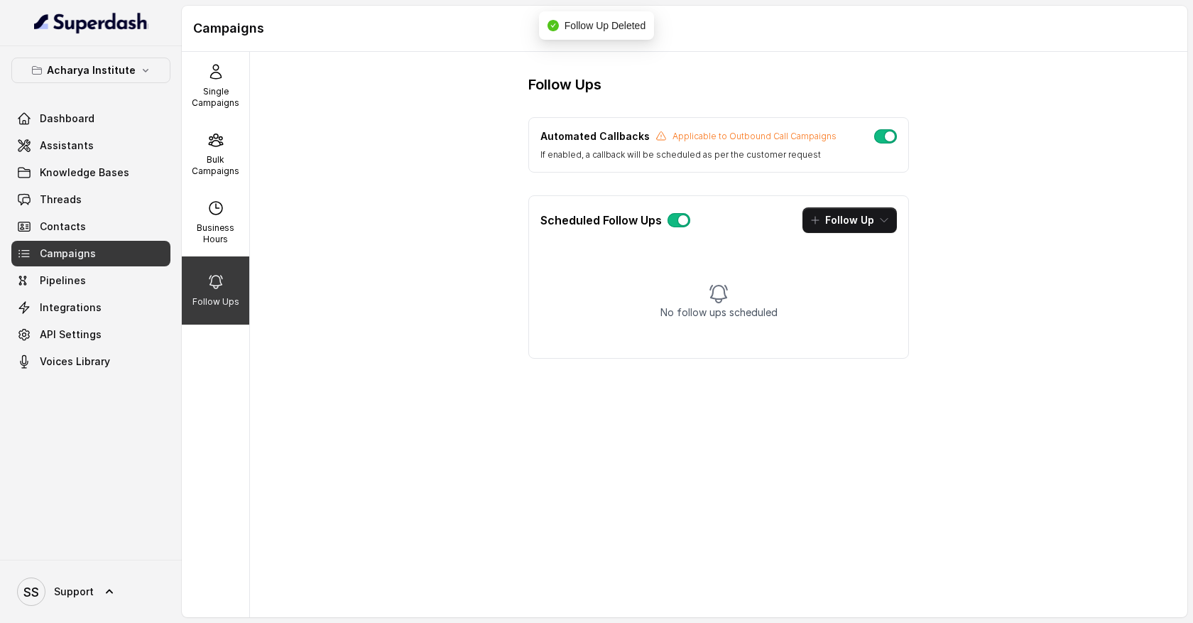
click at [683, 225] on button "button" at bounding box center [679, 220] width 23 height 14
click at [672, 221] on button "button" at bounding box center [679, 220] width 23 height 14
click at [869, 230] on button "Follow Up" at bounding box center [850, 220] width 94 height 26
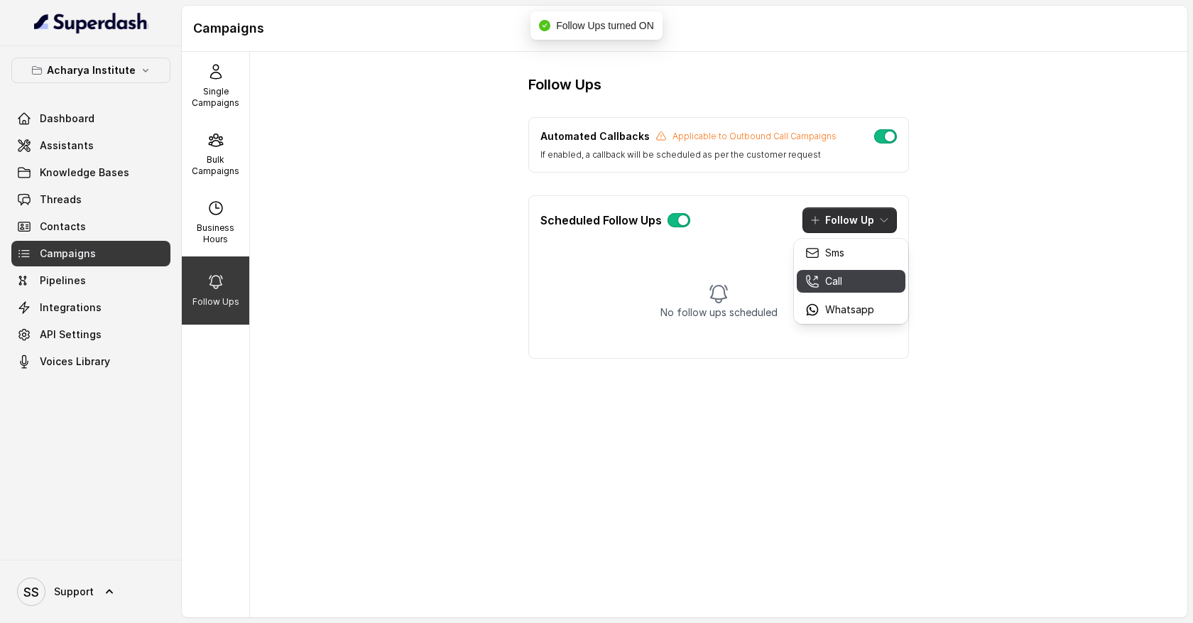
click at [856, 275] on div "Call" at bounding box center [839, 281] width 69 height 14
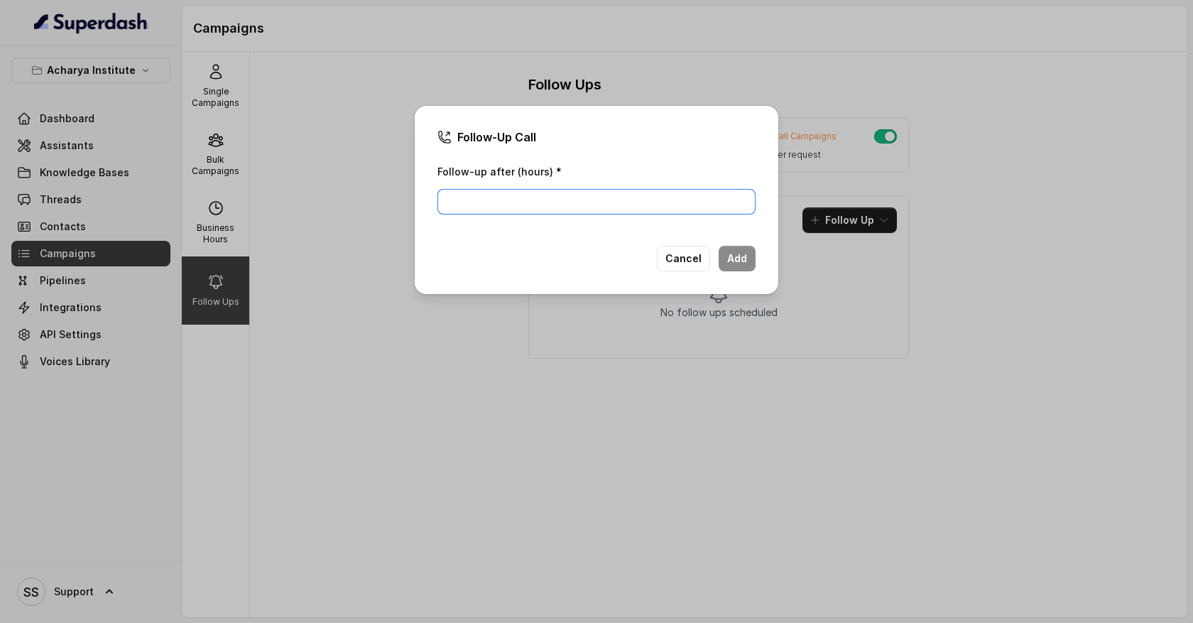
click at [568, 199] on input "Follow-up after (hours) *" at bounding box center [597, 202] width 318 height 26
type input "1"
click at [741, 256] on button "Add" at bounding box center [737, 259] width 37 height 26
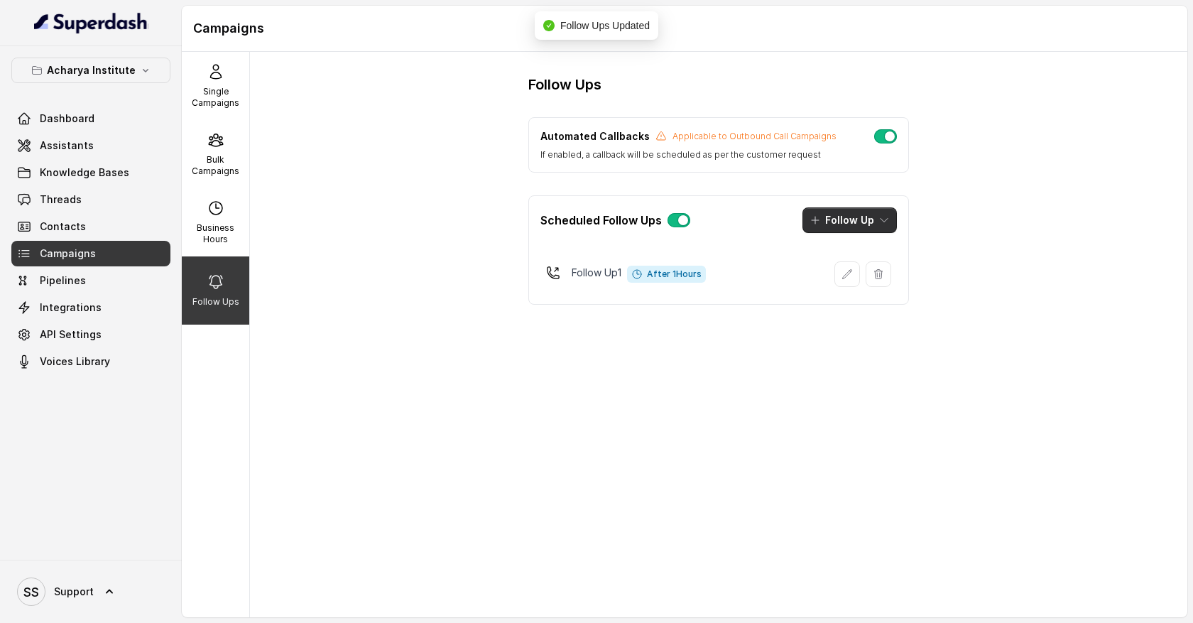
click at [881, 217] on icon "button" at bounding box center [884, 220] width 11 height 11
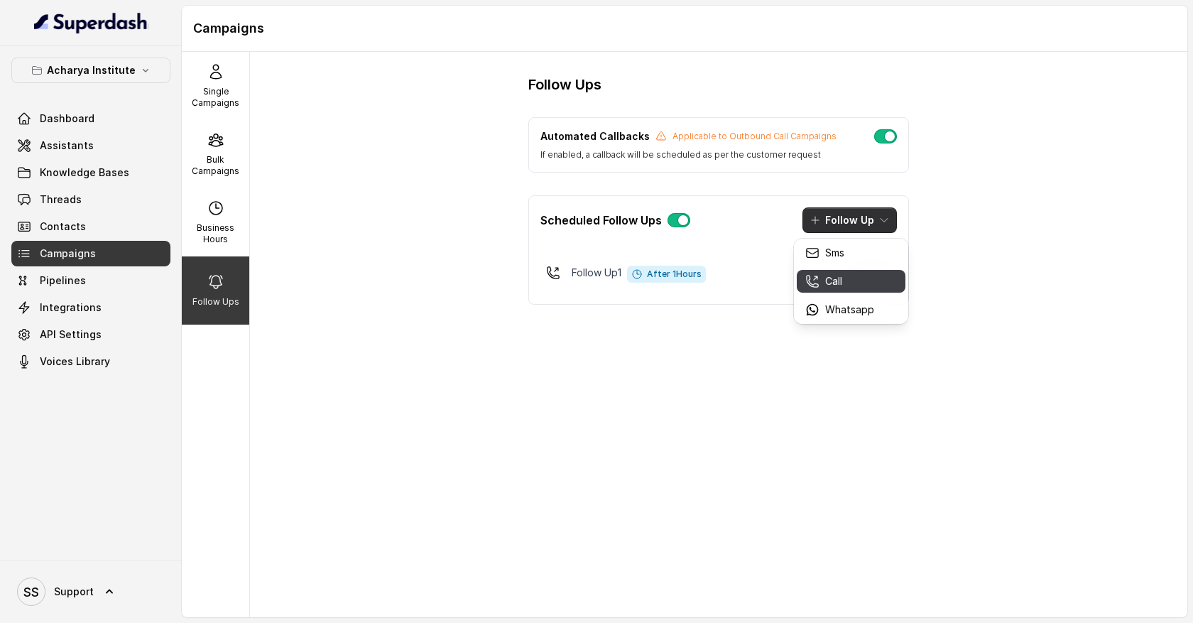
click at [857, 276] on div "Call" at bounding box center [839, 281] width 69 height 14
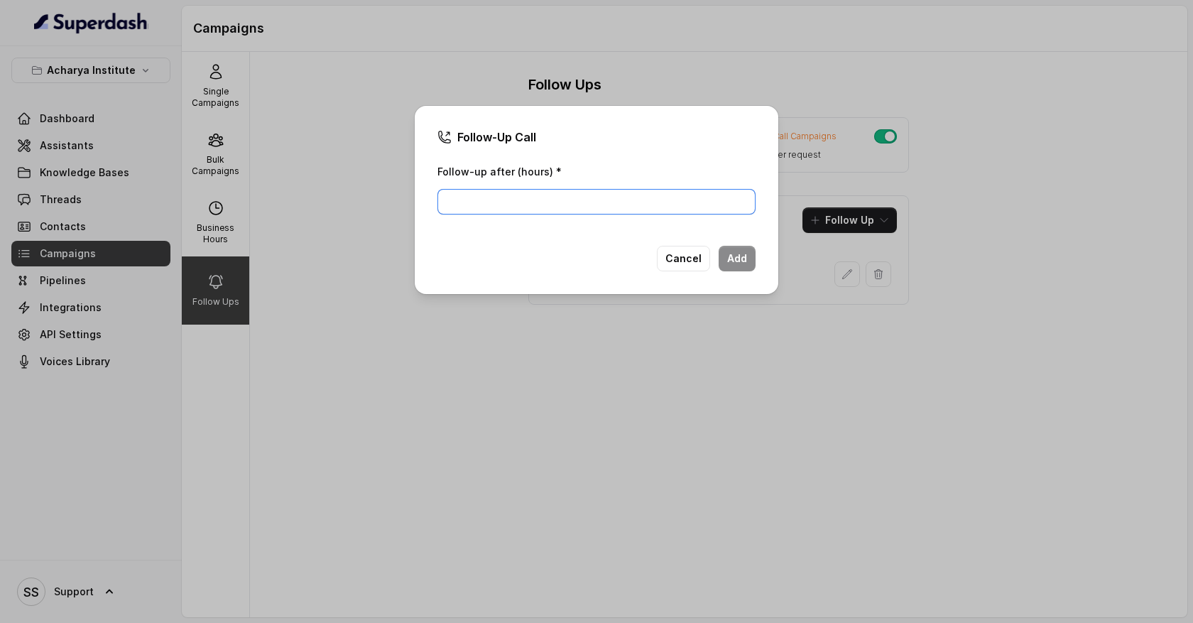
click at [671, 197] on input "Follow-up after (hours) *" at bounding box center [597, 202] width 318 height 26
type input "1"
click at [743, 253] on button "Add" at bounding box center [737, 259] width 37 height 26
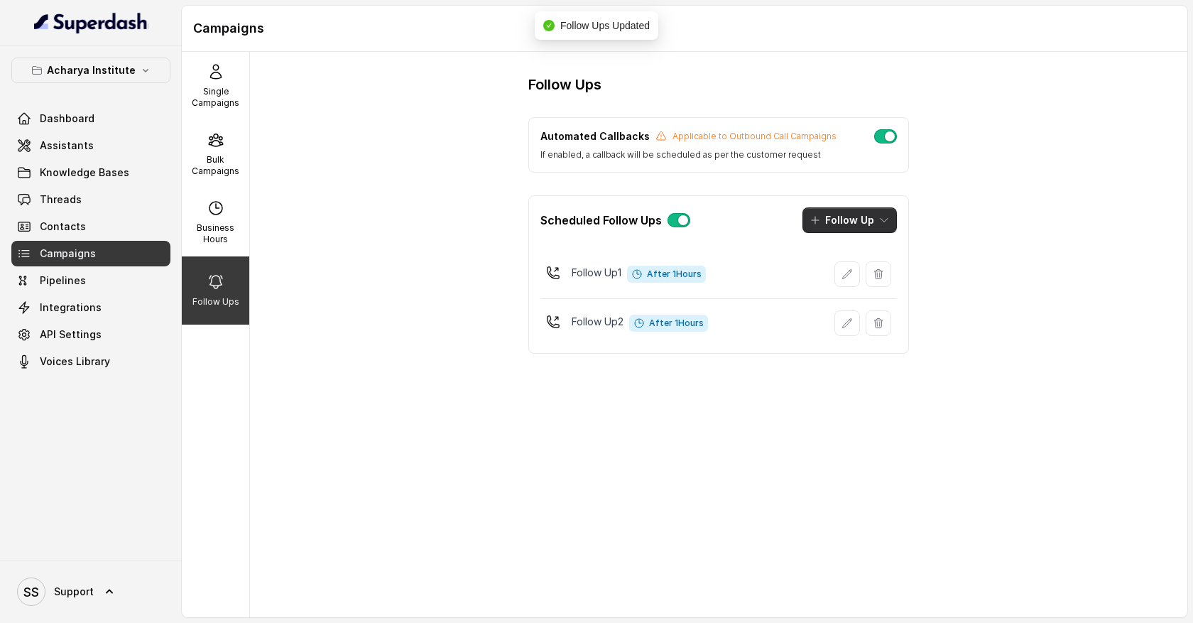
click at [864, 222] on button "Follow Up" at bounding box center [850, 220] width 94 height 26
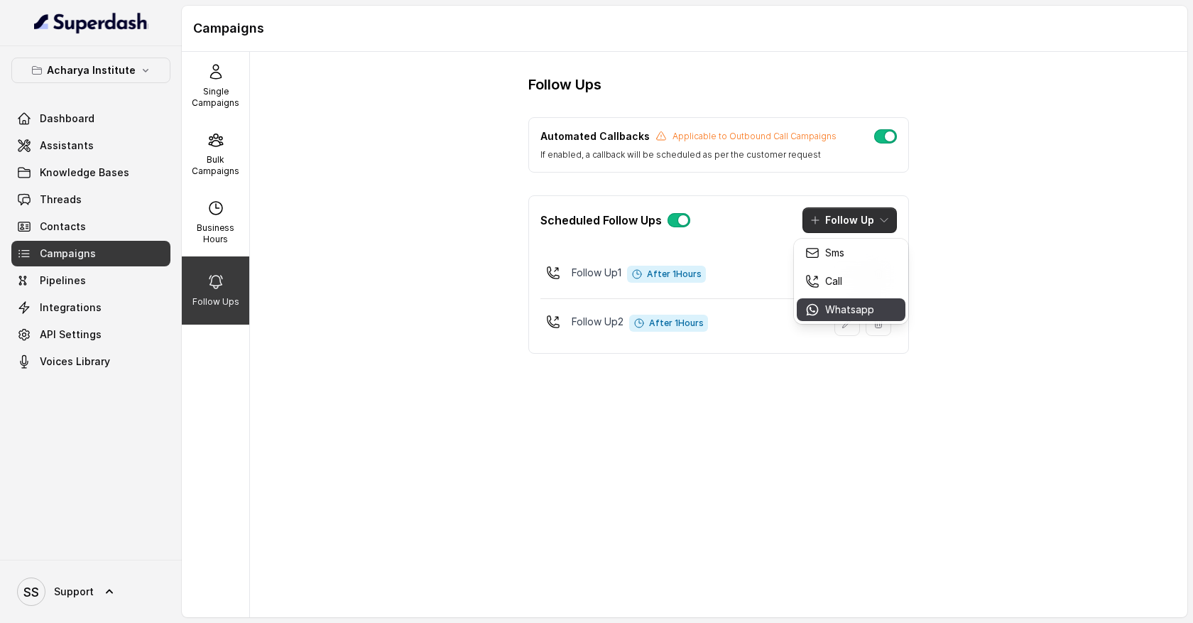
click at [855, 307] on p "Whatsapp" at bounding box center [849, 310] width 49 height 14
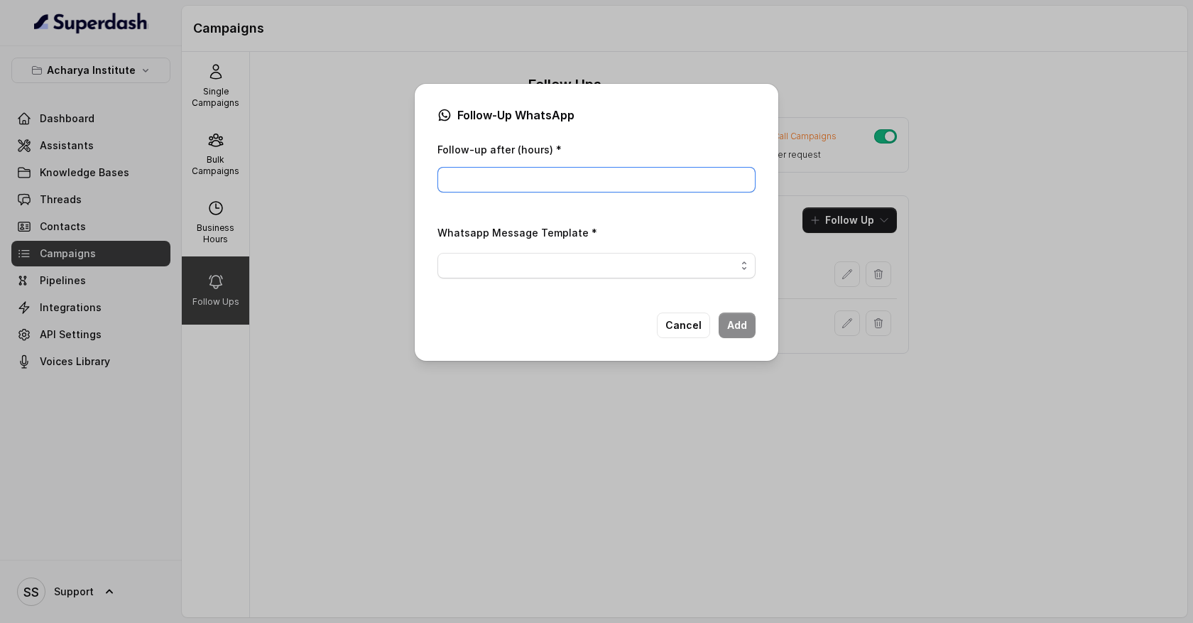
click at [646, 180] on input "Follow-up after (hours) *" at bounding box center [597, 180] width 318 height 26
type input "1"
type input "2"
type input "3"
click at [499, 278] on div "Whatsapp Message Template *" at bounding box center [597, 257] width 318 height 66
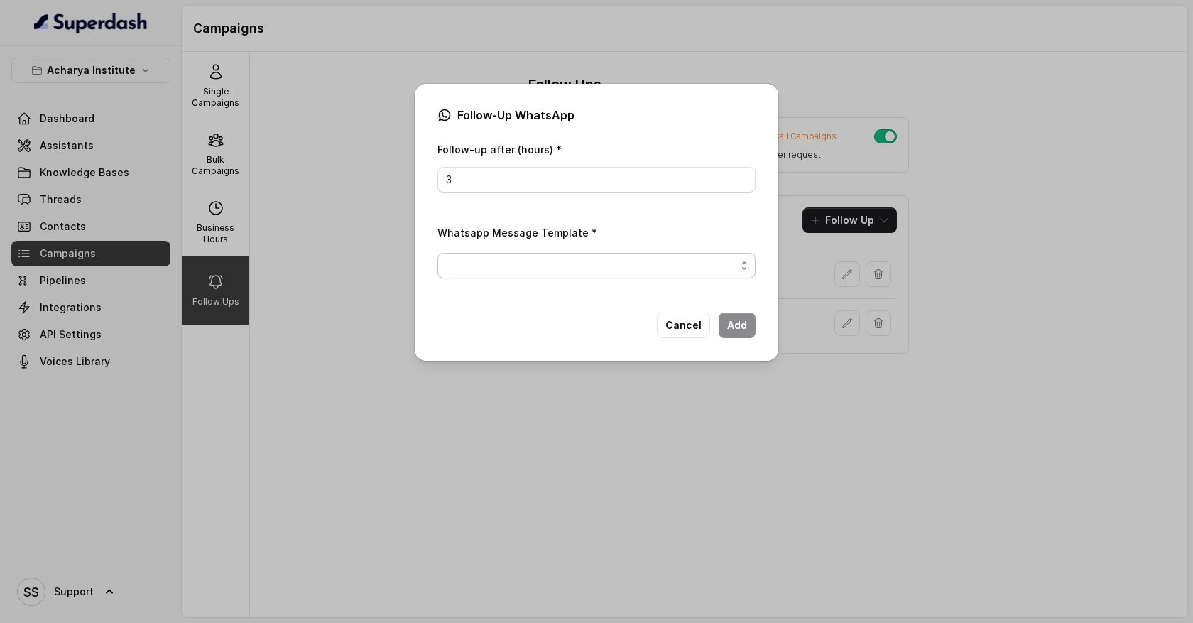
click at [498, 264] on span "button" at bounding box center [597, 266] width 318 height 26
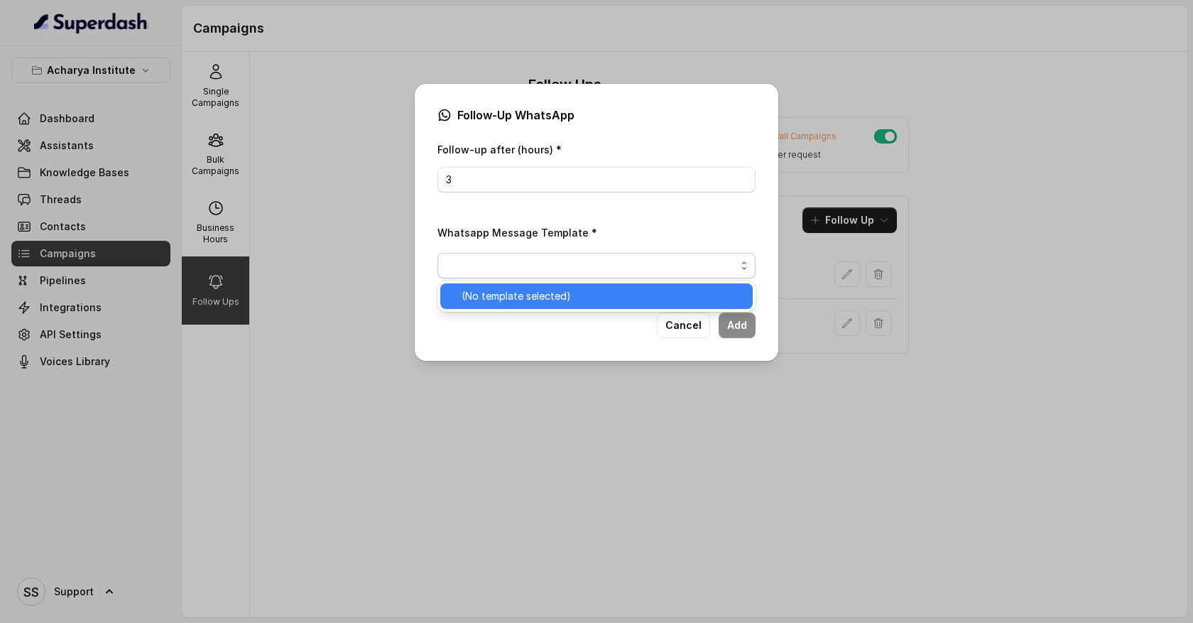
click at [505, 299] on span "(No template selected)" at bounding box center [603, 296] width 283 height 17
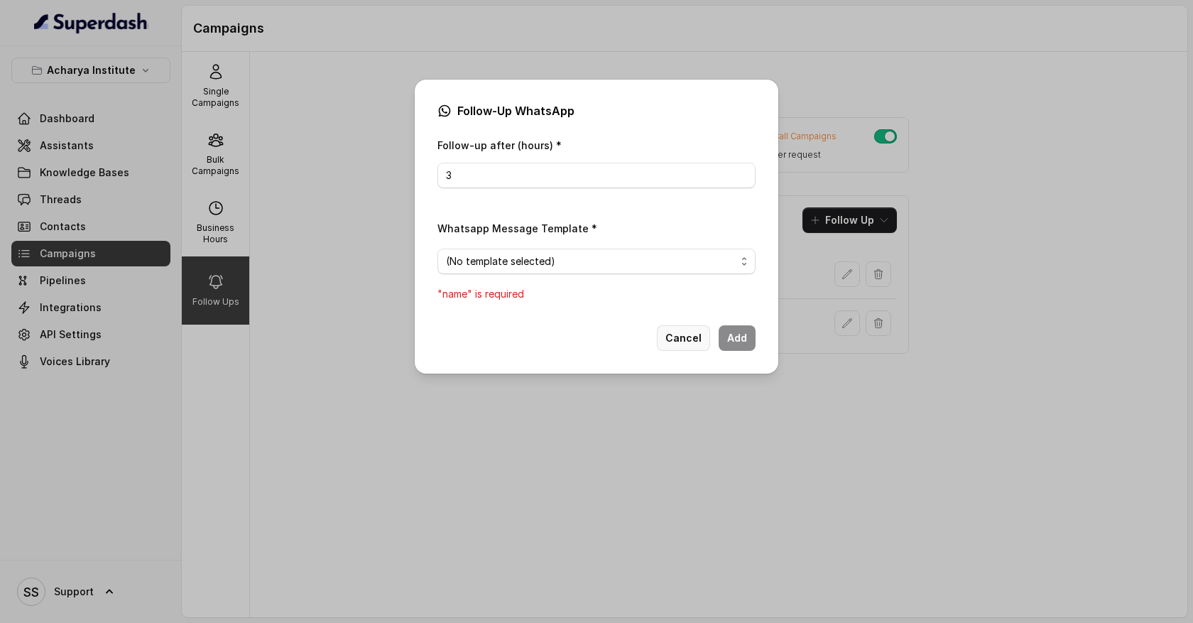
click at [678, 339] on button "Cancel" at bounding box center [683, 338] width 53 height 26
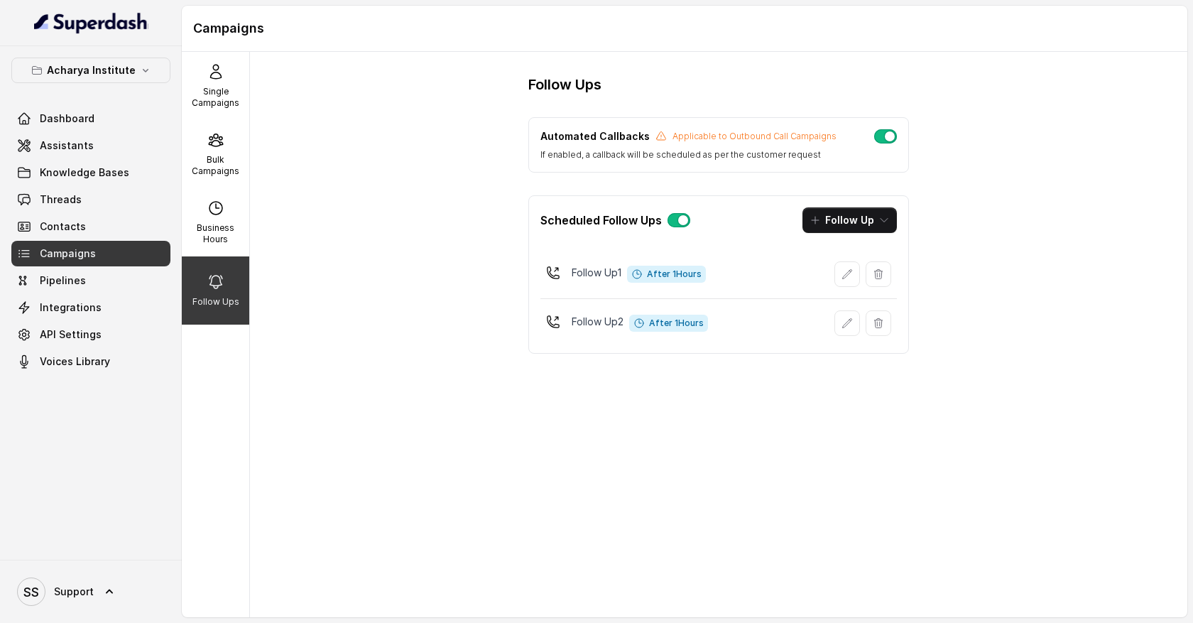
click at [886, 141] on button "button" at bounding box center [885, 136] width 23 height 14
click at [884, 143] on button "button" at bounding box center [885, 136] width 23 height 14
click at [133, 204] on link "Threads" at bounding box center [90, 200] width 159 height 26
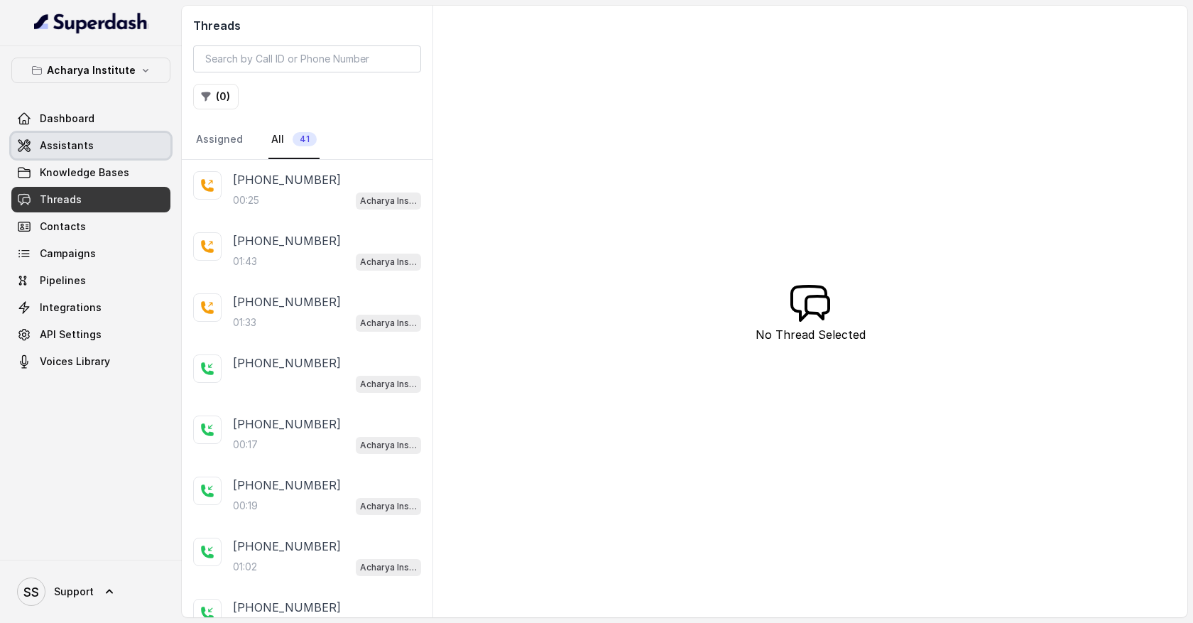
click at [78, 143] on span "Assistants" at bounding box center [67, 146] width 54 height 14
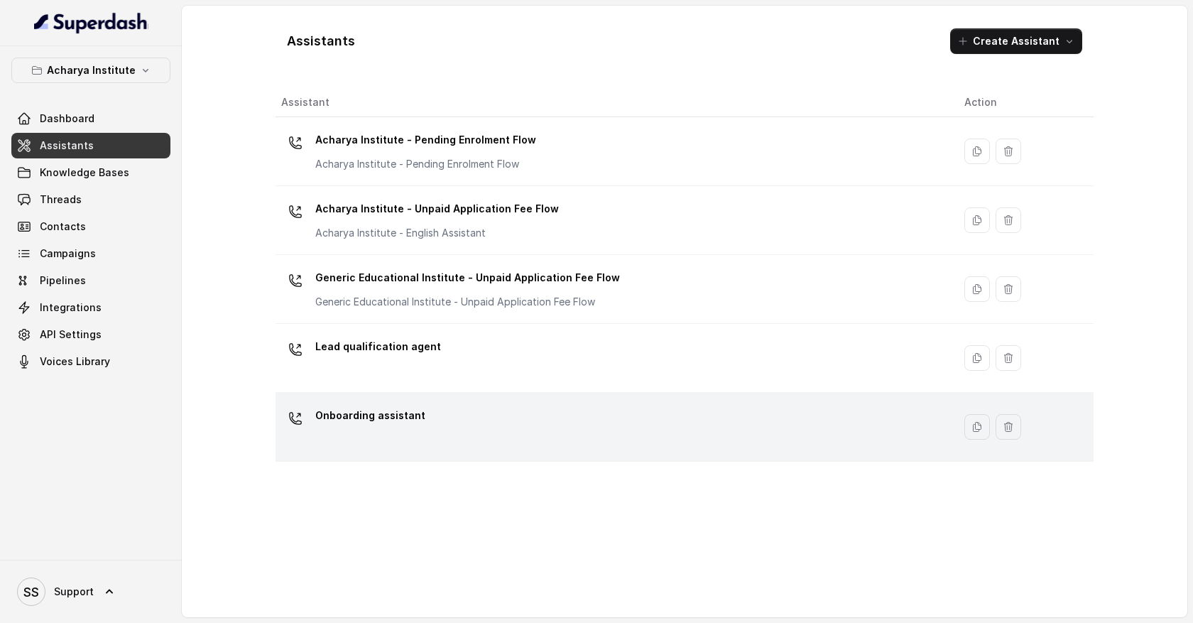
click at [484, 416] on div "Onboarding assistant" at bounding box center [611, 426] width 661 height 45
